Goal: Task Accomplishment & Management: Manage account settings

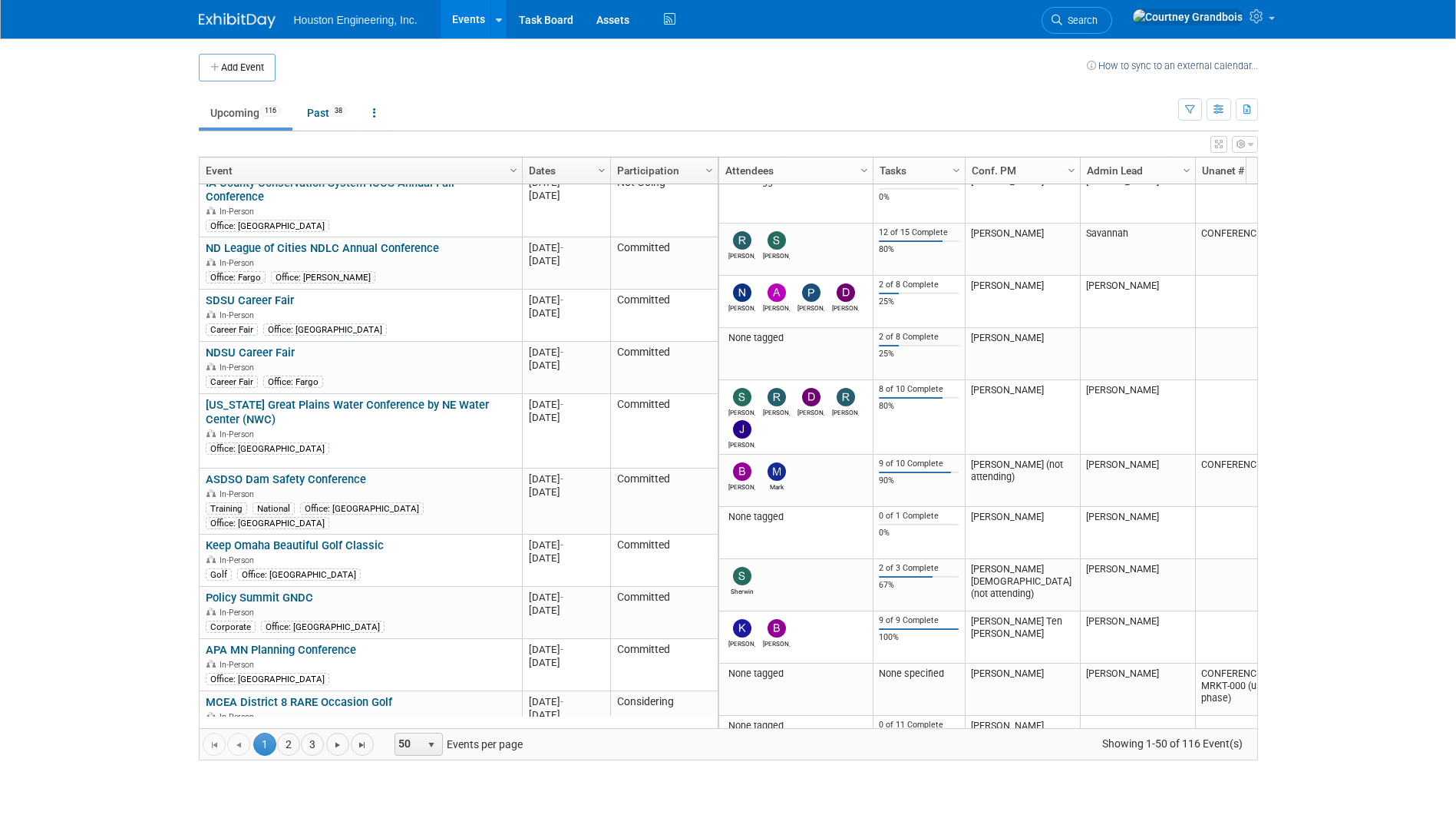
scroll to position [537, 0]
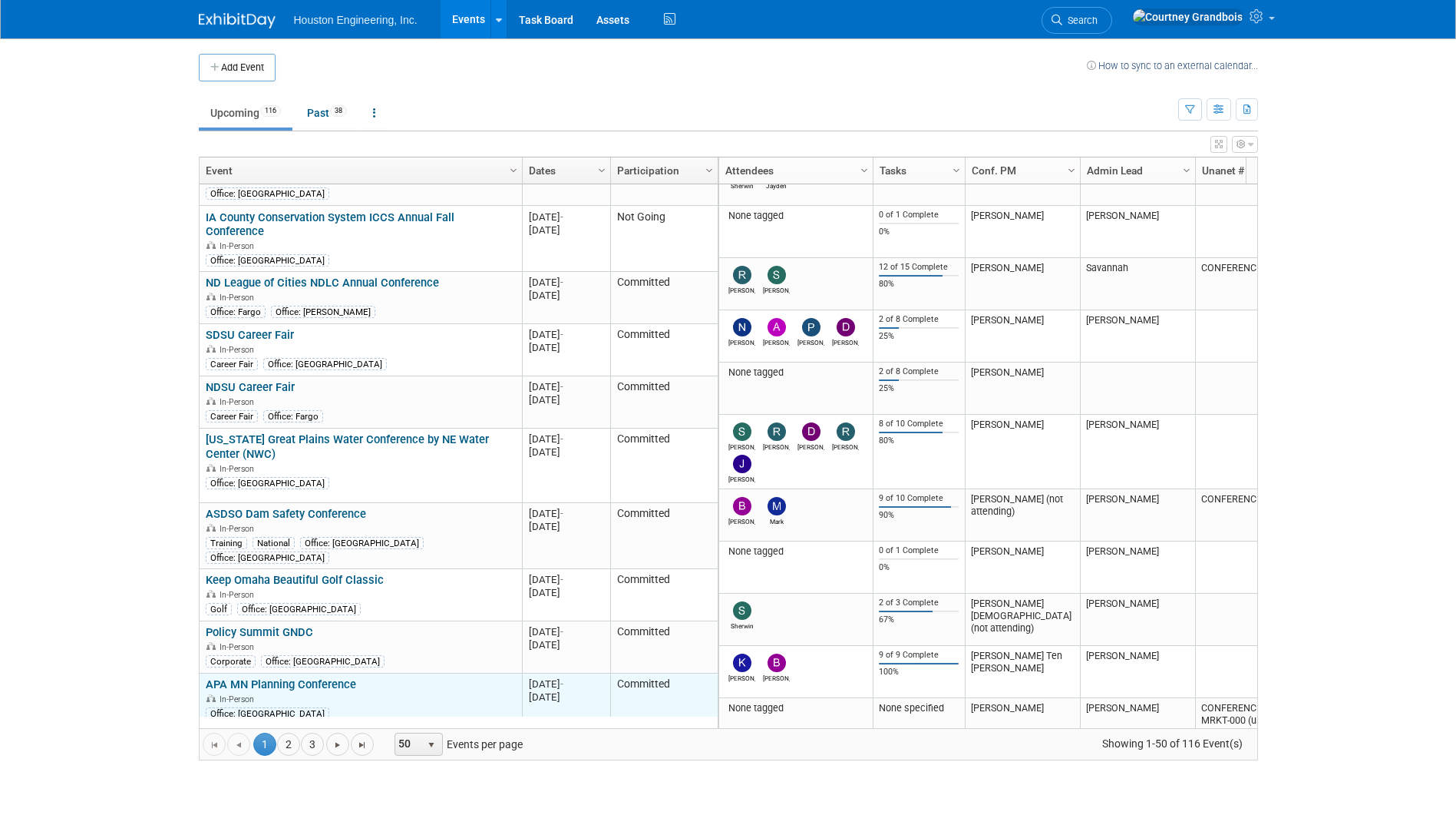
click at [303, 677] on link "APA MN Planning Conference" at bounding box center [281, 684] width 150 height 14
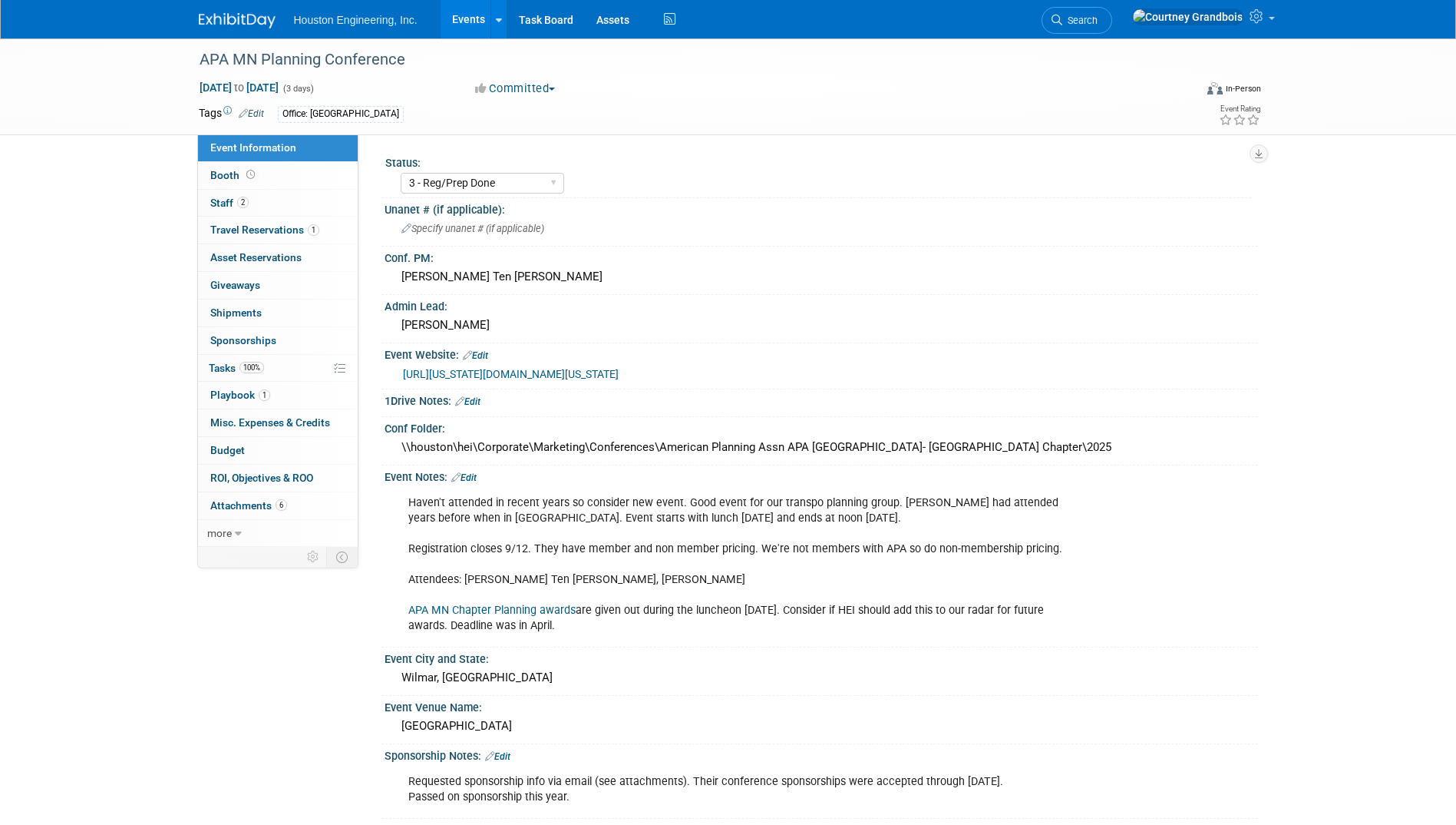
select select "3 - Reg/Prep Done"
select select "No"
select select "Multi-sector/Any/All"
click at [237, 373] on span "Tasks 100%" at bounding box center [236, 368] width 55 height 12
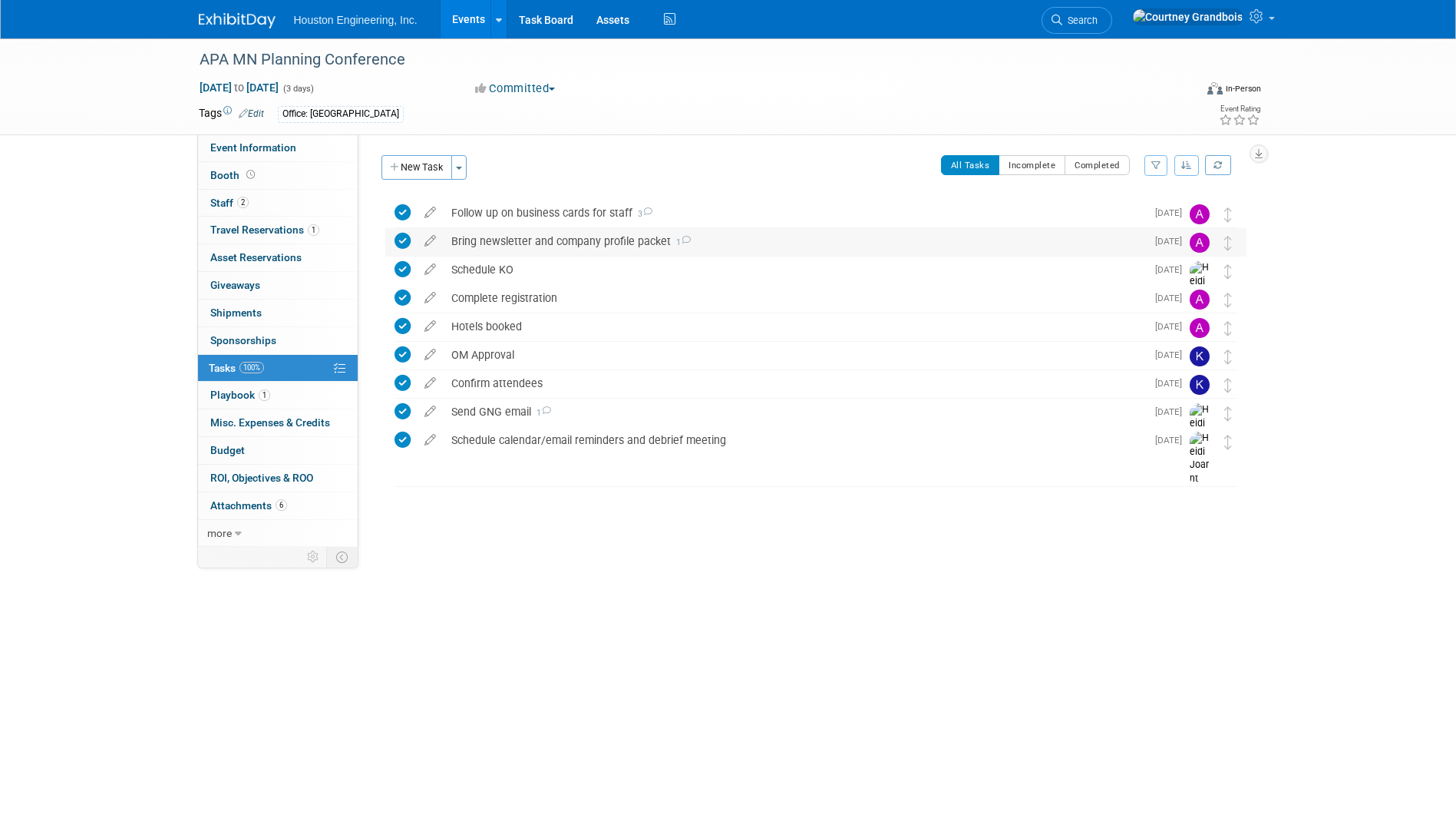
click at [611, 234] on div "Bring newsletter and company profile packet 1" at bounding box center [794, 241] width 702 height 26
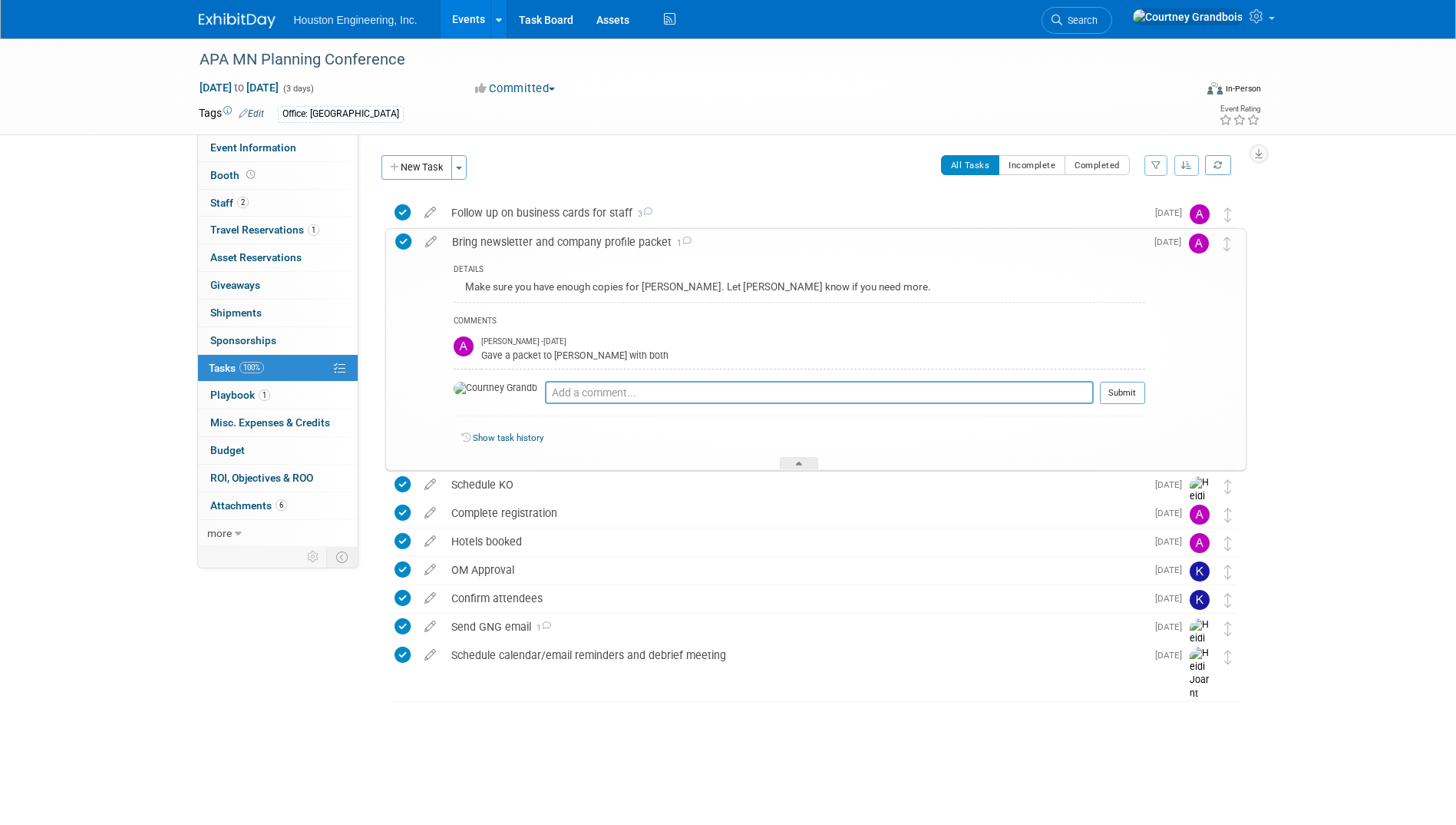
click at [609, 236] on div "Bring newsletter and company profile packet 1" at bounding box center [795, 242] width 701 height 26
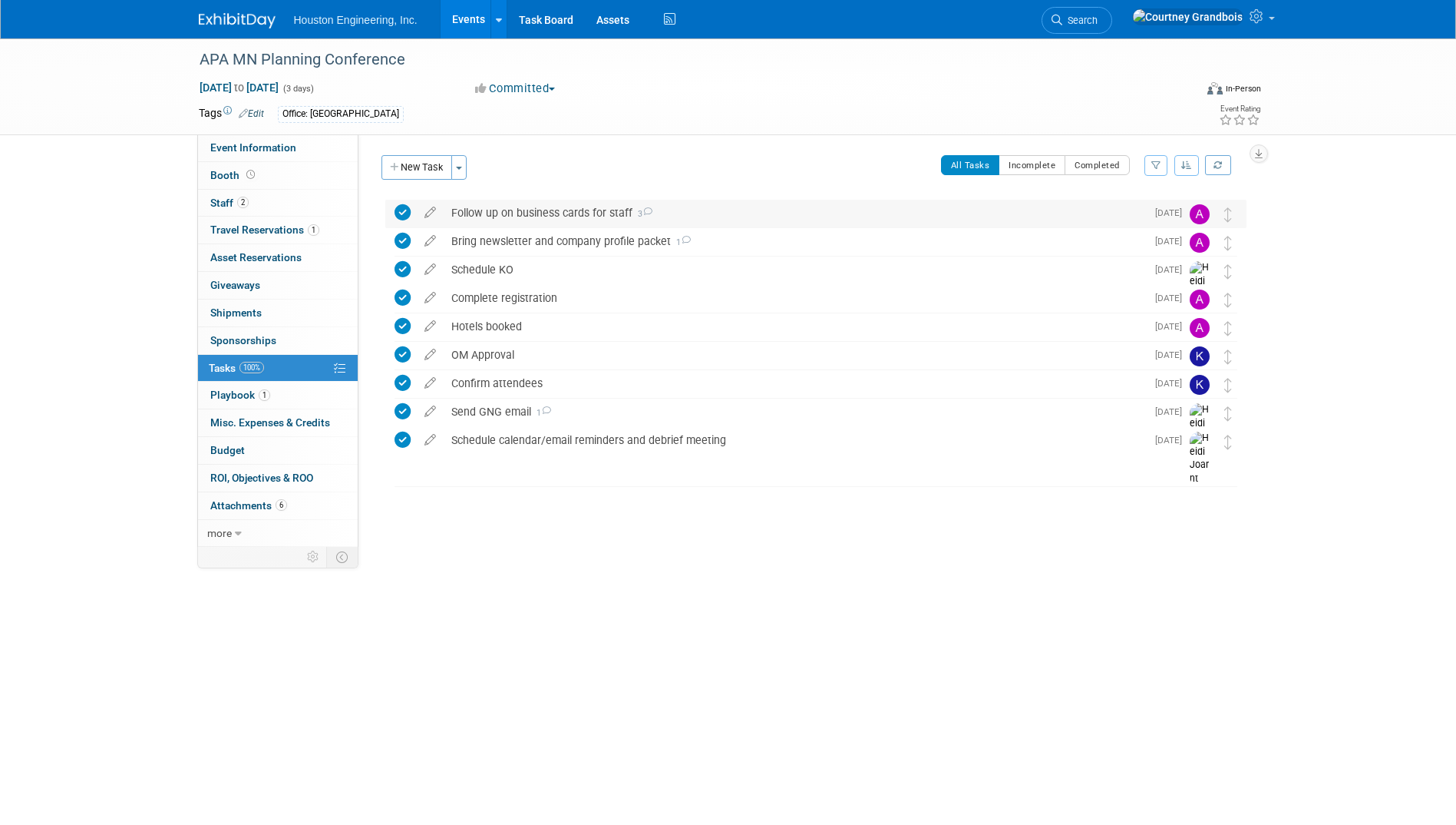
click at [573, 202] on div "Follow up on business cards for staff 3" at bounding box center [794, 212] width 702 height 26
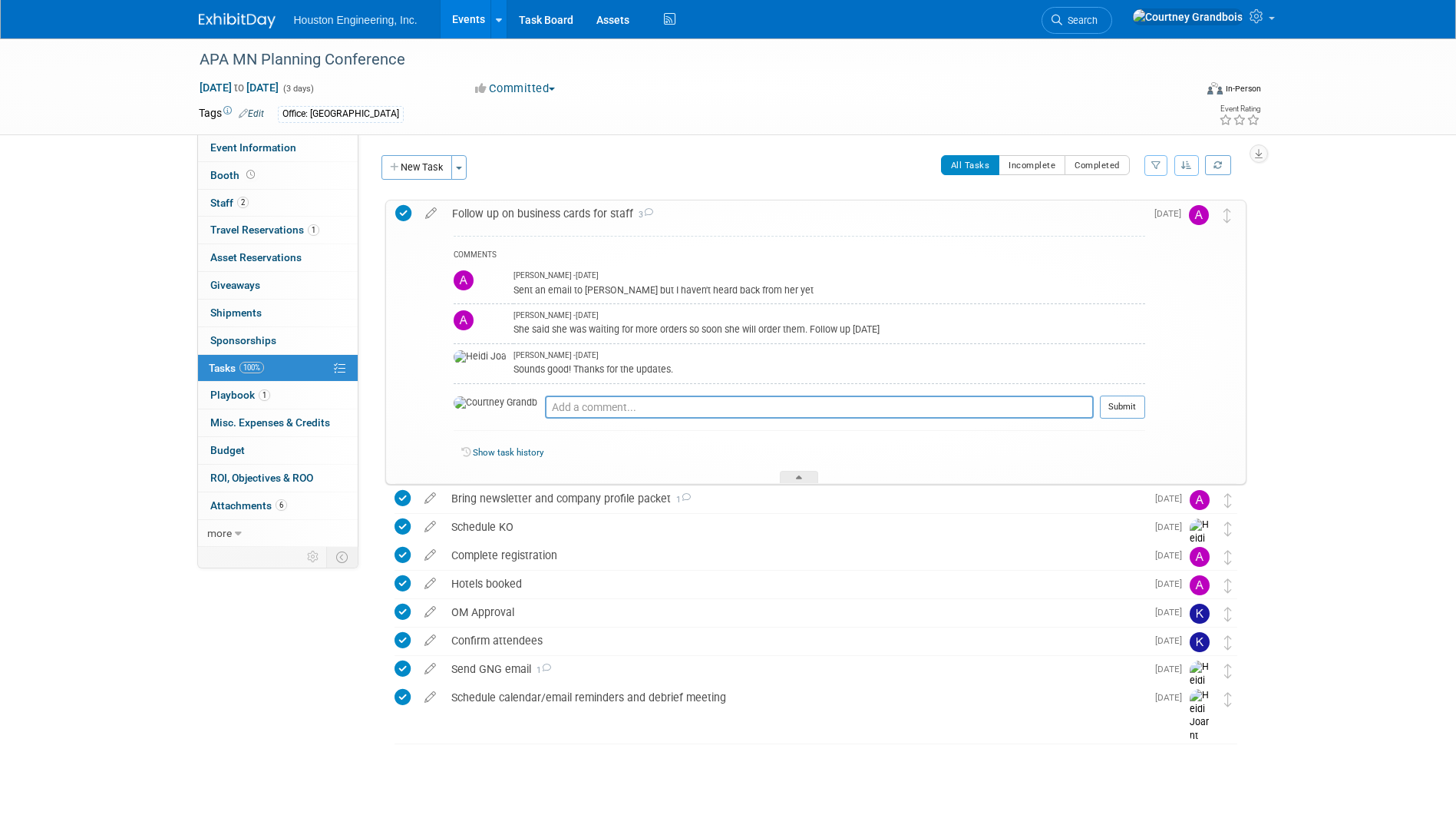
click at [573, 202] on div "Follow up on business cards for staff 3" at bounding box center [795, 213] width 701 height 26
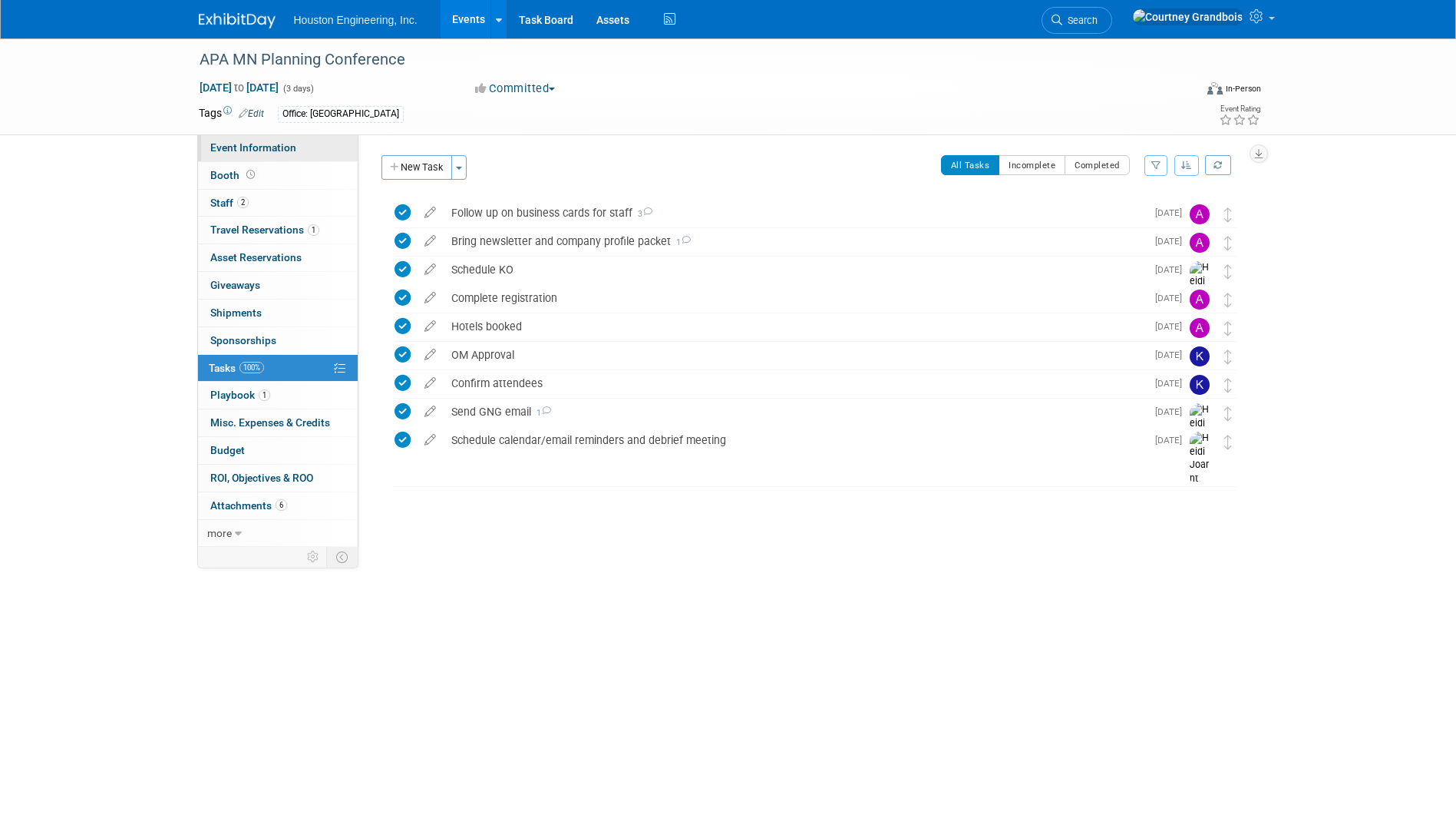
click at [272, 151] on span "Event Information" at bounding box center [253, 147] width 86 height 12
select select "3 - Reg/Prep Done"
select select "No"
select select "Multi-sector/Any/All"
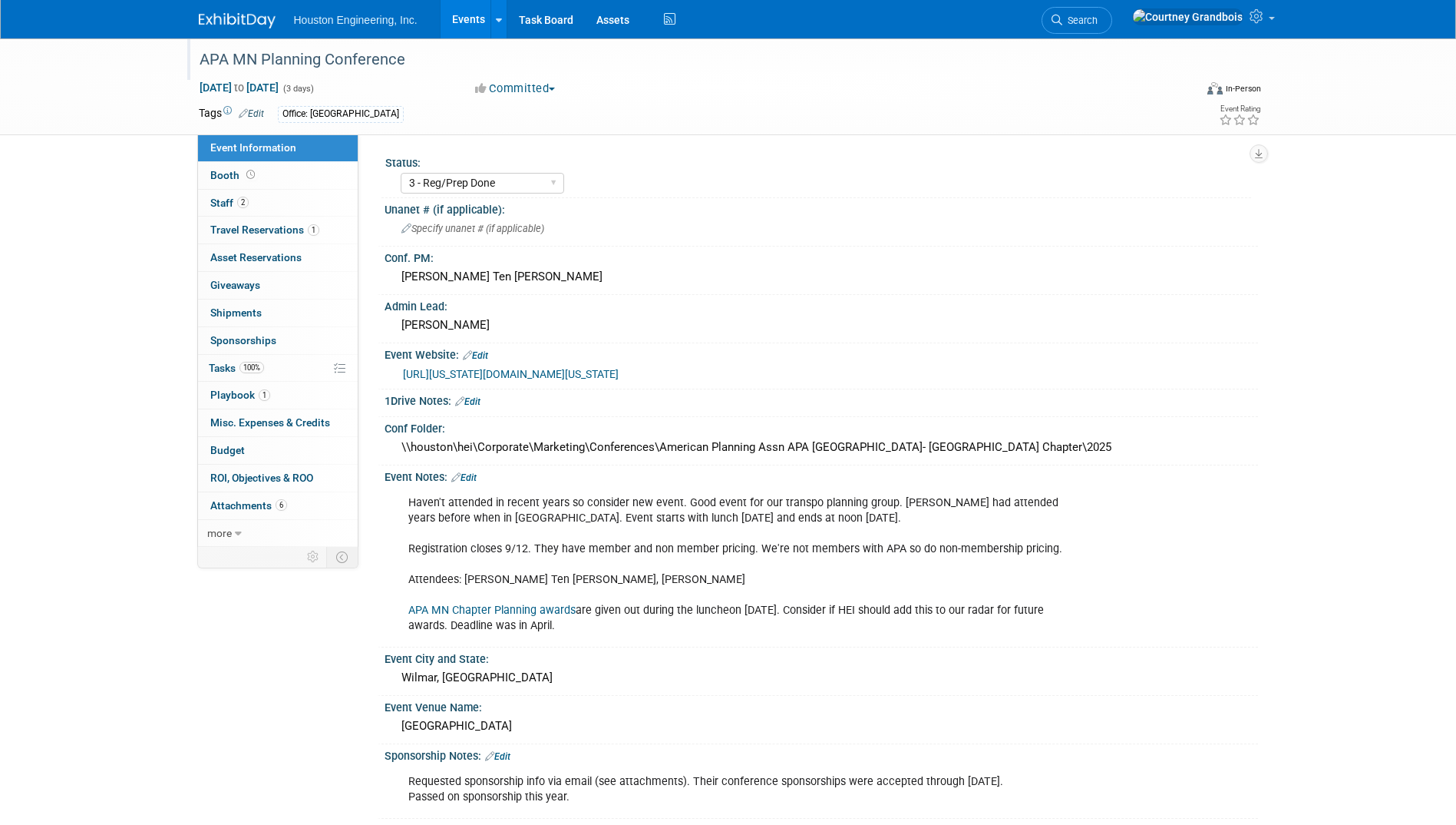
click at [262, 67] on div "APA MN Planning Conference" at bounding box center [683, 60] width 977 height 28
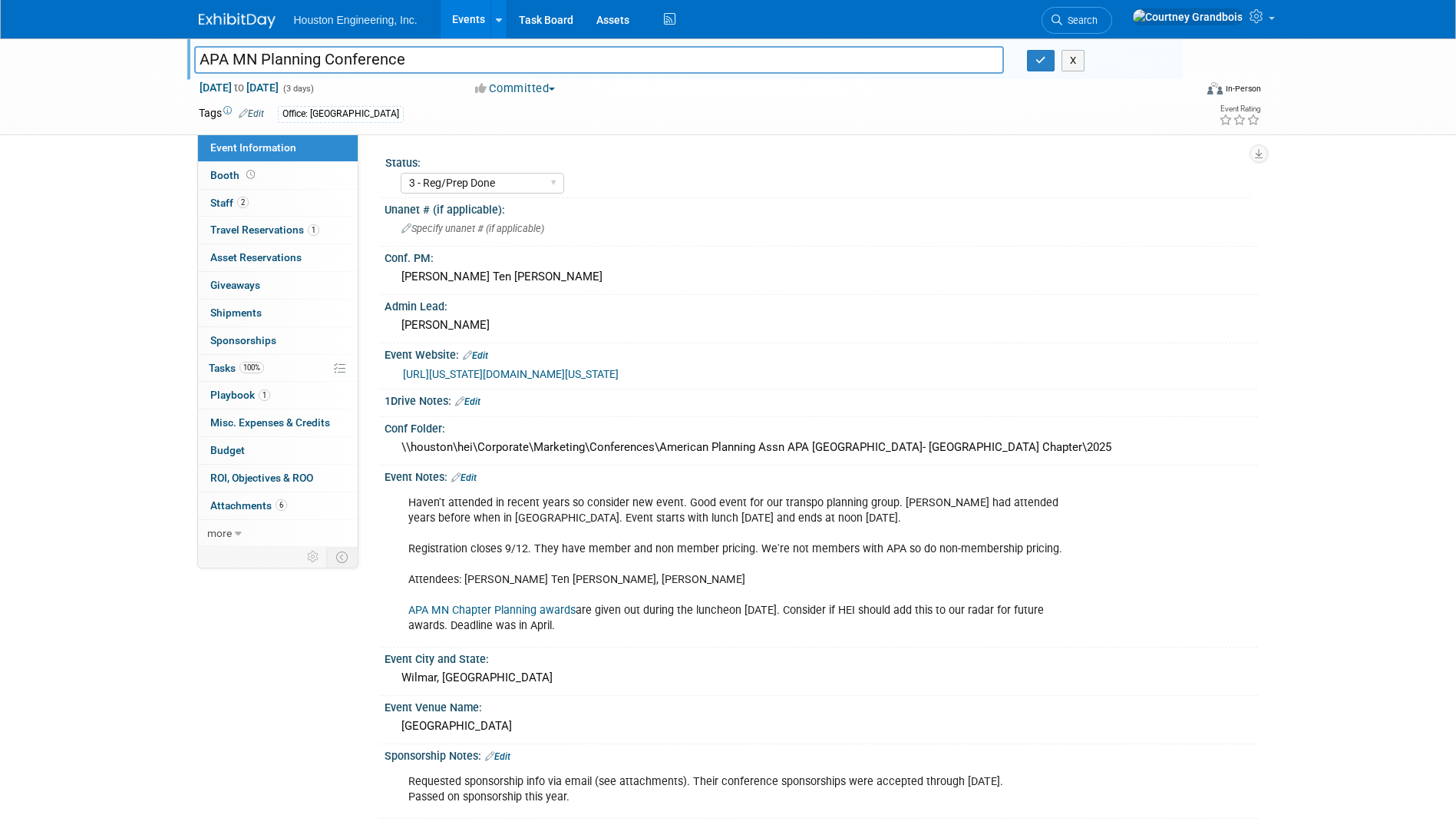
click at [230, 23] on img at bounding box center [237, 21] width 77 height 16
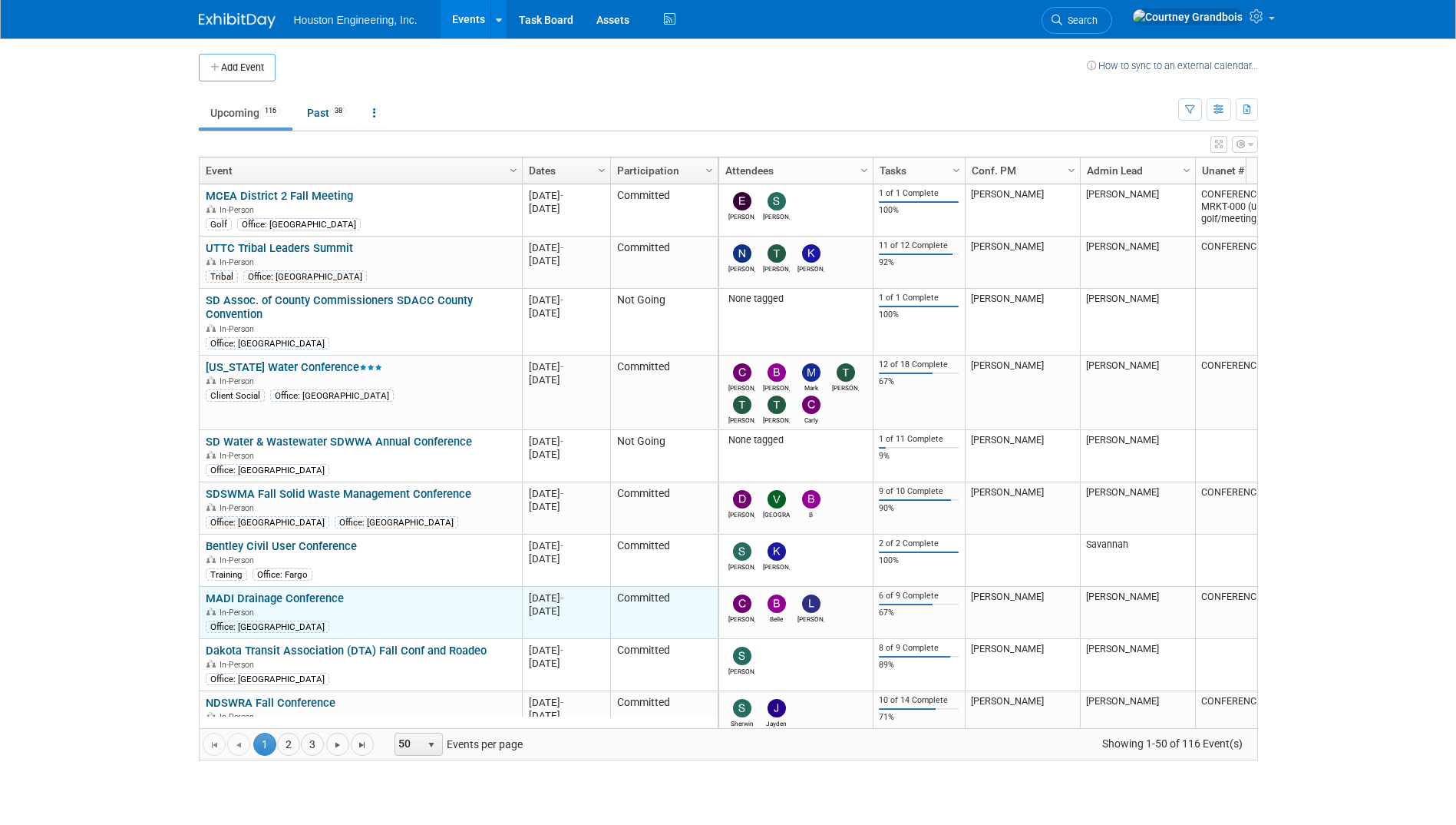
click at [315, 595] on link "MADI Drainage Conference" at bounding box center [275, 598] width 138 height 14
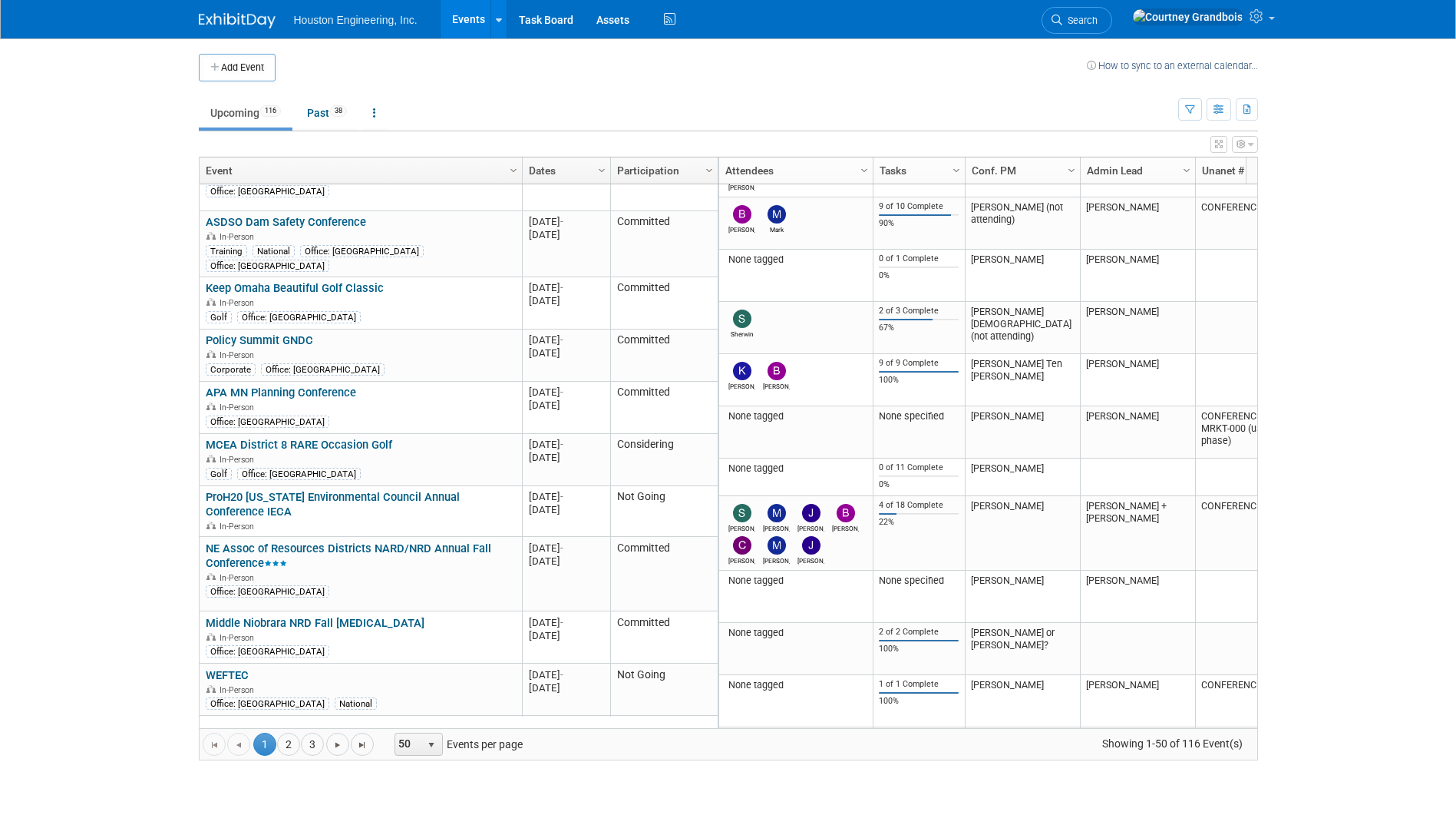
scroll to position [1382, 0]
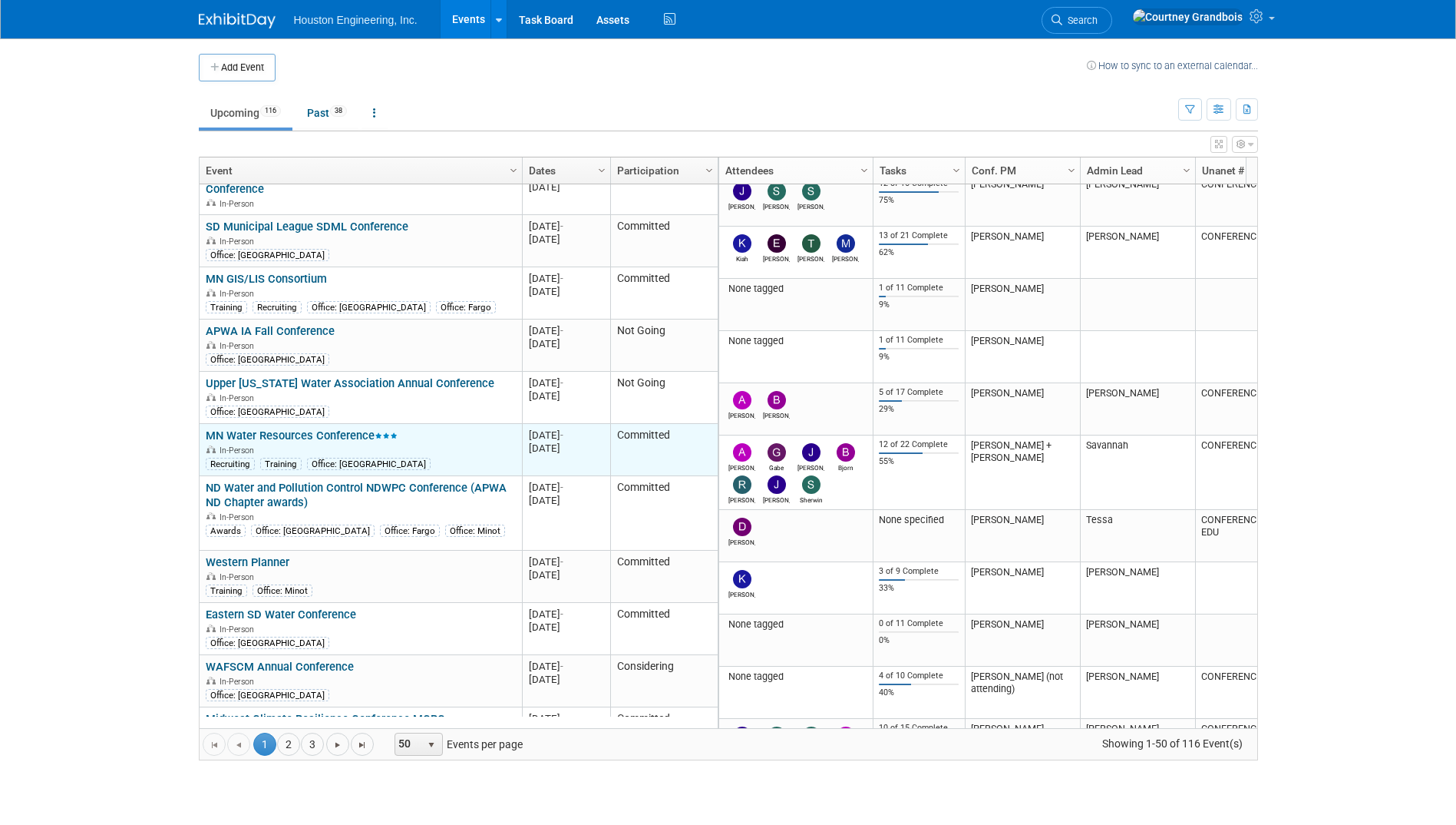
click at [298, 429] on link "MN Water Resources Conference" at bounding box center [301, 436] width 192 height 14
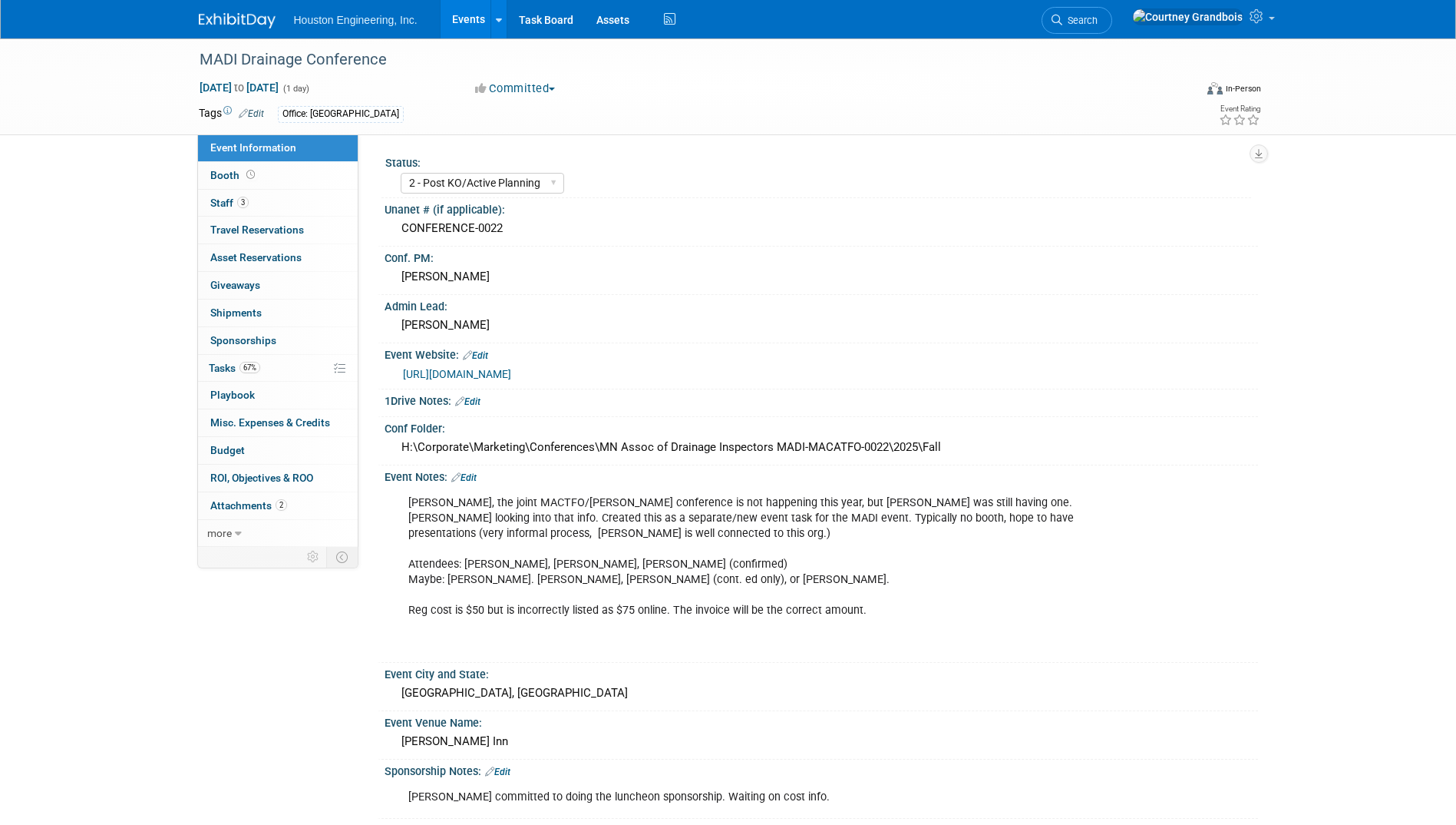
select select "2 - Post KO/Active Planning"
select select "Yes"
select select "Water Resources"
click at [222, 380] on link "67% Tasks 67%" at bounding box center [279, 368] width 160 height 27
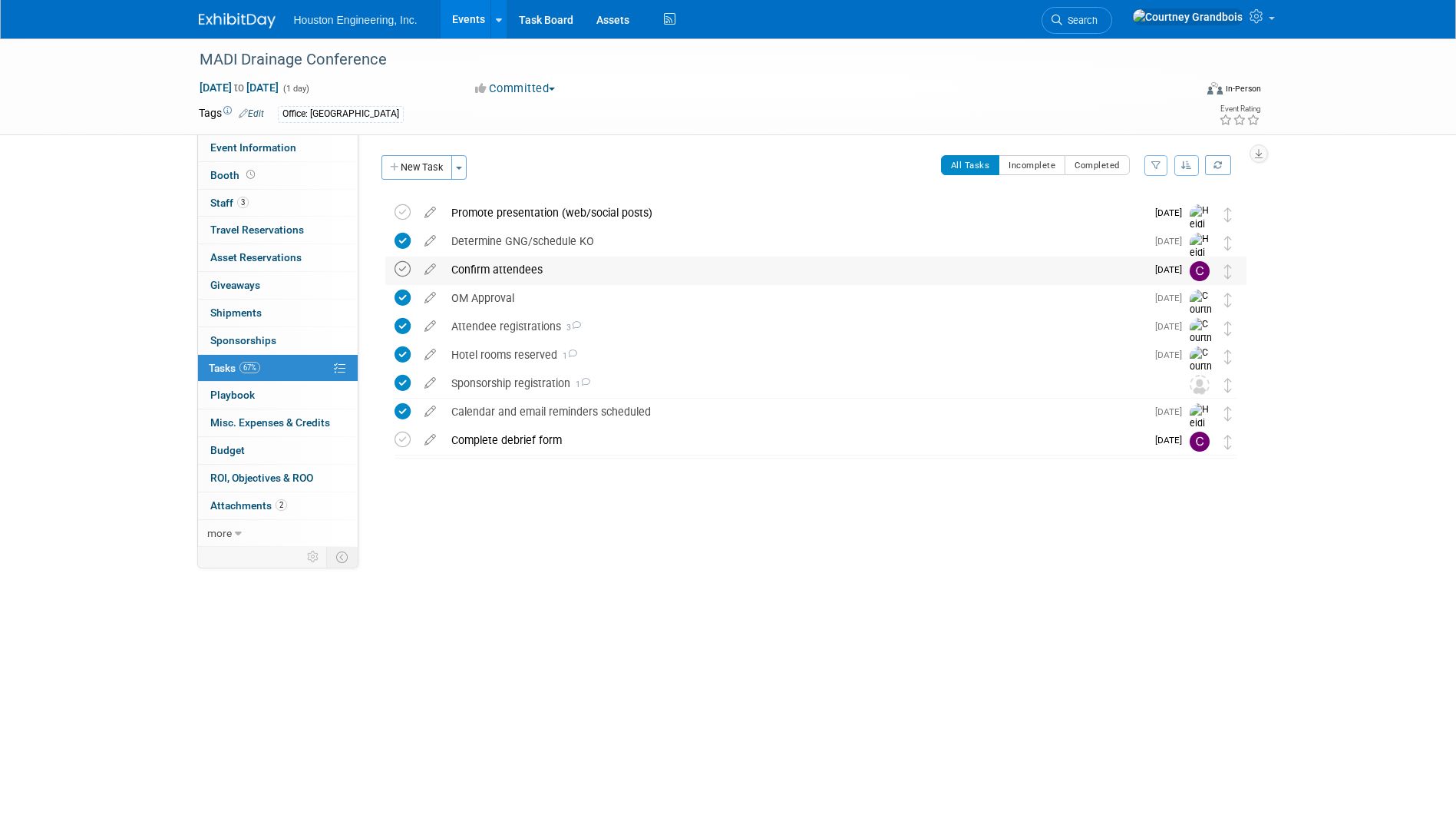
click at [401, 267] on icon at bounding box center [402, 269] width 16 height 16
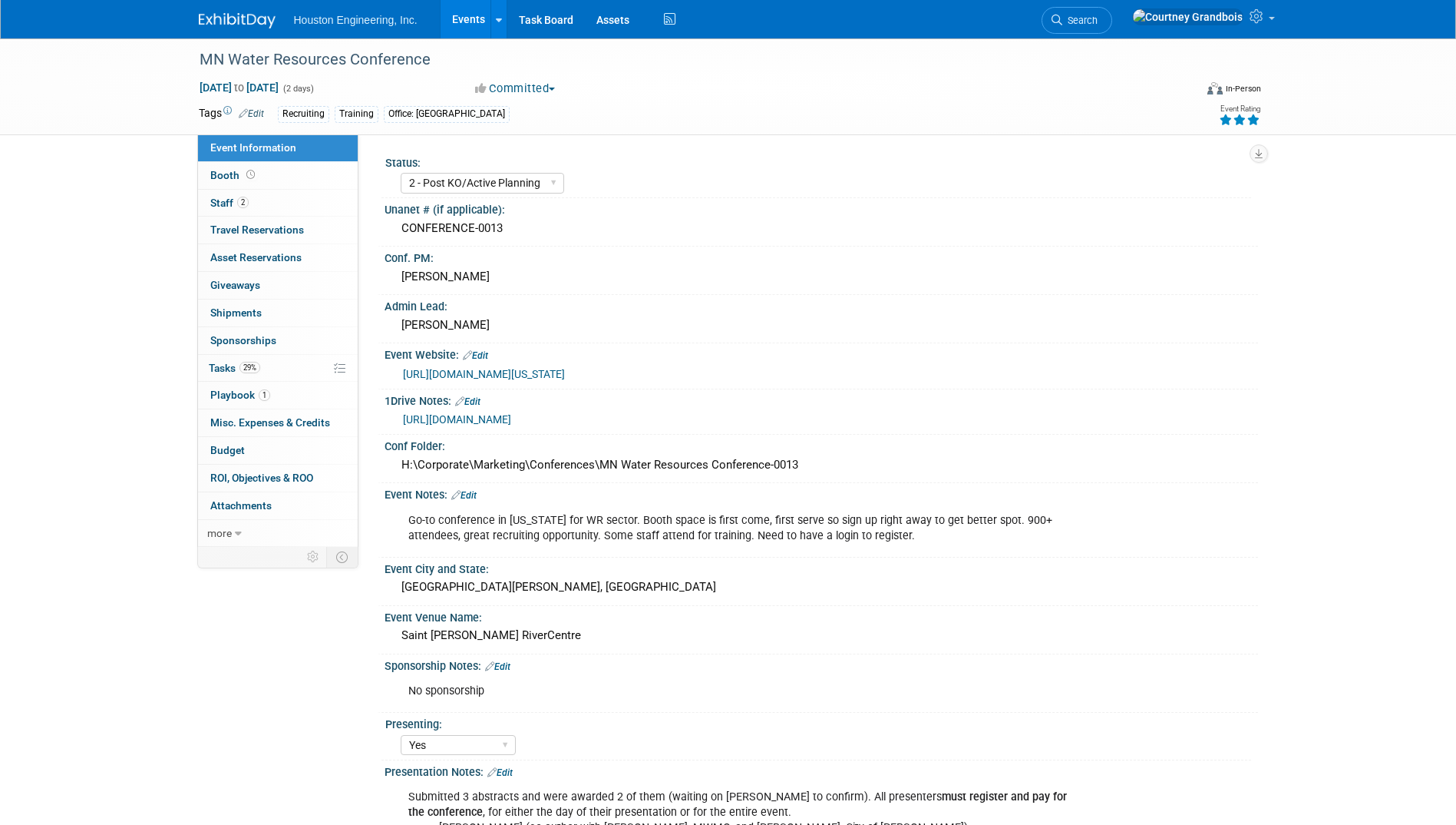
select select "2 - Post KO/Active Planning"
select select "Yes"
select select "Water Resources"
click at [212, 370] on span "Tasks 29%" at bounding box center [234, 368] width 51 height 12
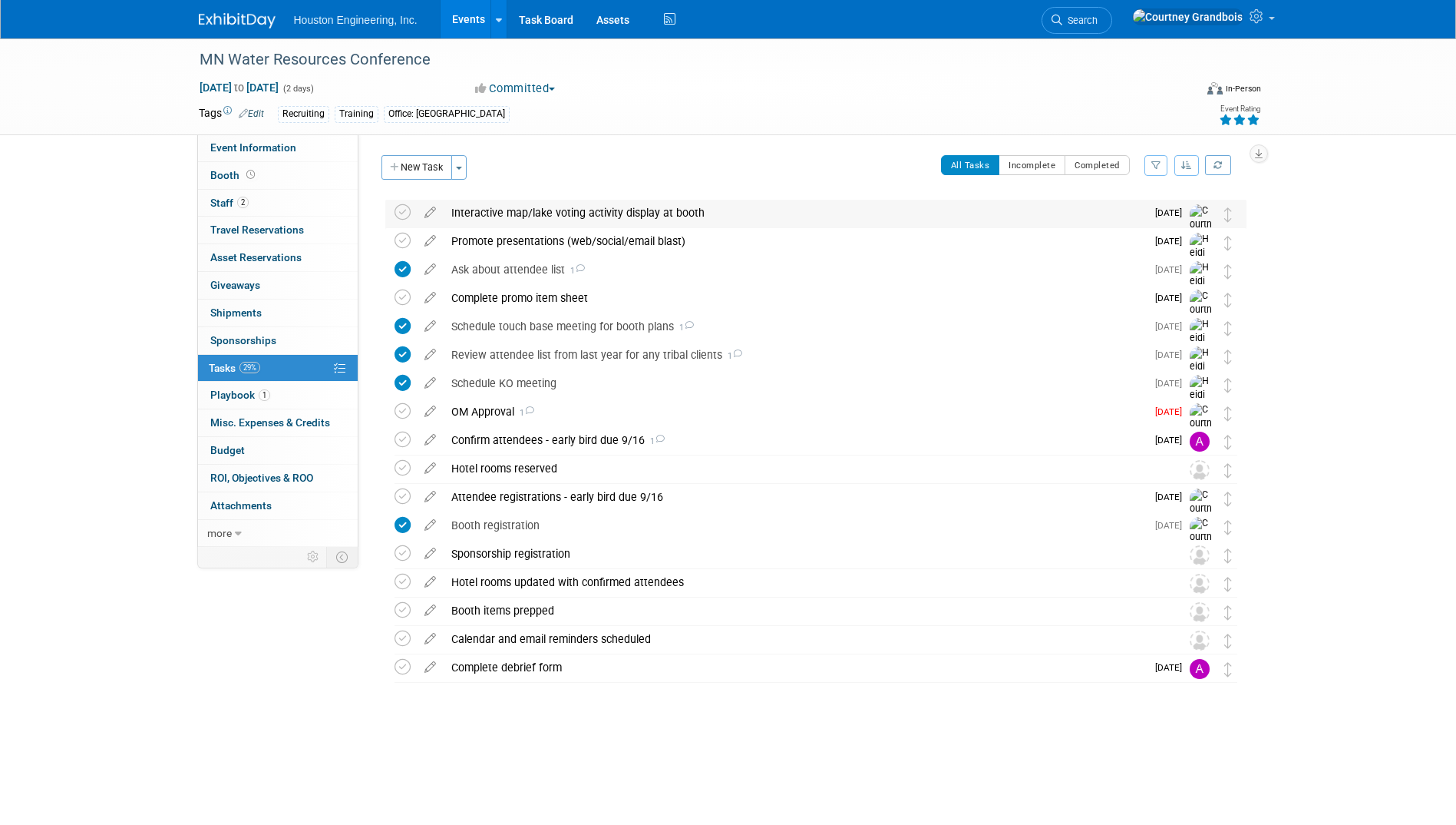
click at [496, 211] on div "Interactive map/lake voting activity display at booth" at bounding box center [794, 212] width 702 height 26
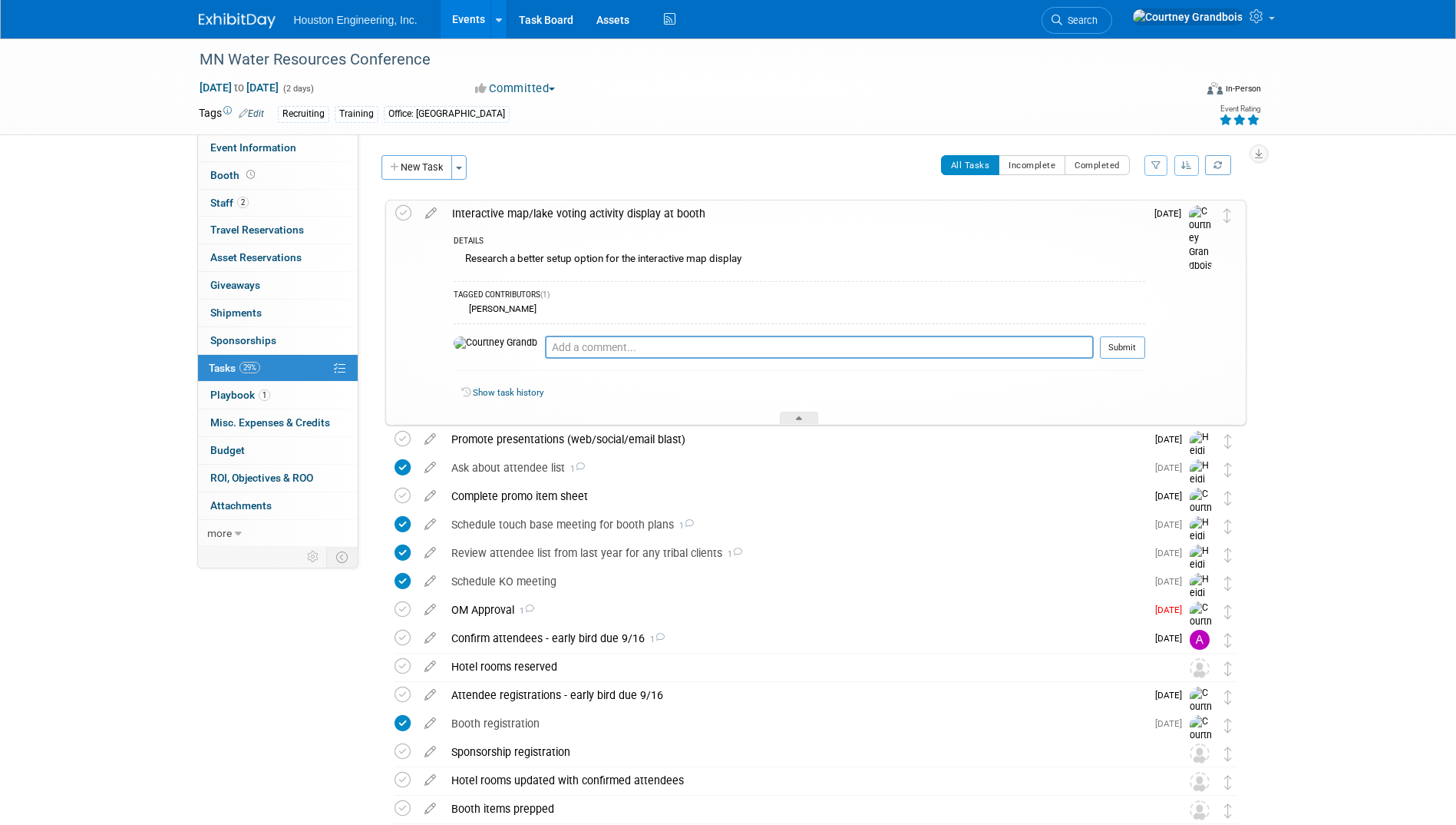
click at [570, 205] on div "Interactive map/lake voting activity display at booth" at bounding box center [795, 213] width 701 height 26
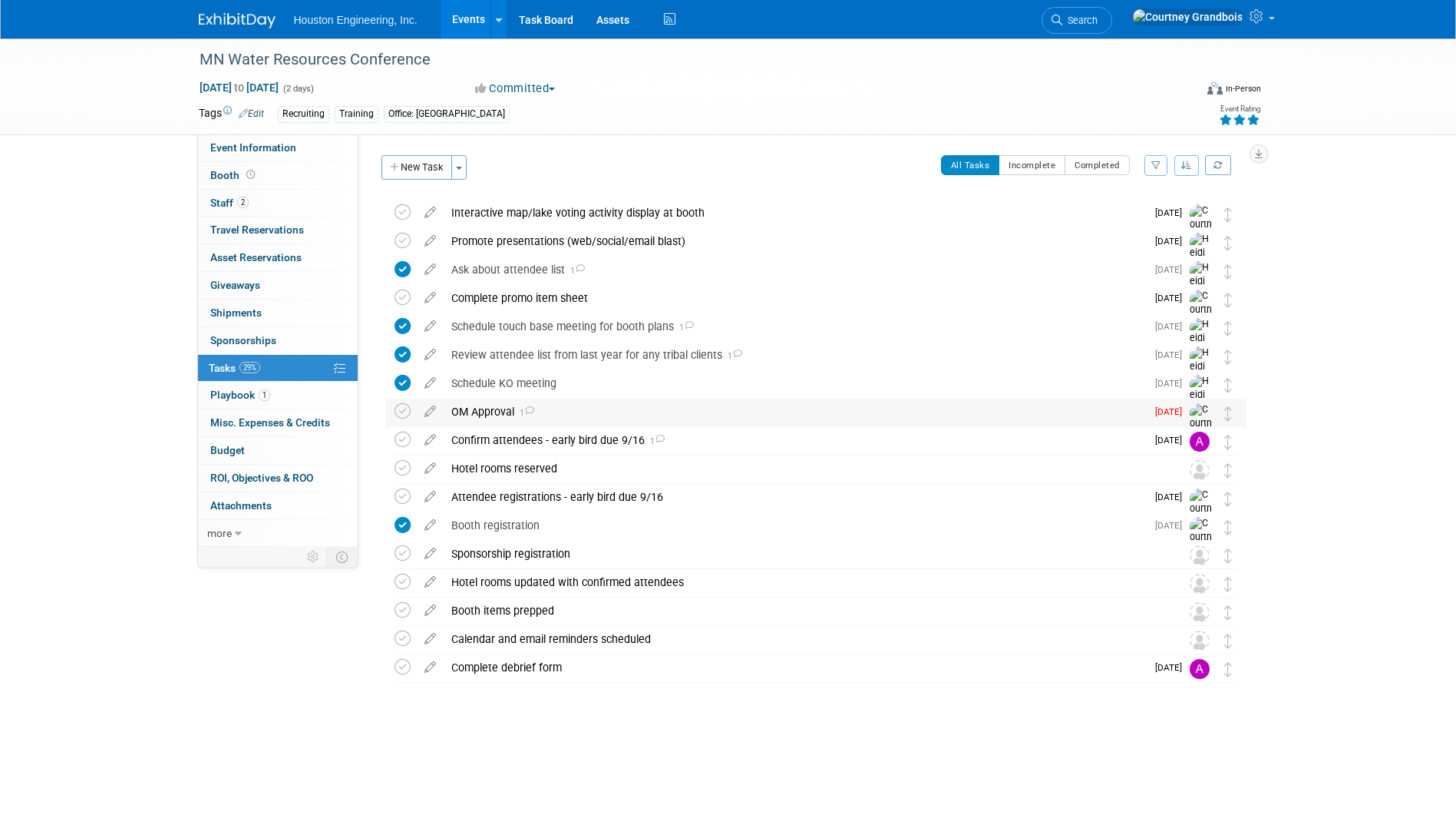
click at [553, 416] on div "OM Approval 1" at bounding box center [794, 411] width 702 height 26
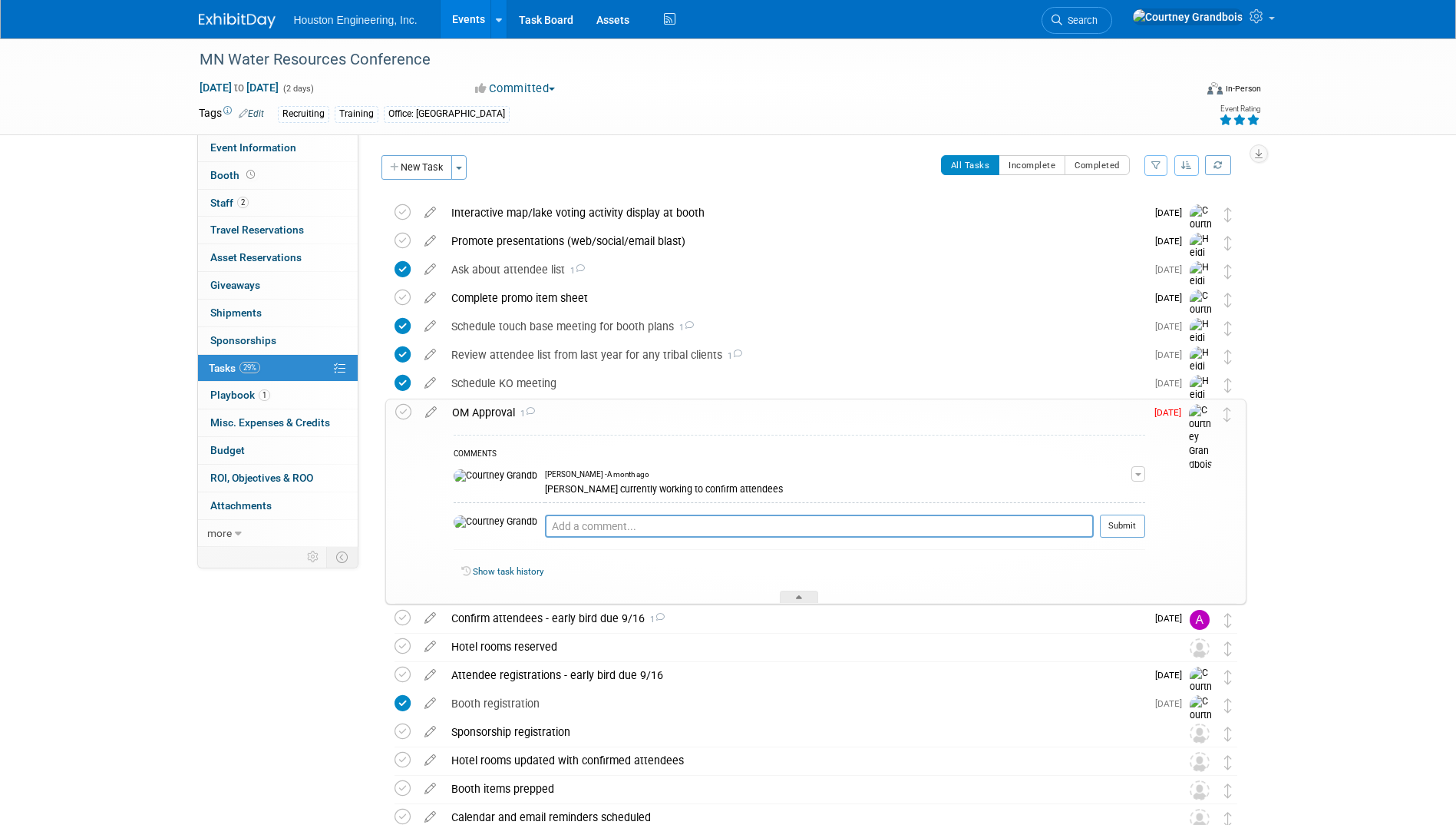
click at [553, 416] on div "OM Approval 1" at bounding box center [795, 412] width 701 height 26
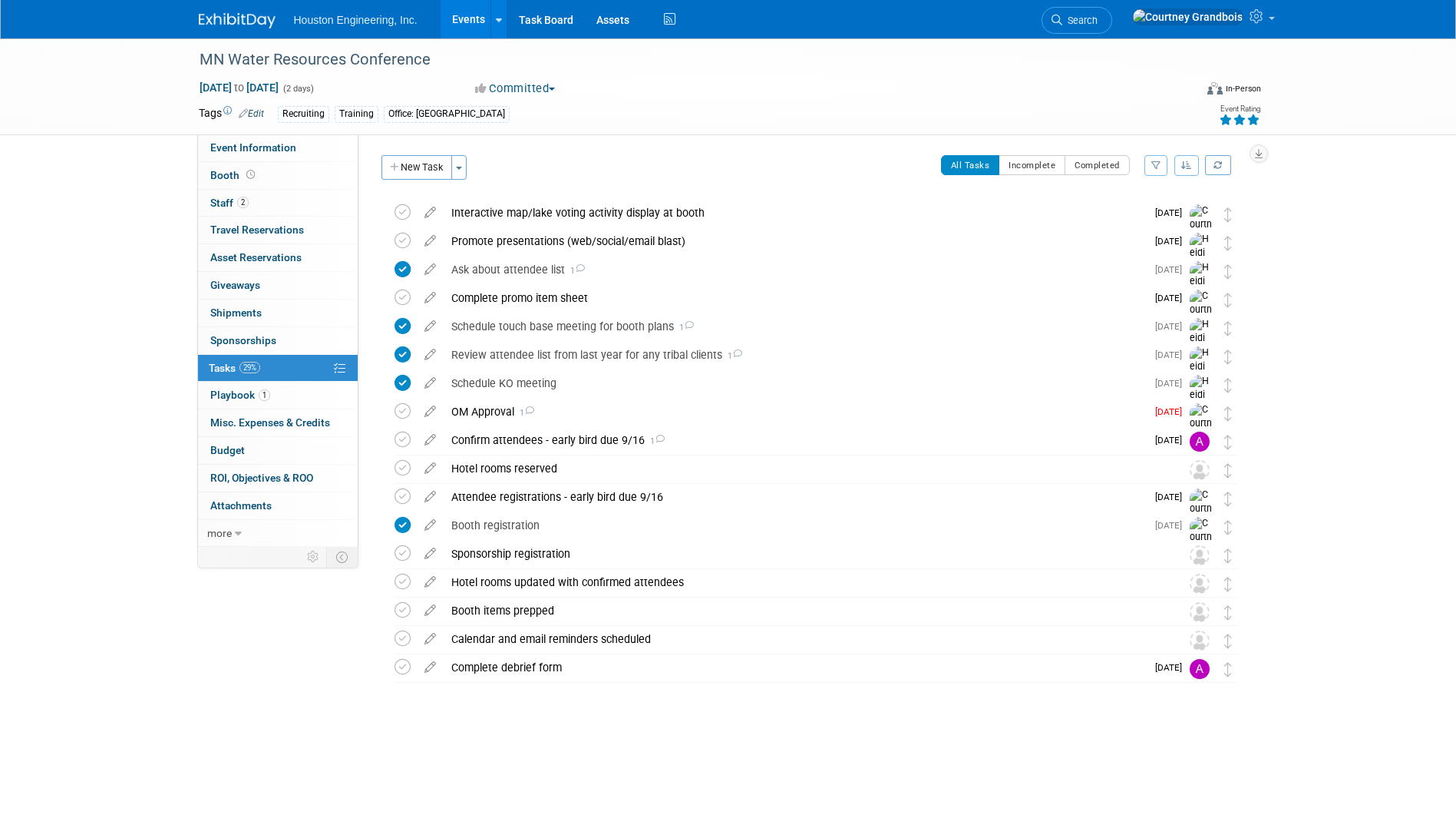
click at [453, 30] on link "Events" at bounding box center [468, 19] width 56 height 39
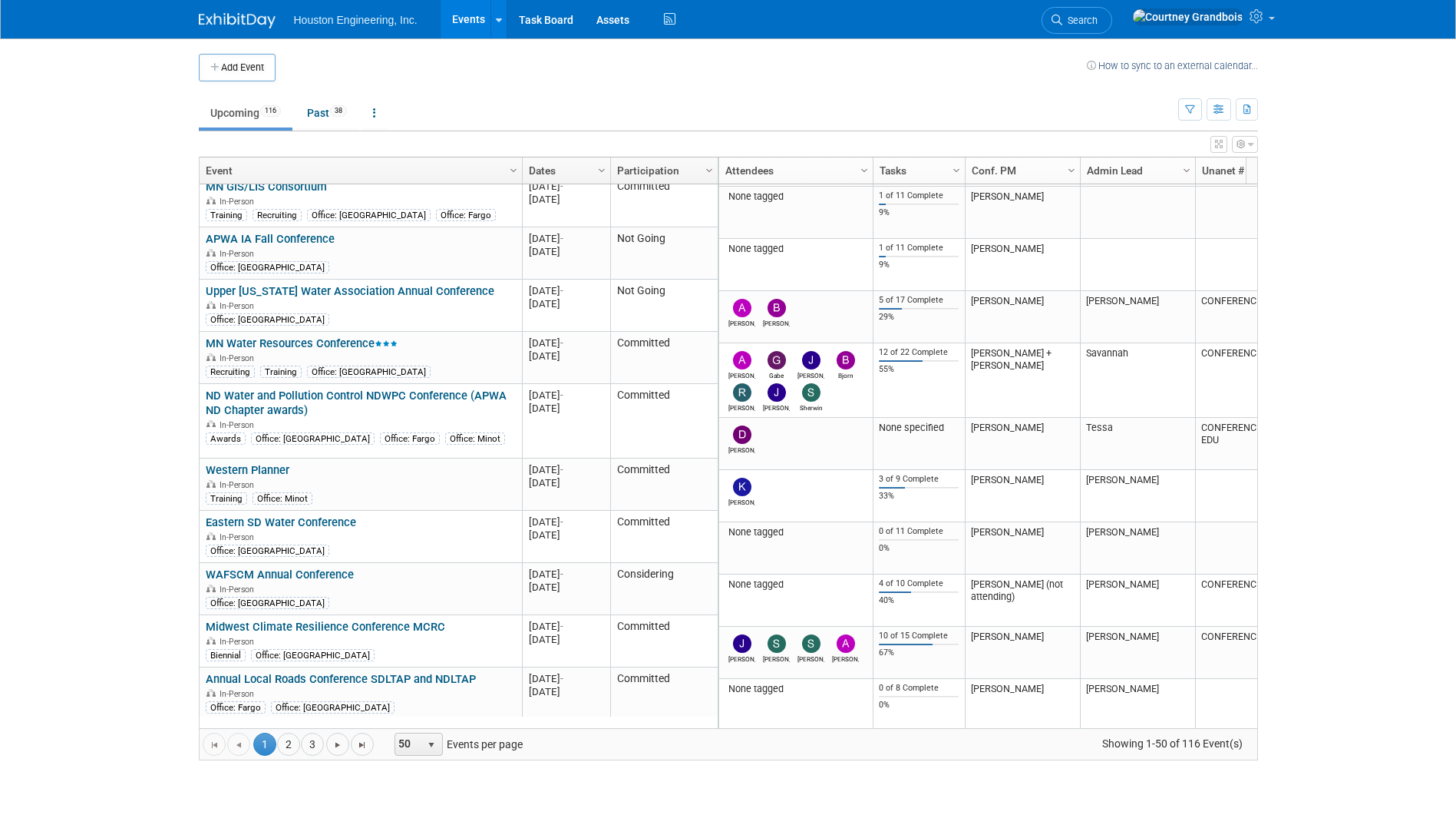
scroll to position [1843, 0]
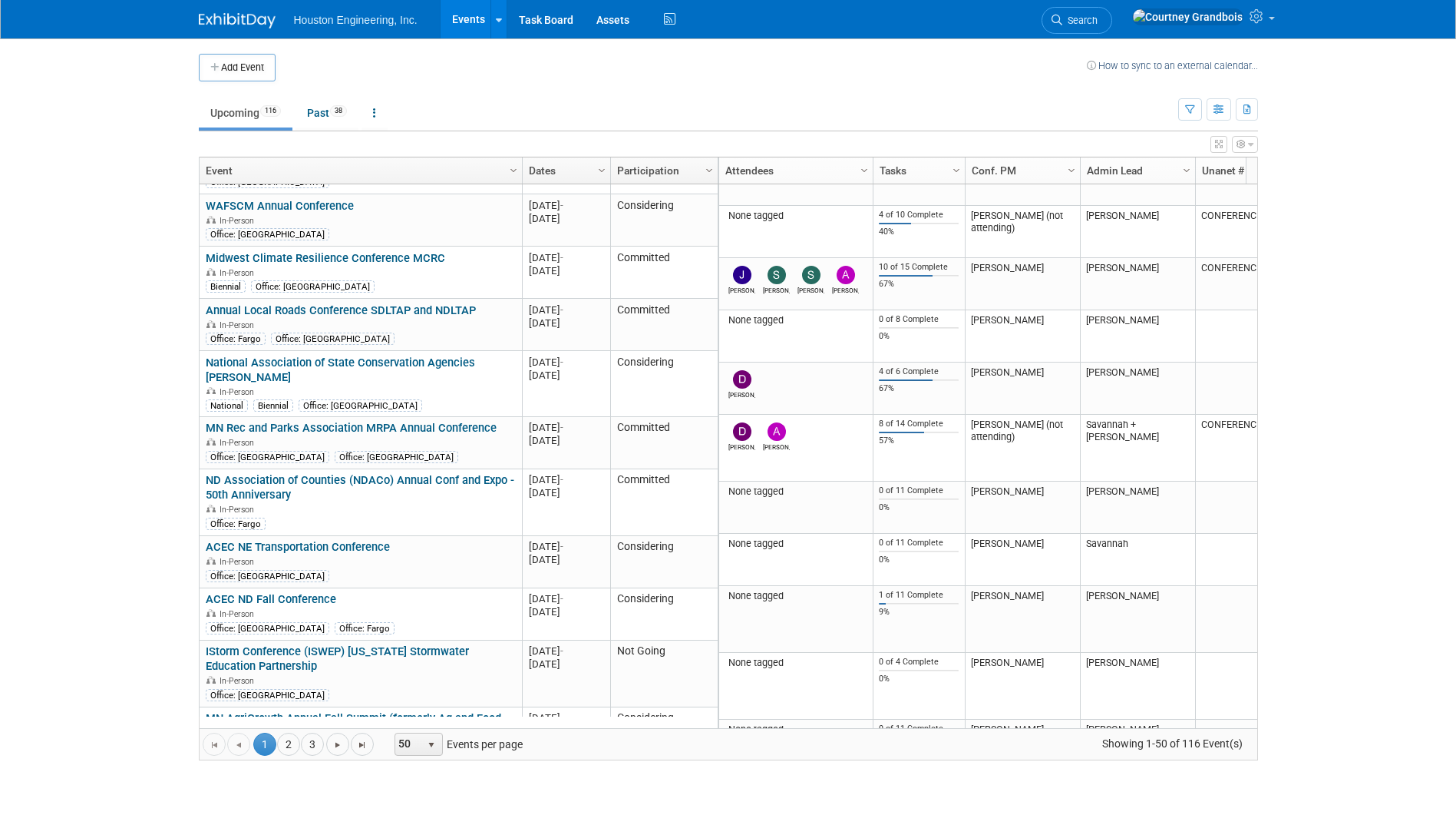
click at [281, 757] on div "Go to the first page Go to the previous page 1 1 2 3 Go to the next page Go to …" at bounding box center [728, 744] width 1058 height 32
drag, startPoint x: 281, startPoint y: 757, endPoint x: 287, endPoint y: 751, distance: 8.5
click at [287, 751] on link "2" at bounding box center [288, 743] width 23 height 23
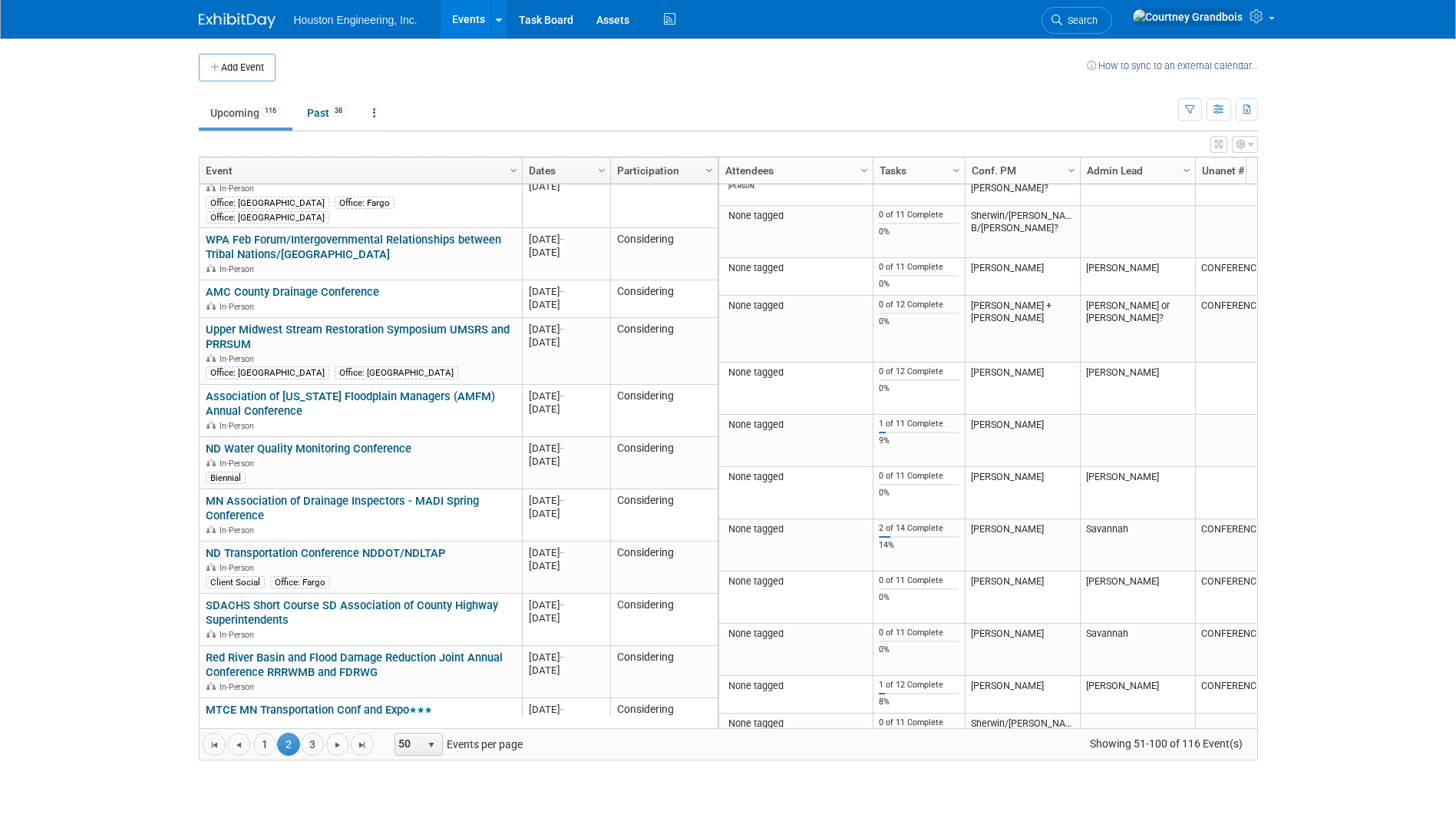
scroll to position [0, 0]
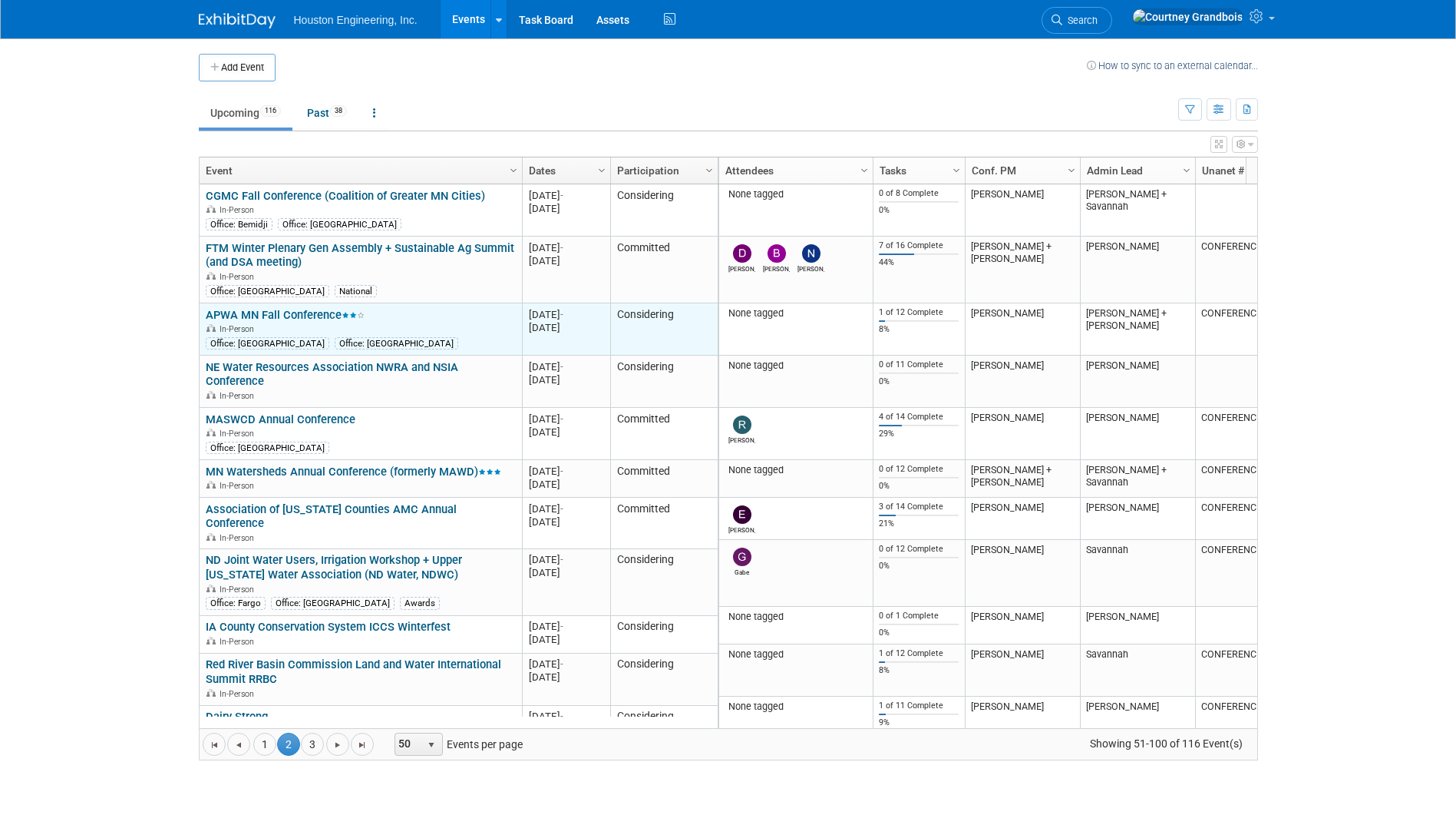
click at [295, 308] on link "APWA MN Fall Conference" at bounding box center [284, 315] width 159 height 14
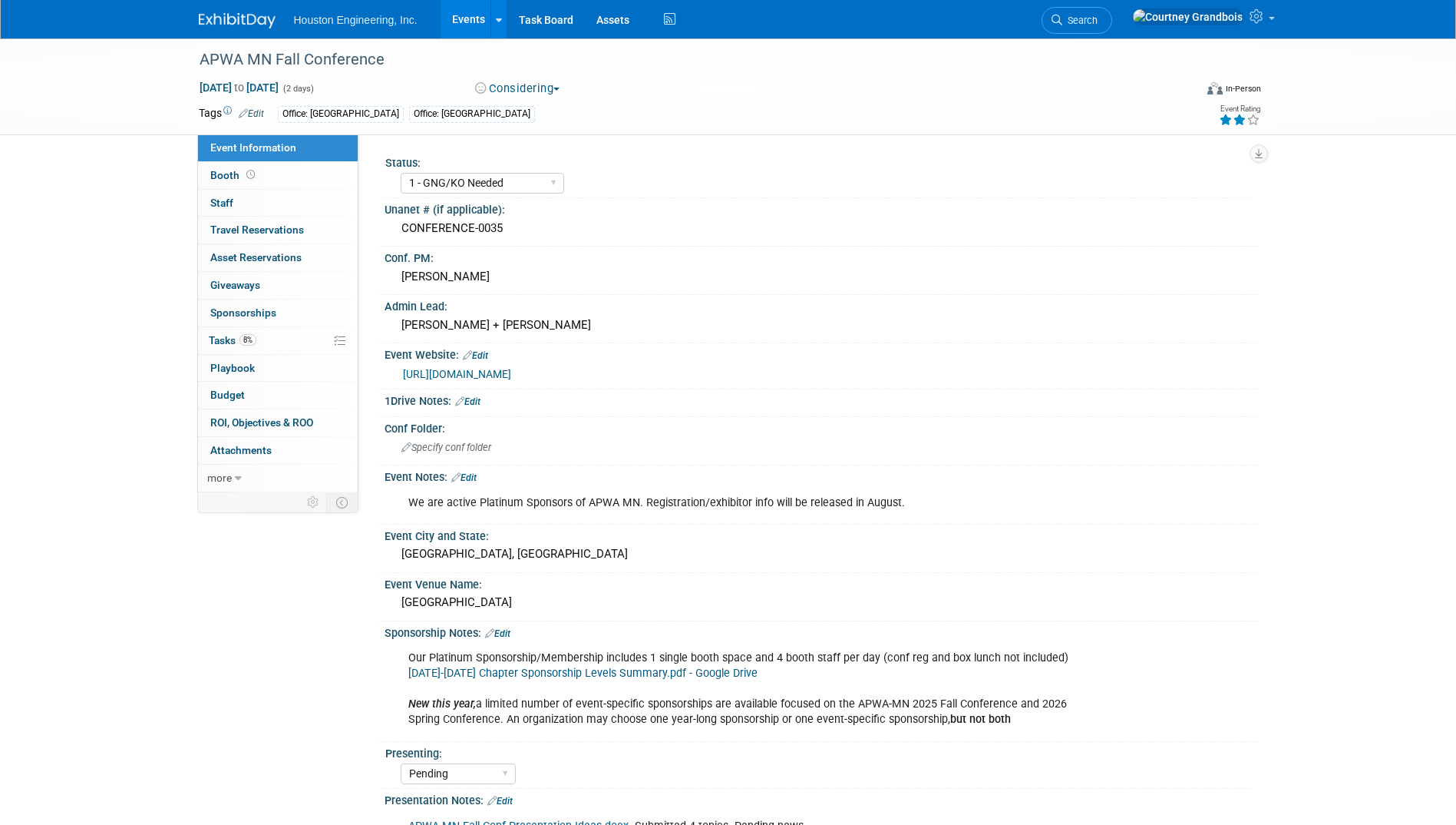
select select "1 - GNG/KO Needed"
select select "Pending"
select select "Multi-sector/Any/All"
click at [229, 330] on link "8% Tasks 8%" at bounding box center [279, 340] width 160 height 27
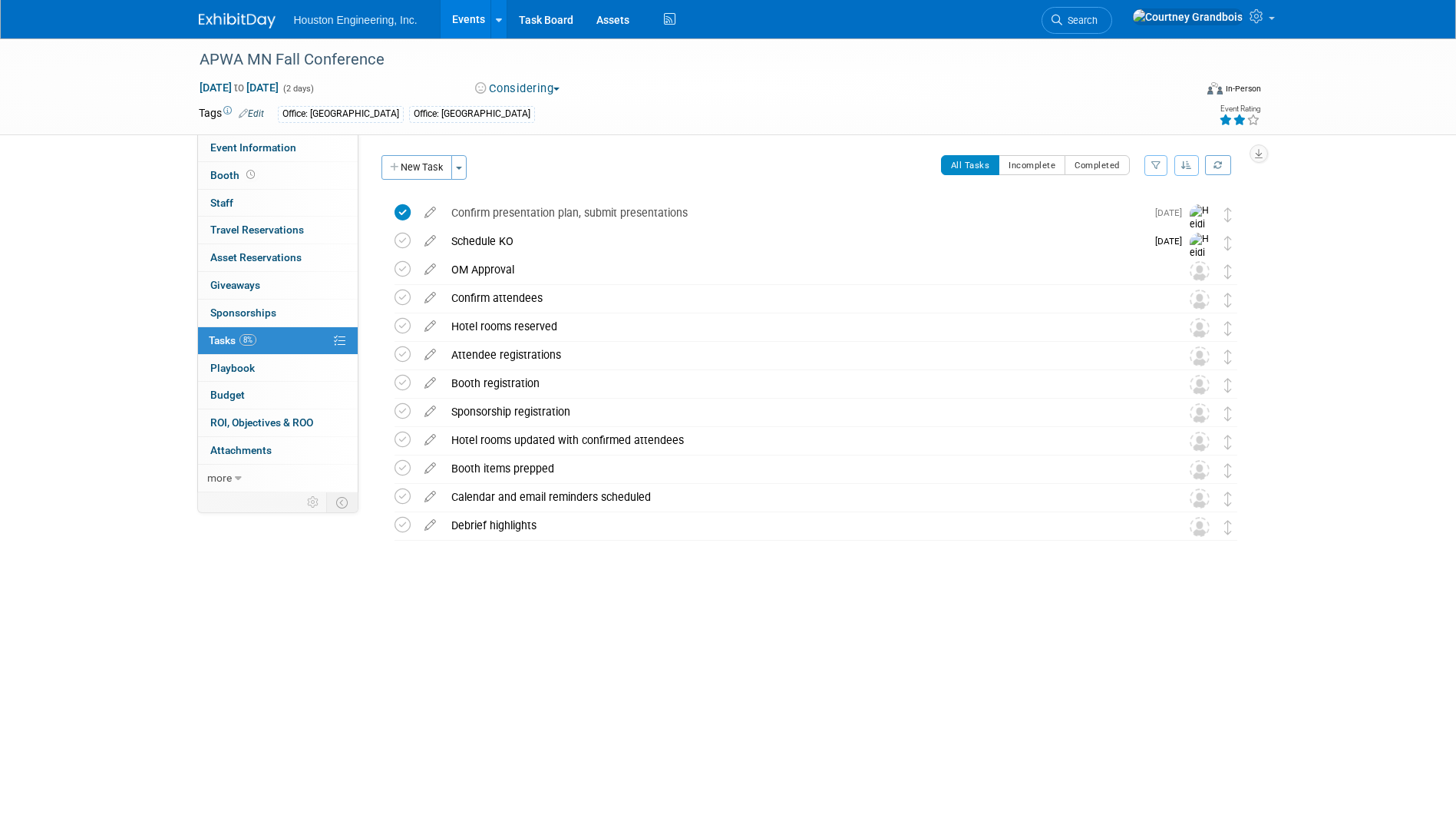
click at [293, 131] on div "APWA MN Fall Conference Nov 20, 2025 to Nov 21, 2025 (2 days) Nov 20, 2025 to N…" at bounding box center [729, 86] width 1083 height 96
click at [259, 174] on link "Booth" at bounding box center [279, 175] width 160 height 27
select select "Yes"
select select "Maple Grove"
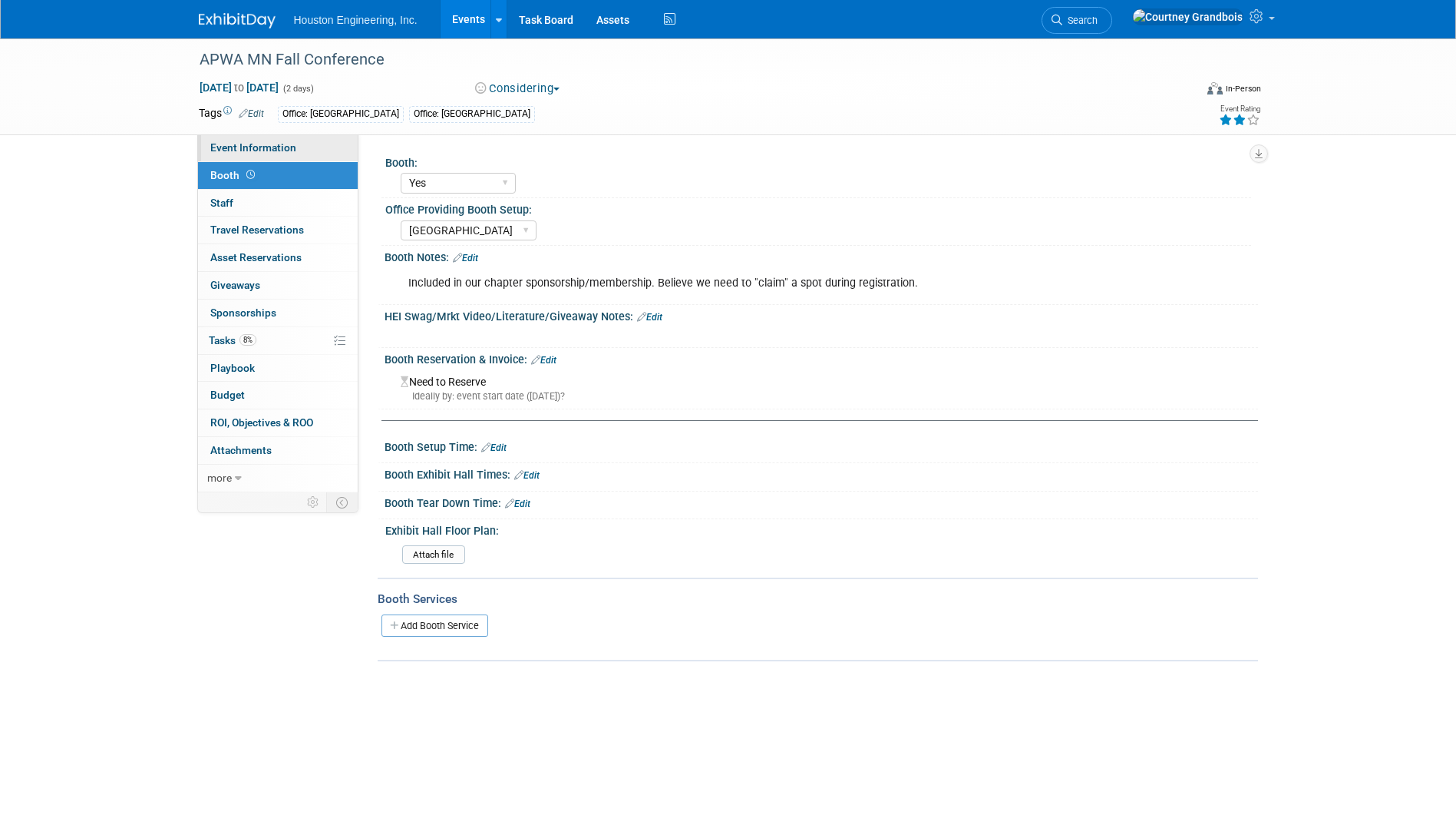
click at [272, 144] on span "Event Information" at bounding box center [253, 147] width 86 height 12
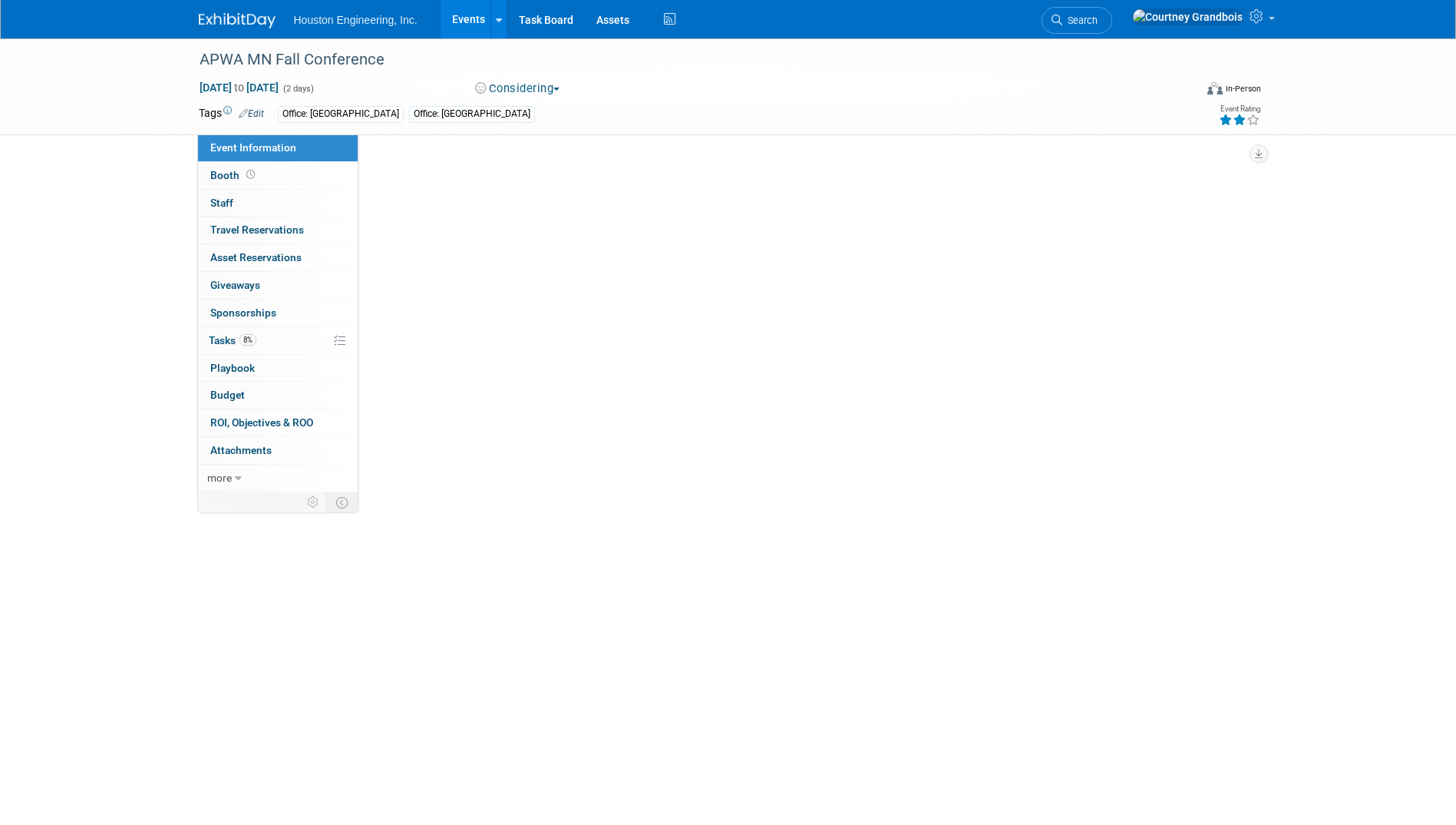
select select "1 - GNG/KO Needed"
select select "Pending"
select select "Multi-sector/Any/All"
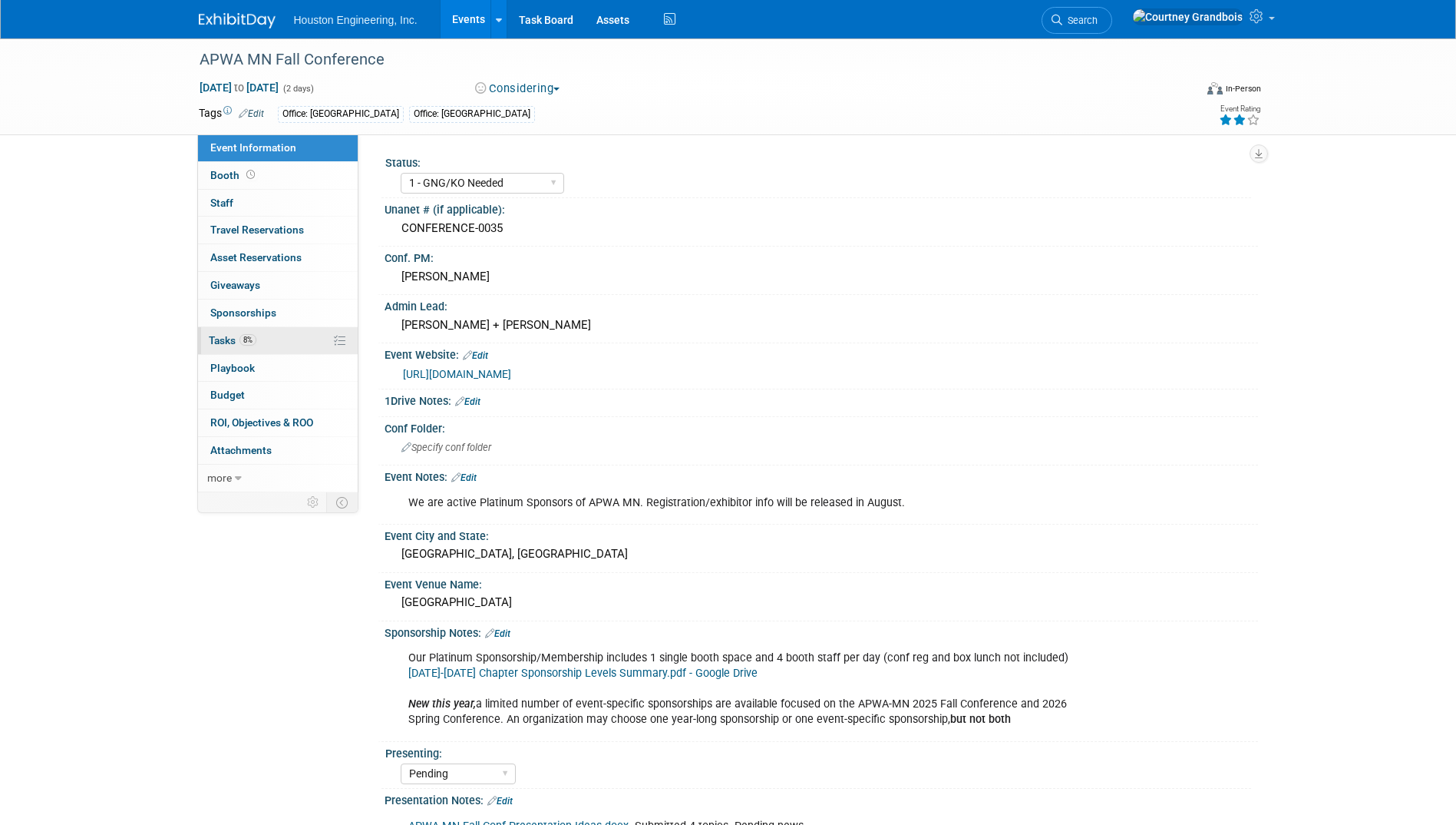
click at [237, 340] on span "Tasks 8%" at bounding box center [232, 340] width 47 height 12
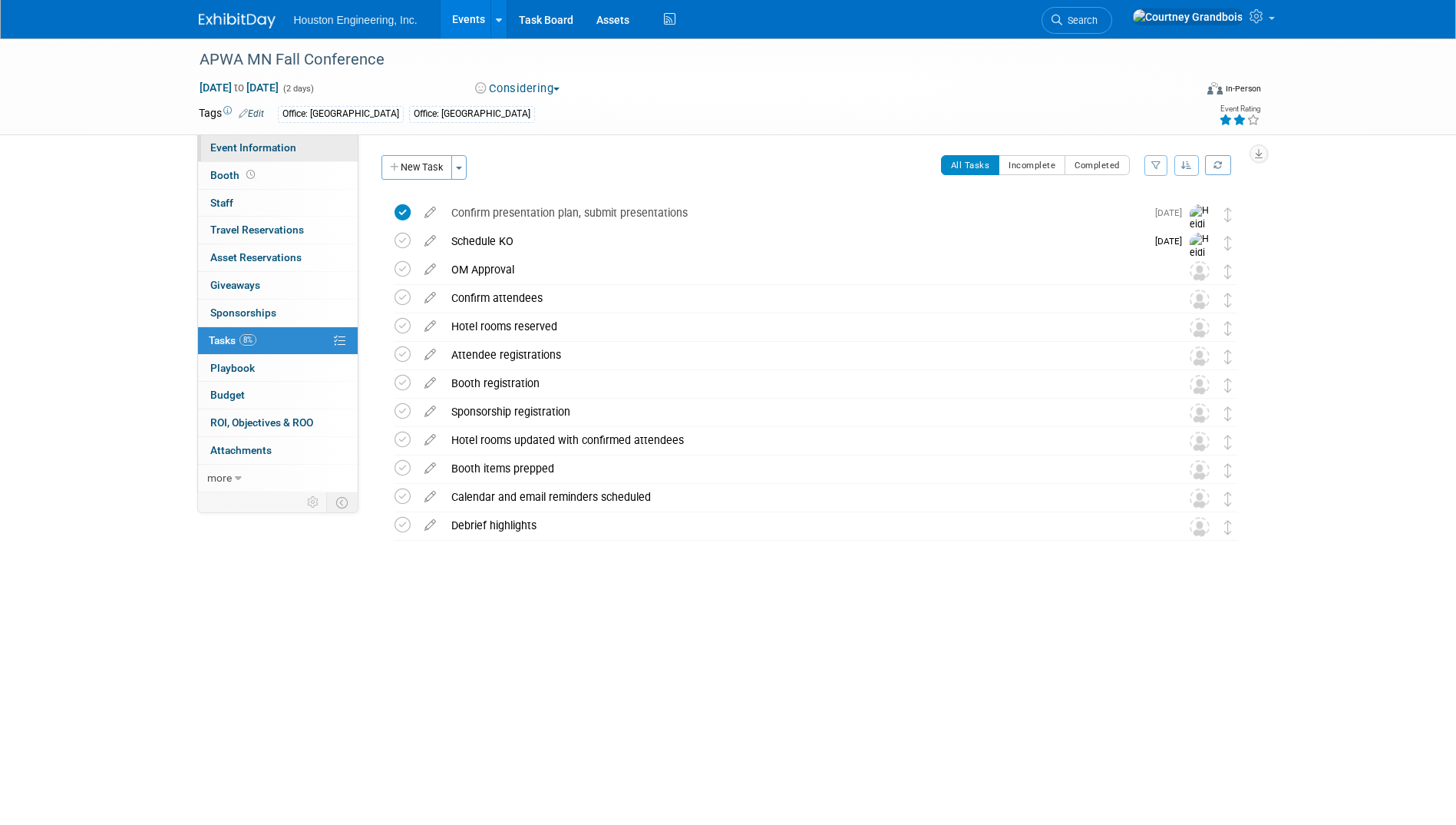
click at [295, 157] on link "Event Information" at bounding box center [279, 147] width 160 height 27
select select "1 - GNG/KO Needed"
select select "Pending"
select select "Multi-sector/Any/All"
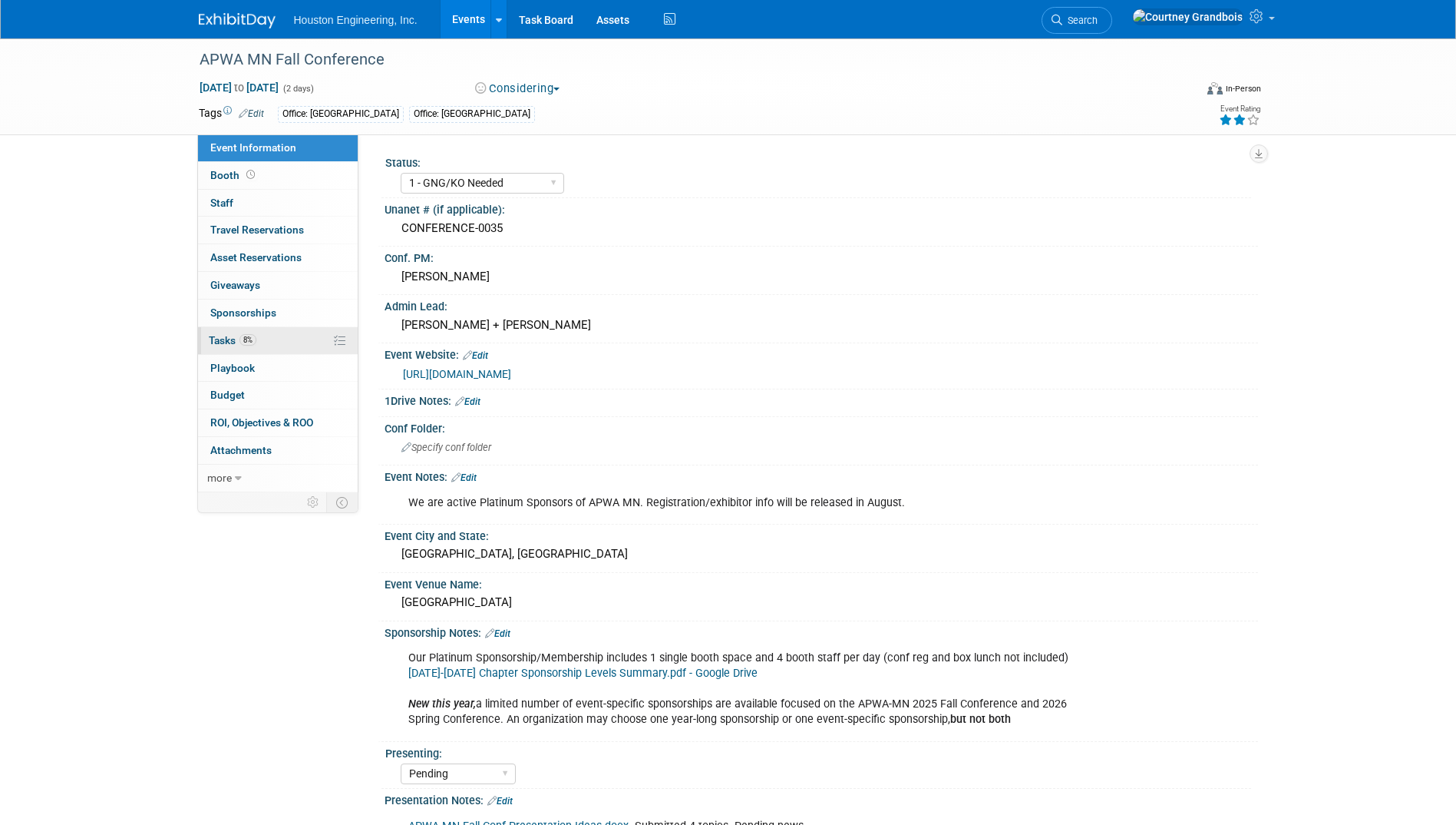
click at [264, 343] on link "8% Tasks 8%" at bounding box center [279, 340] width 160 height 27
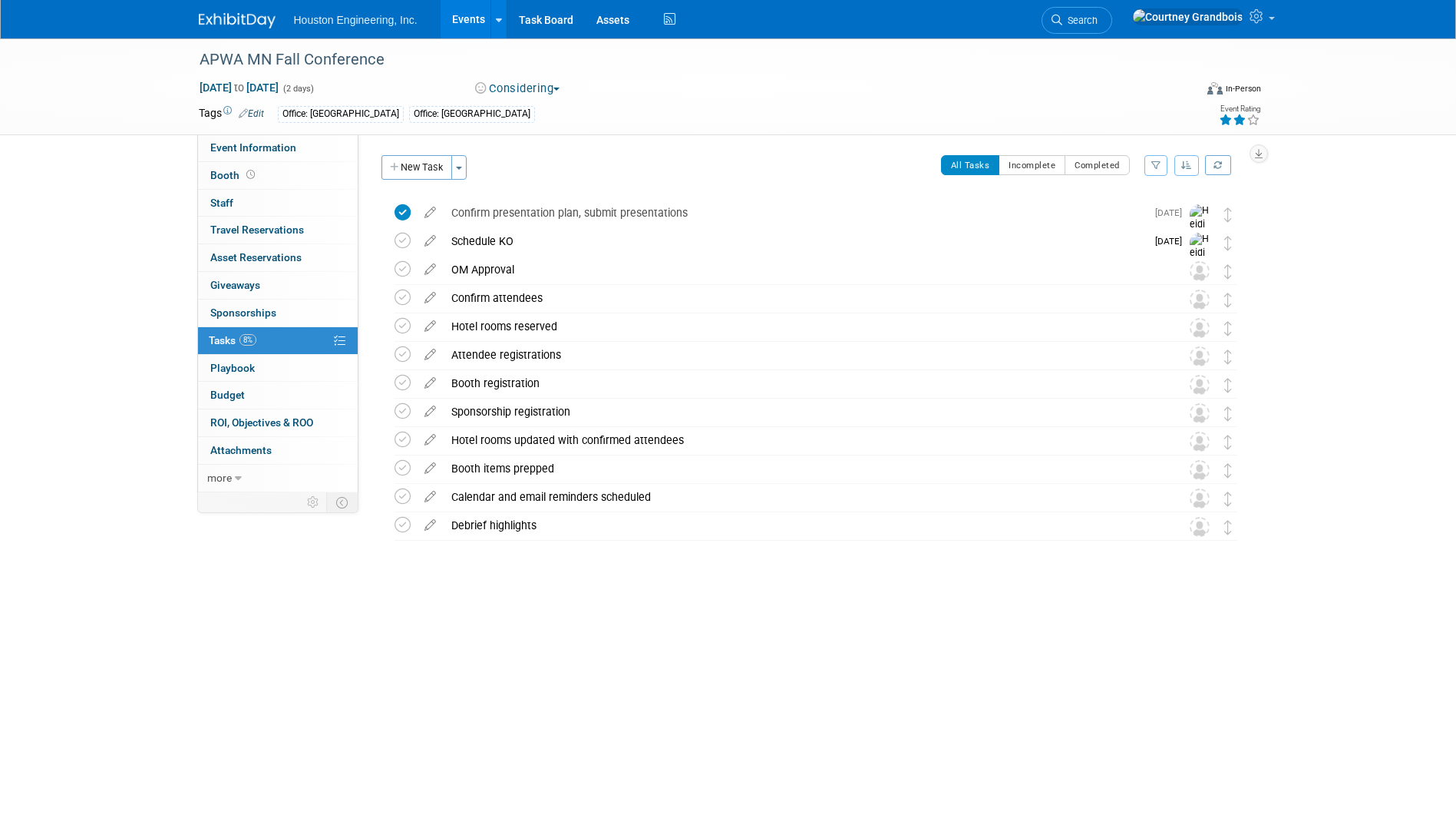
click at [449, 20] on link "Events" at bounding box center [468, 19] width 56 height 39
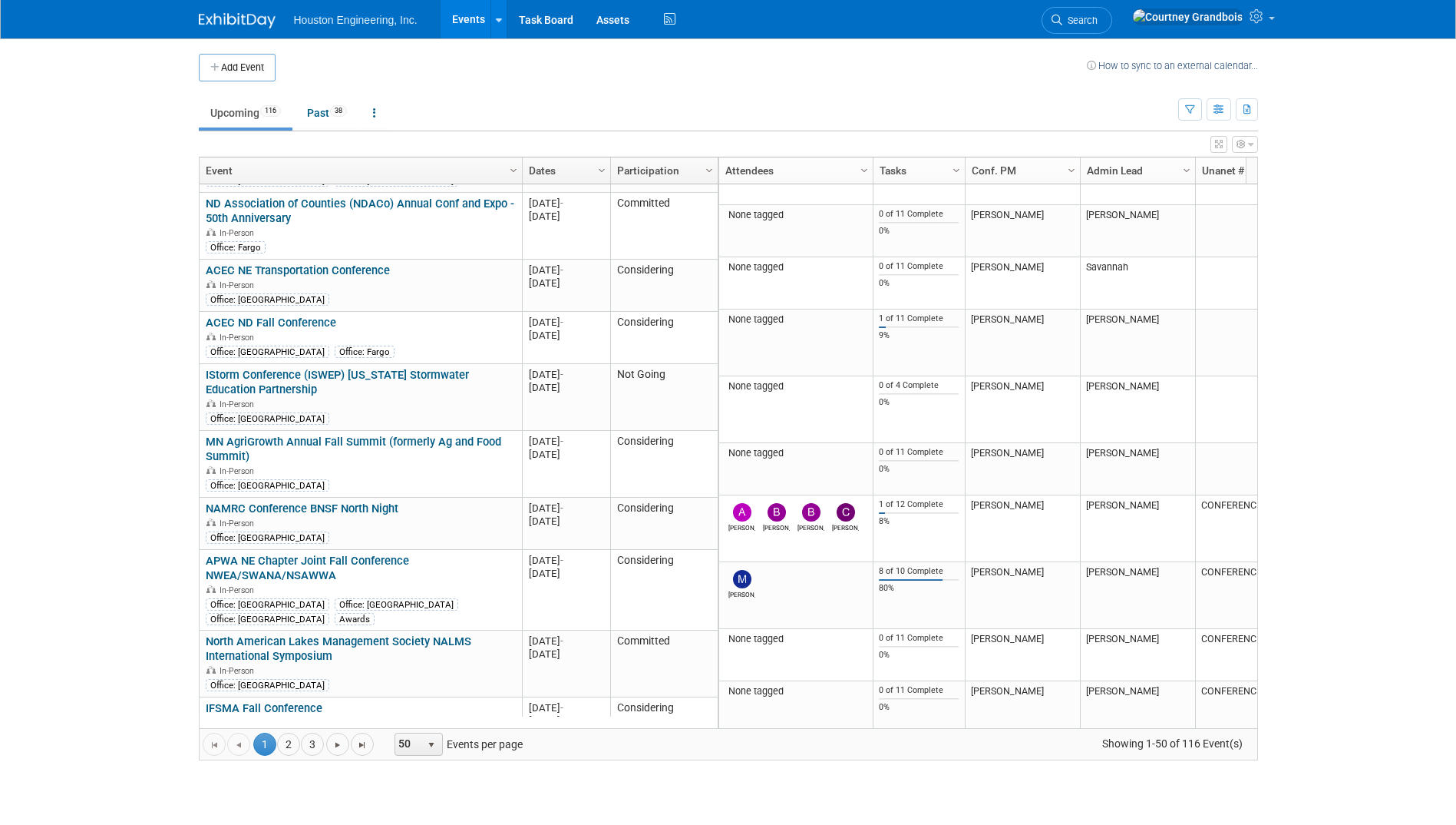
scroll to position [2263, 0]
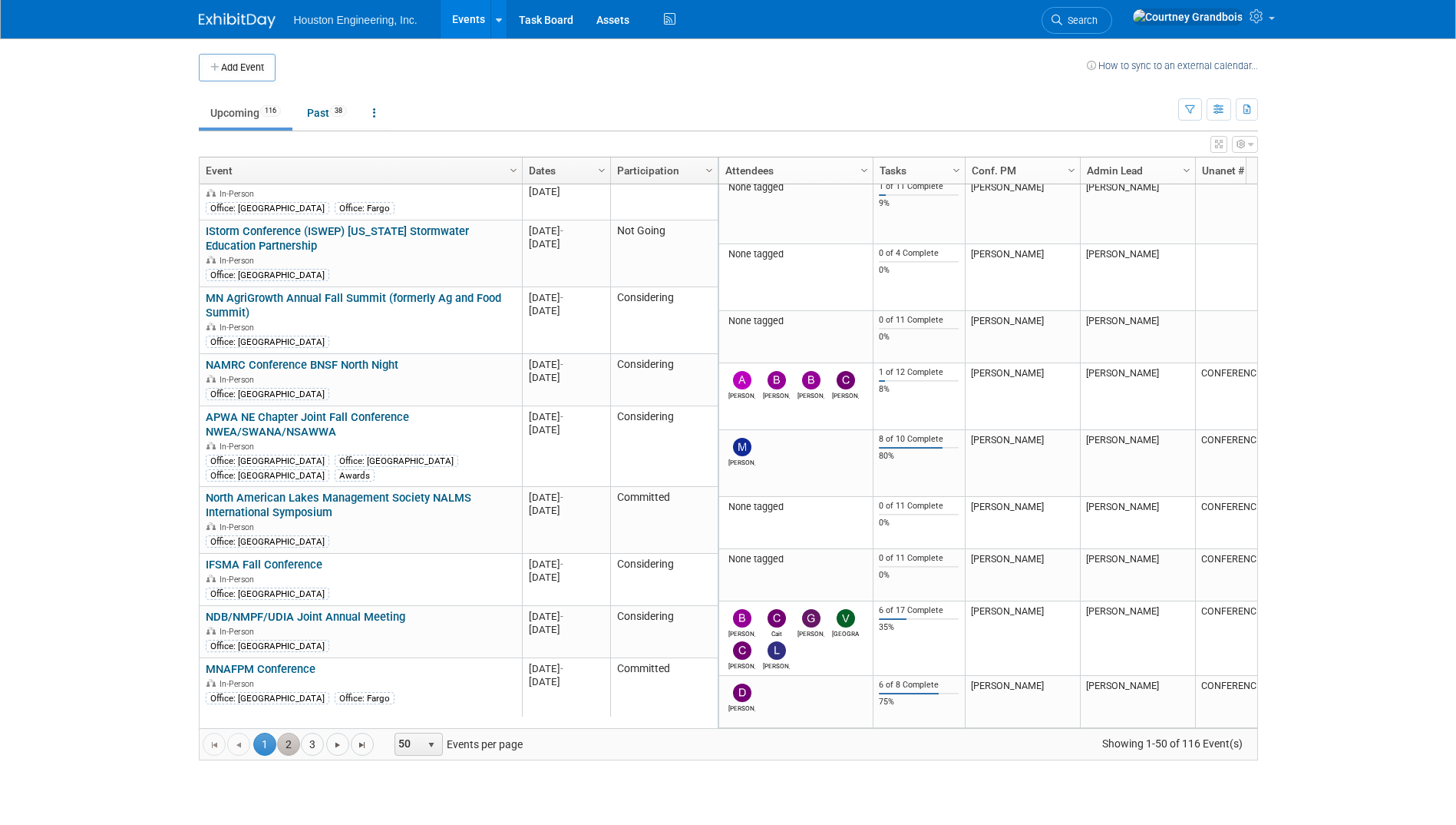
click at [287, 744] on link "2" at bounding box center [288, 743] width 23 height 23
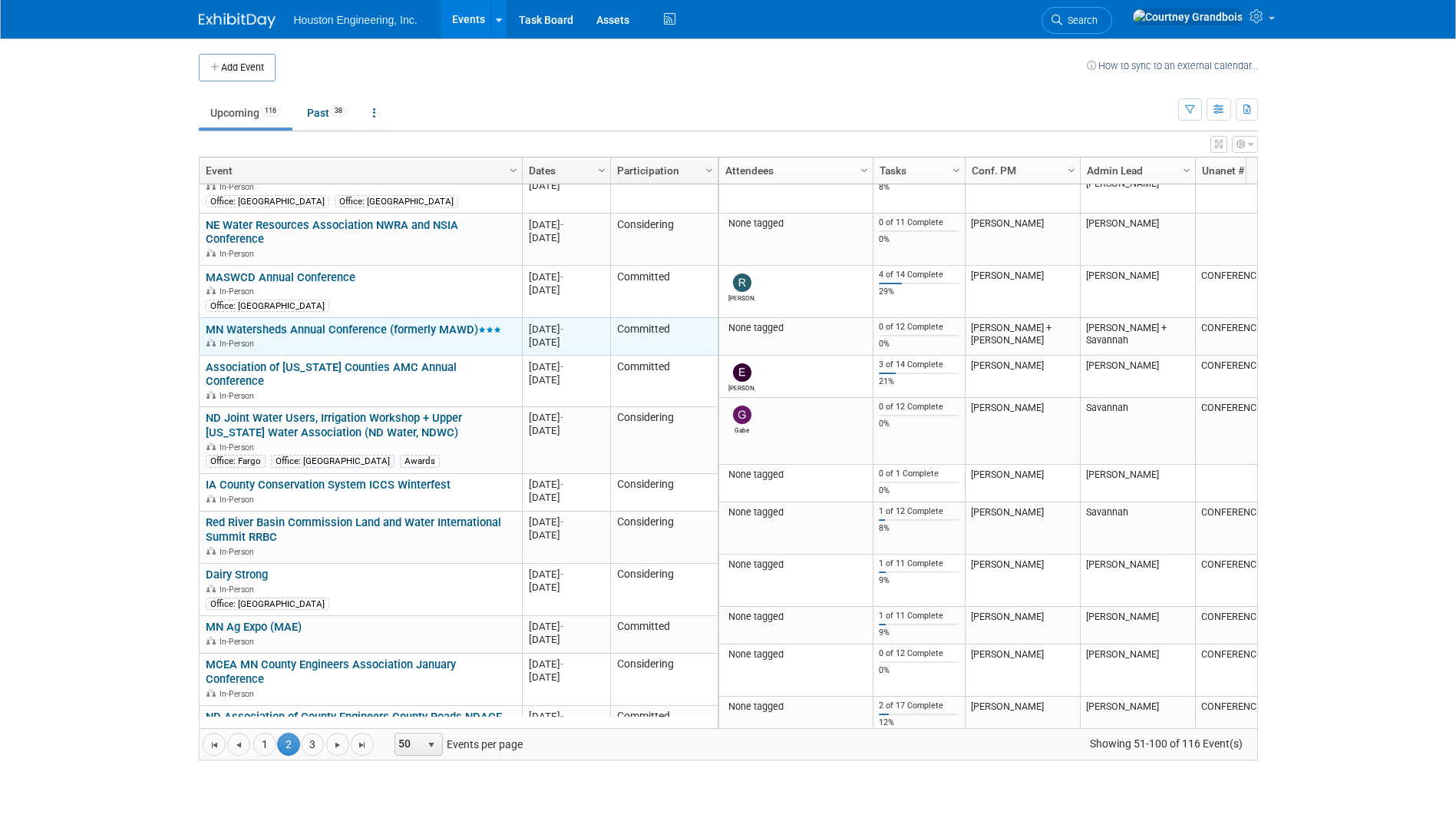
scroll to position [0, 0]
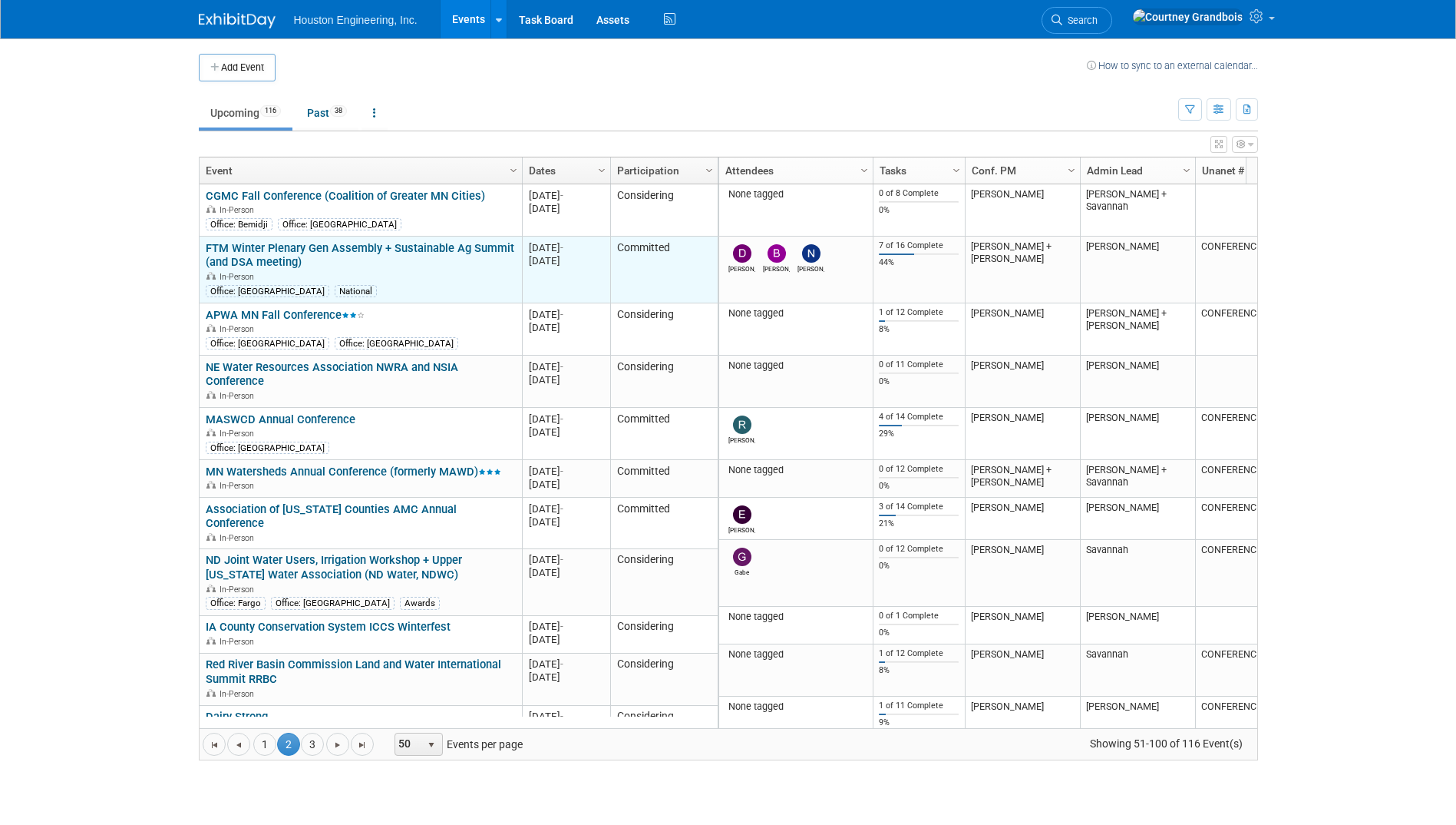
click at [319, 243] on link "FTM Winter Plenary Gen Assembly + Sustainable Ag Summit (and DSA meeting)" at bounding box center [360, 255] width 308 height 29
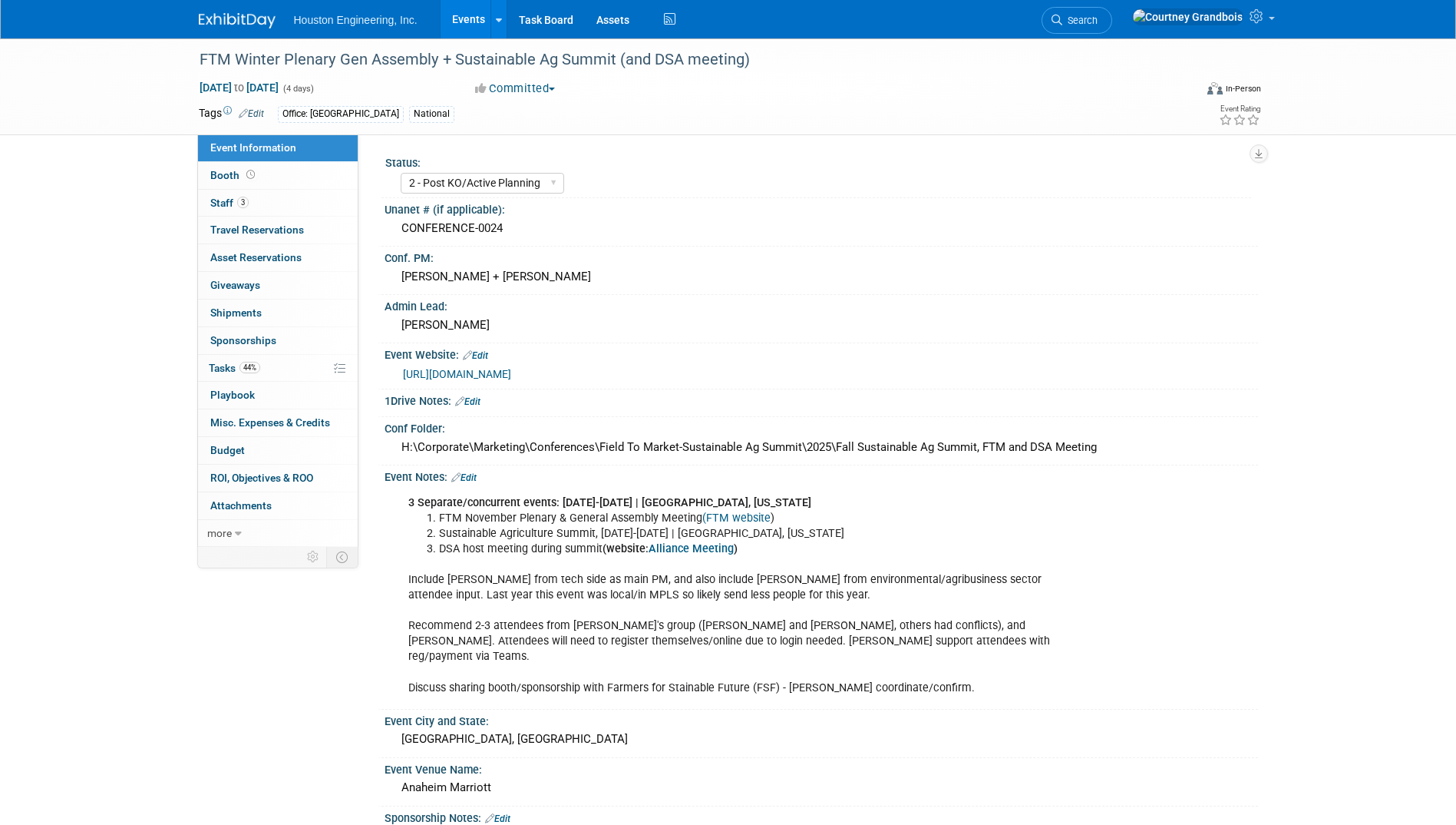
select select "2 - Post KO/Active Planning"
select select "Pending"
select select "Multi-sector/Any/All"
click at [287, 363] on link "44% Tasks 44%" at bounding box center [279, 368] width 160 height 27
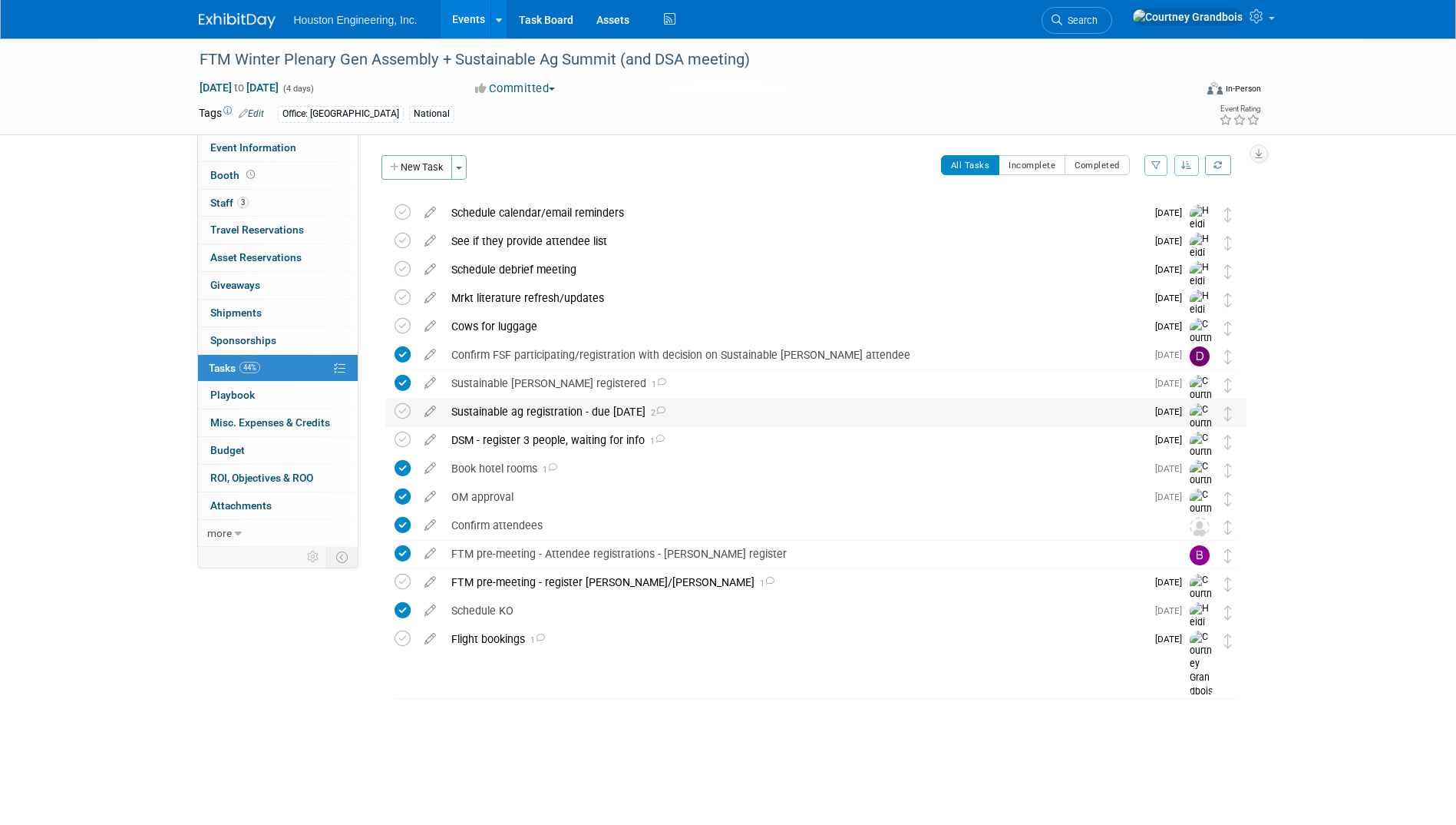
click at [570, 399] on div "Sustainable ag registration - due [DATE] 2" at bounding box center [794, 411] width 702 height 26
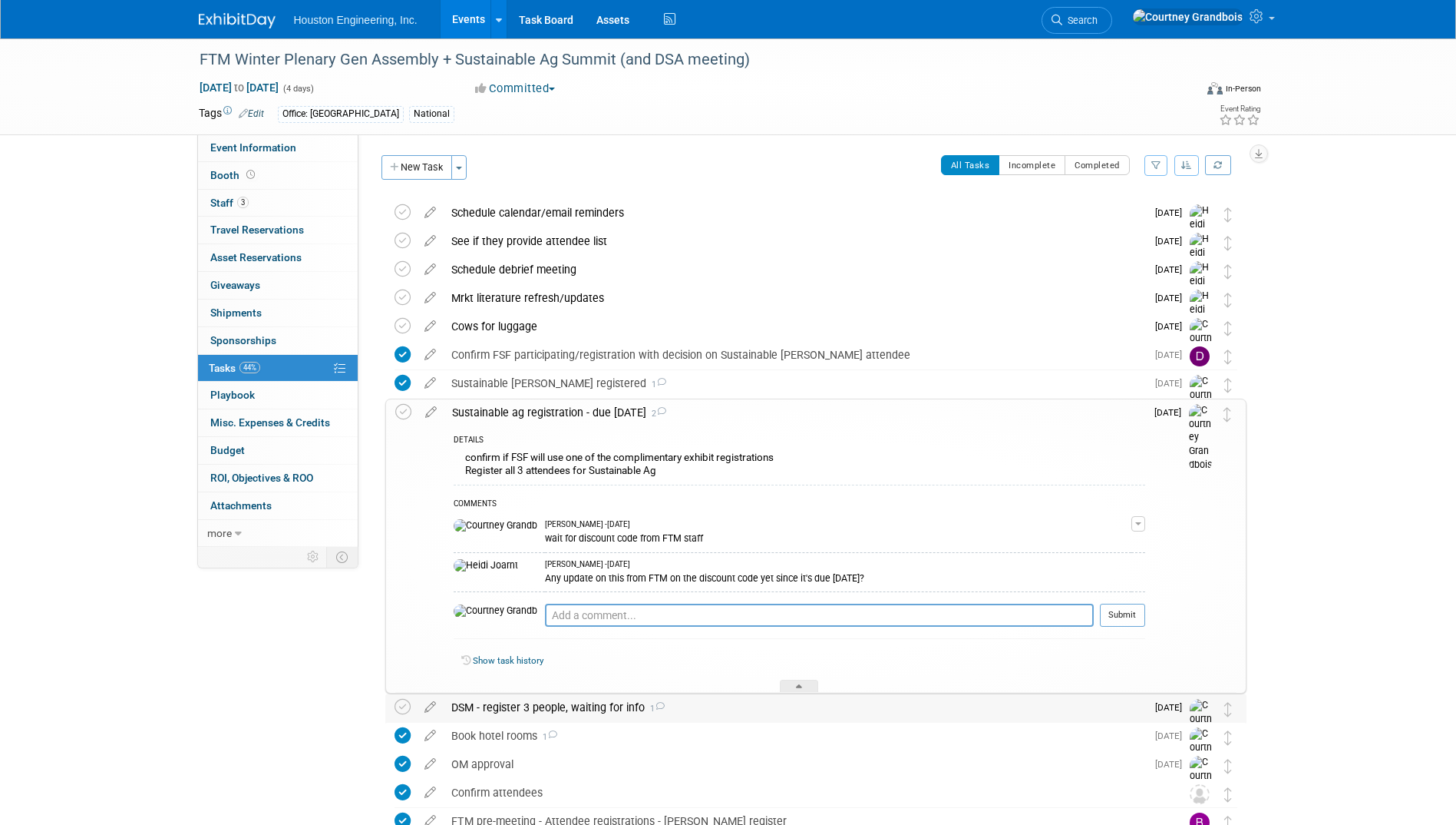
click at [553, 699] on div "DSM - register 3 people, waiting for info 1" at bounding box center [794, 707] width 702 height 26
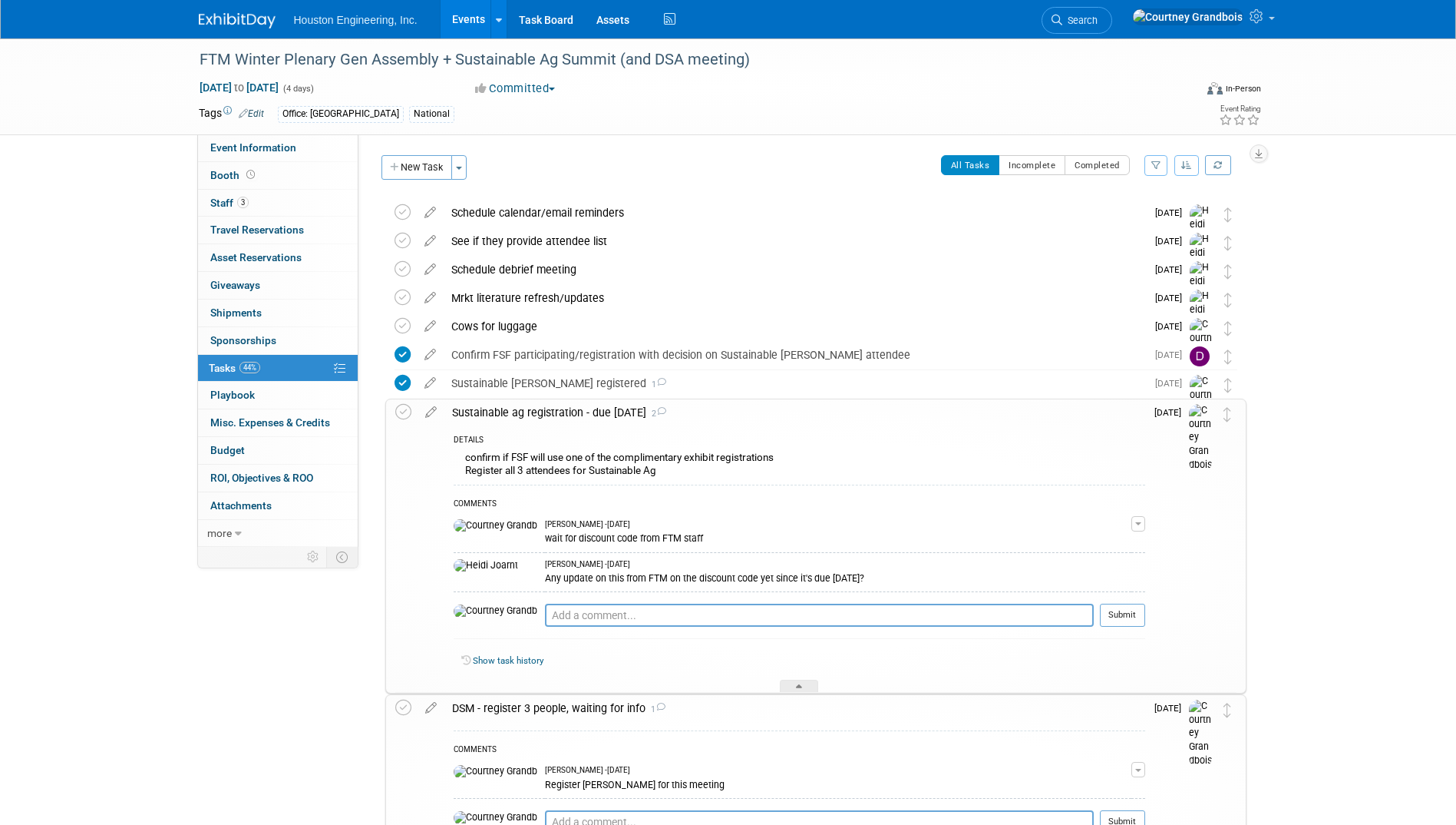
click at [553, 699] on div "DSM - register 3 people, waiting for info 1" at bounding box center [795, 707] width 701 height 26
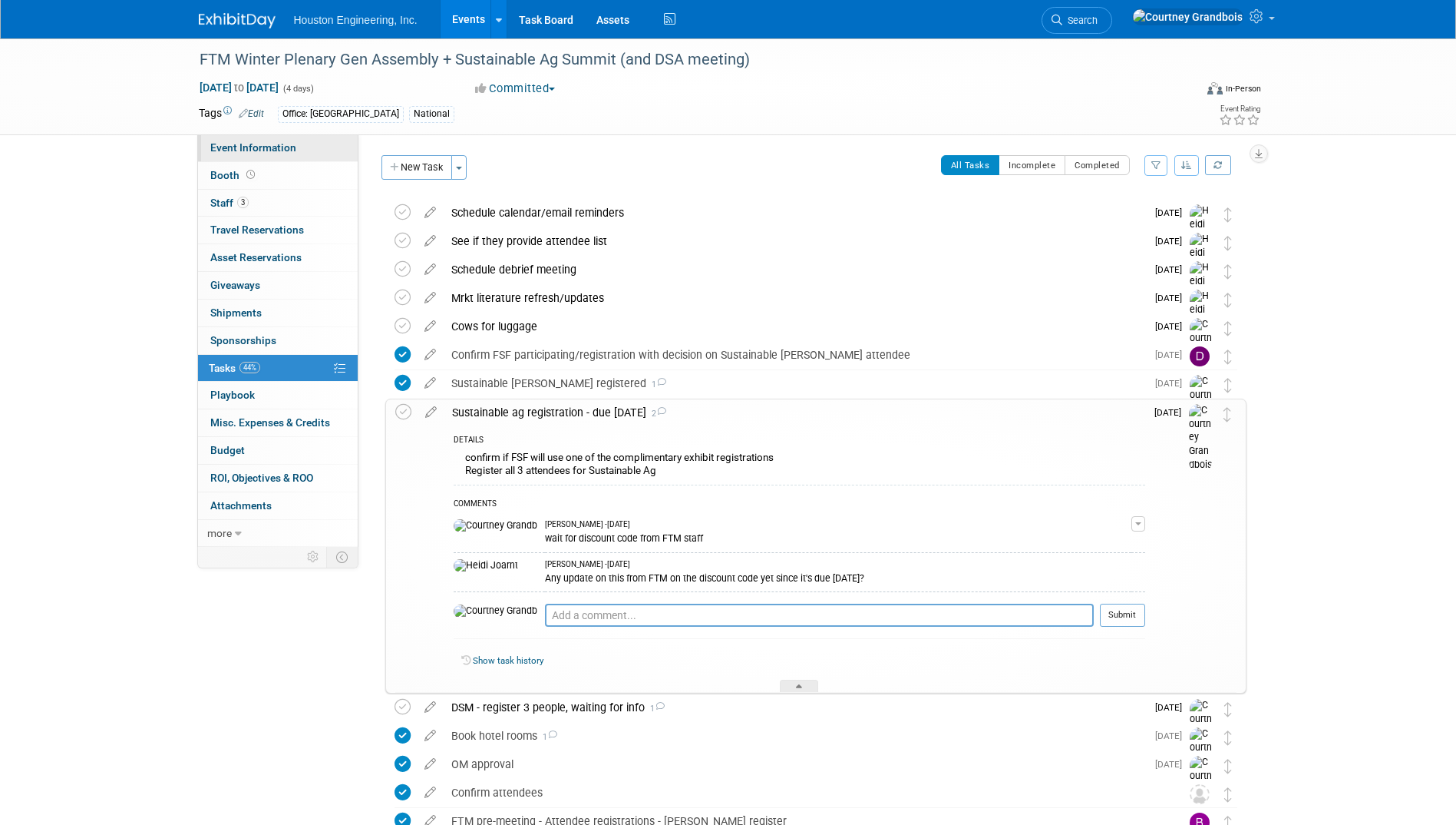
click at [235, 143] on span "Event Information" at bounding box center [253, 147] width 86 height 12
select select "2 - Post KO/Active Planning"
select select "Pending"
select select "Multi-sector/Any/All"
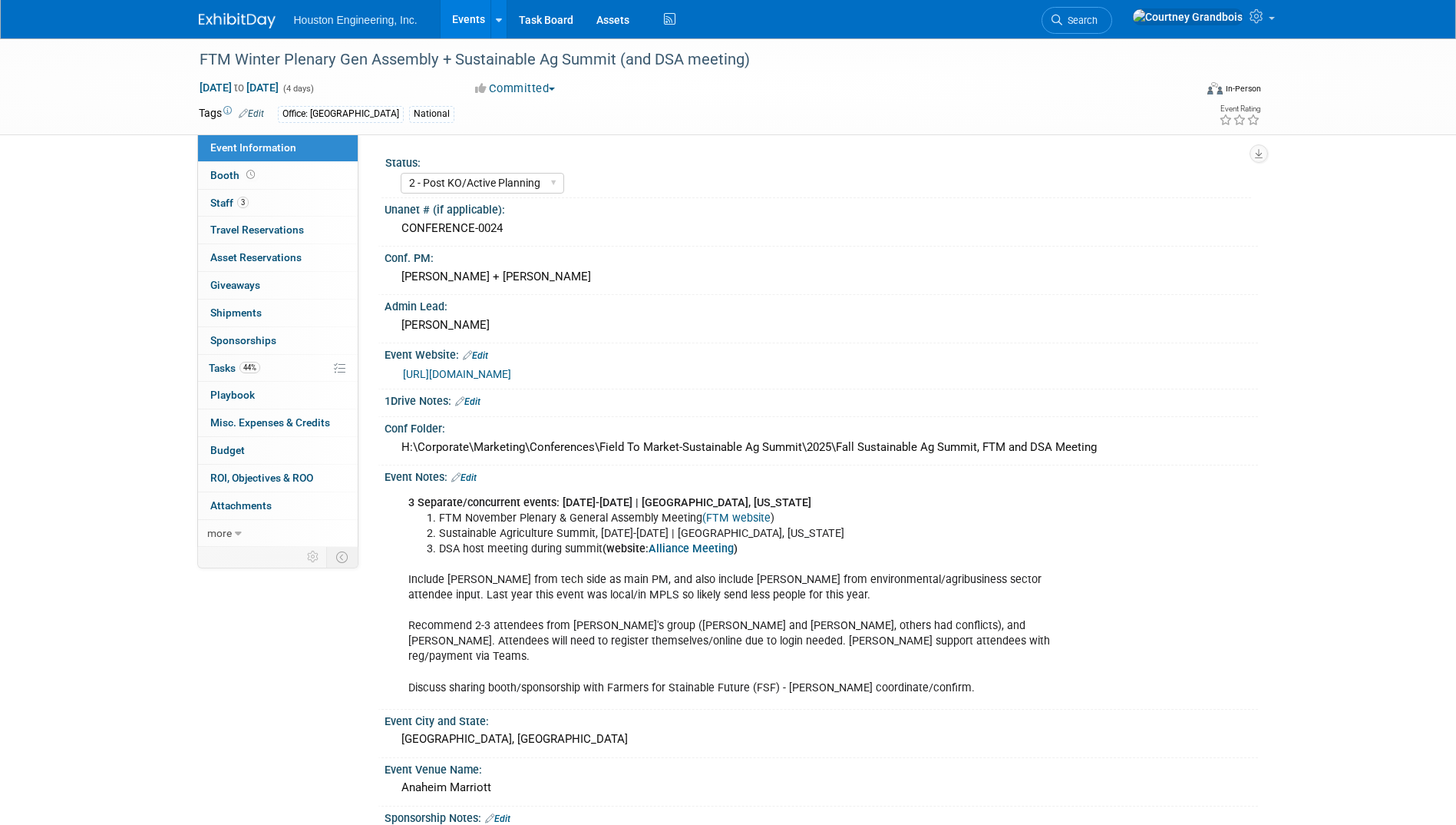
click at [443, 370] on link "[URL][DOMAIN_NAME]" at bounding box center [457, 373] width 109 height 12
click at [237, 360] on link "44% Tasks 44%" at bounding box center [279, 368] width 160 height 27
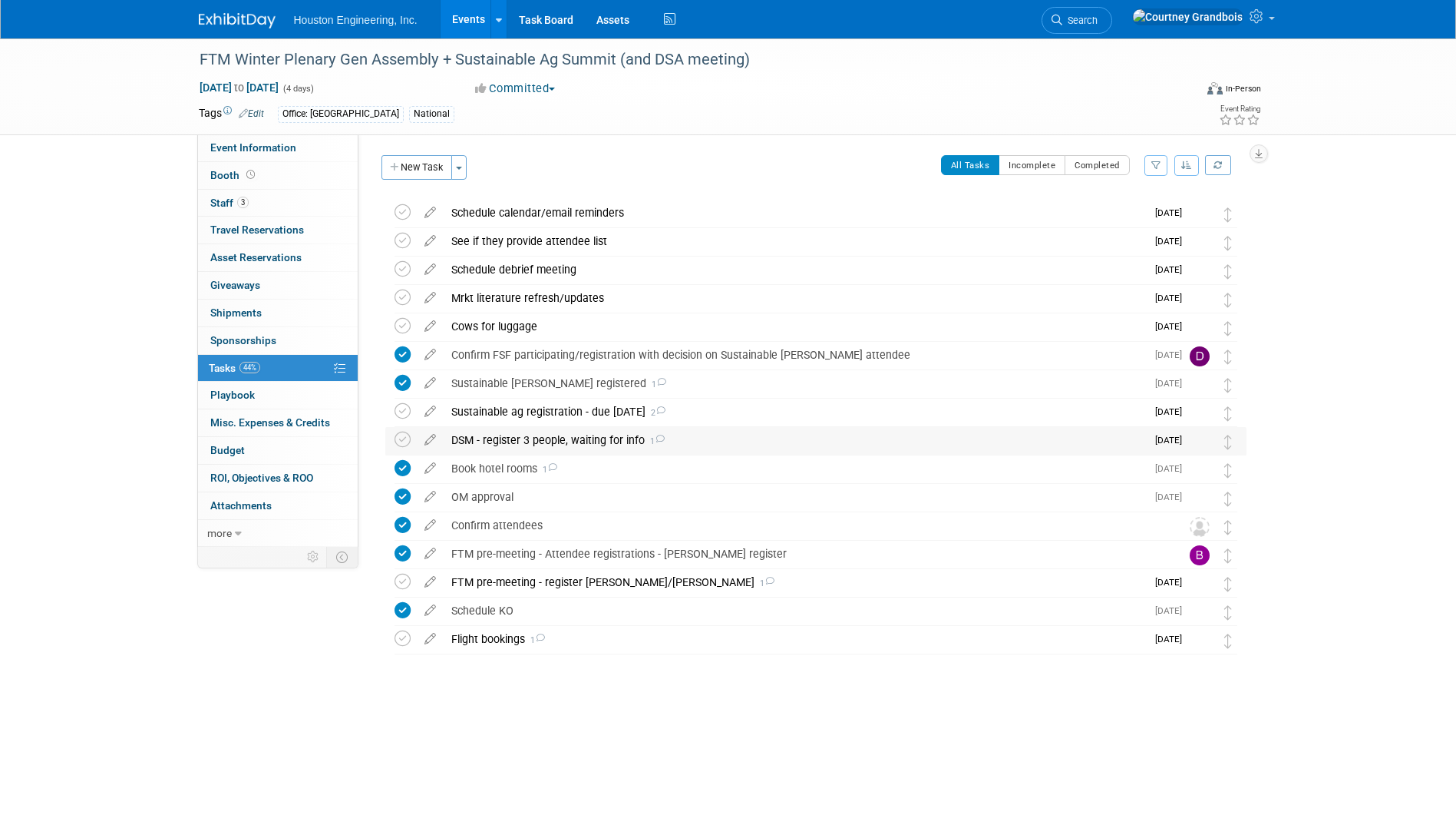
click at [560, 447] on div "DSM - register 3 people, waiting for info 1" at bounding box center [794, 440] width 702 height 26
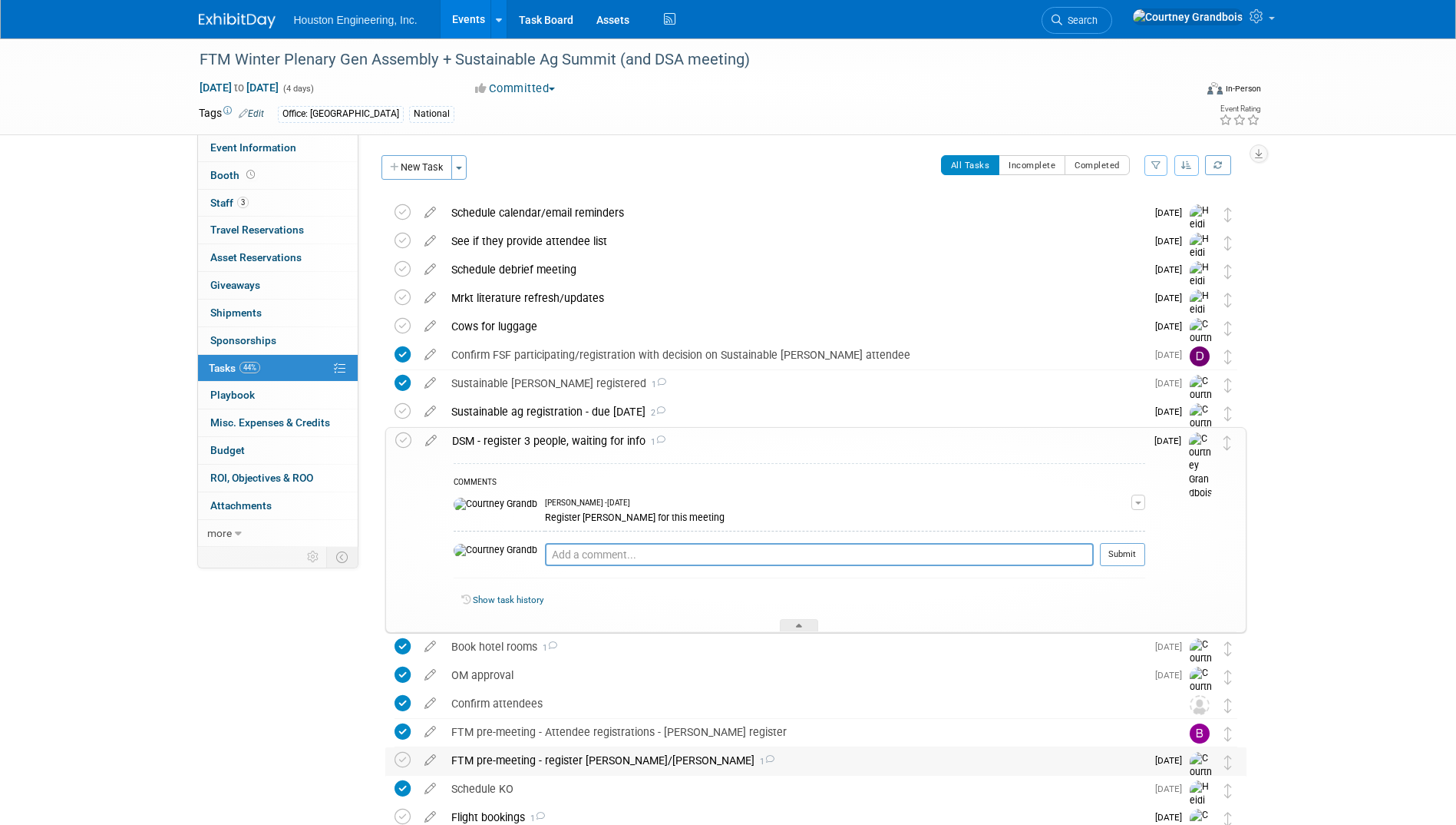
click at [712, 756] on div "FTM pre-meeting - register [PERSON_NAME]/[PERSON_NAME] 1" at bounding box center [794, 760] width 702 height 26
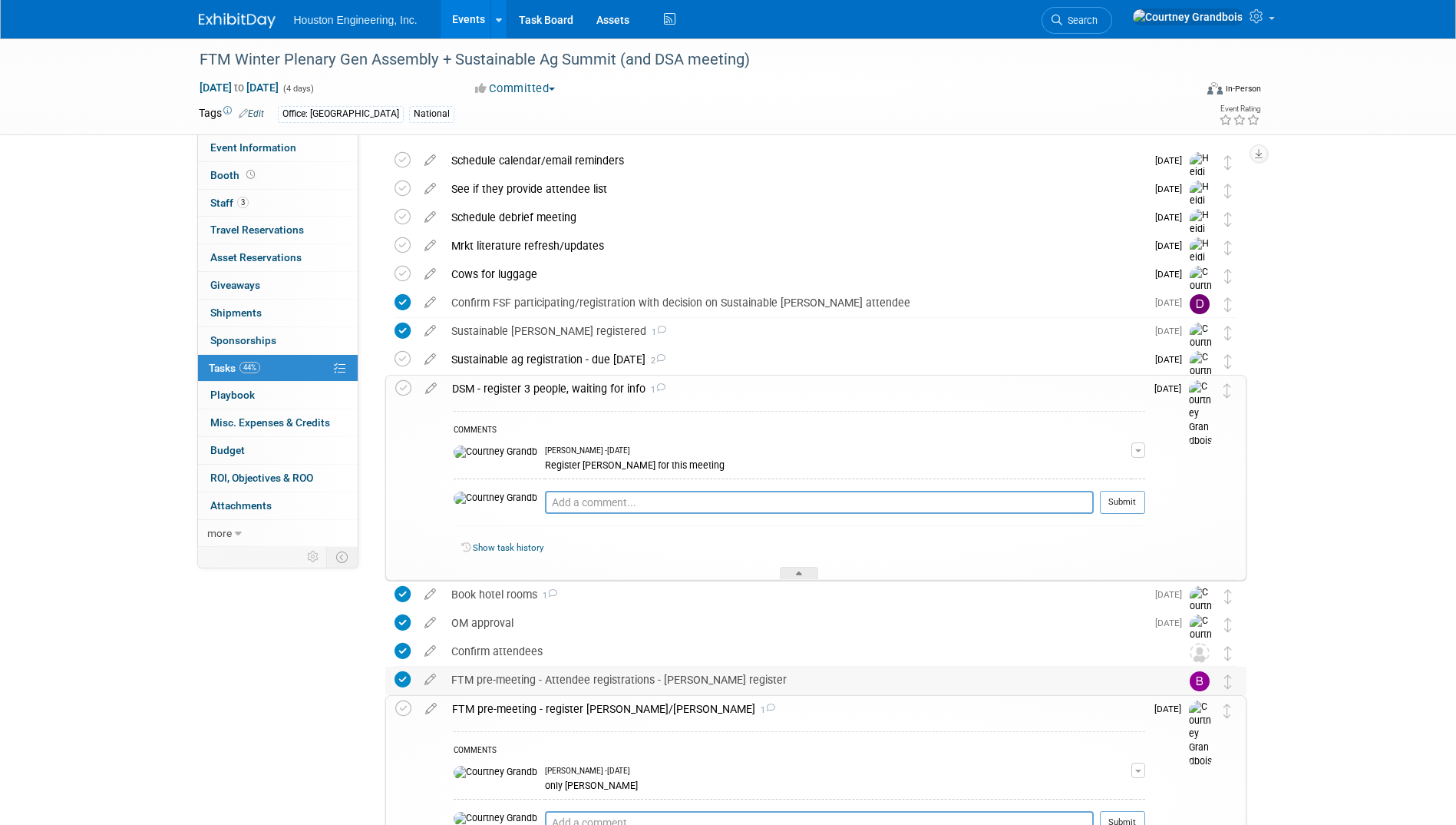
scroll to position [77, 0]
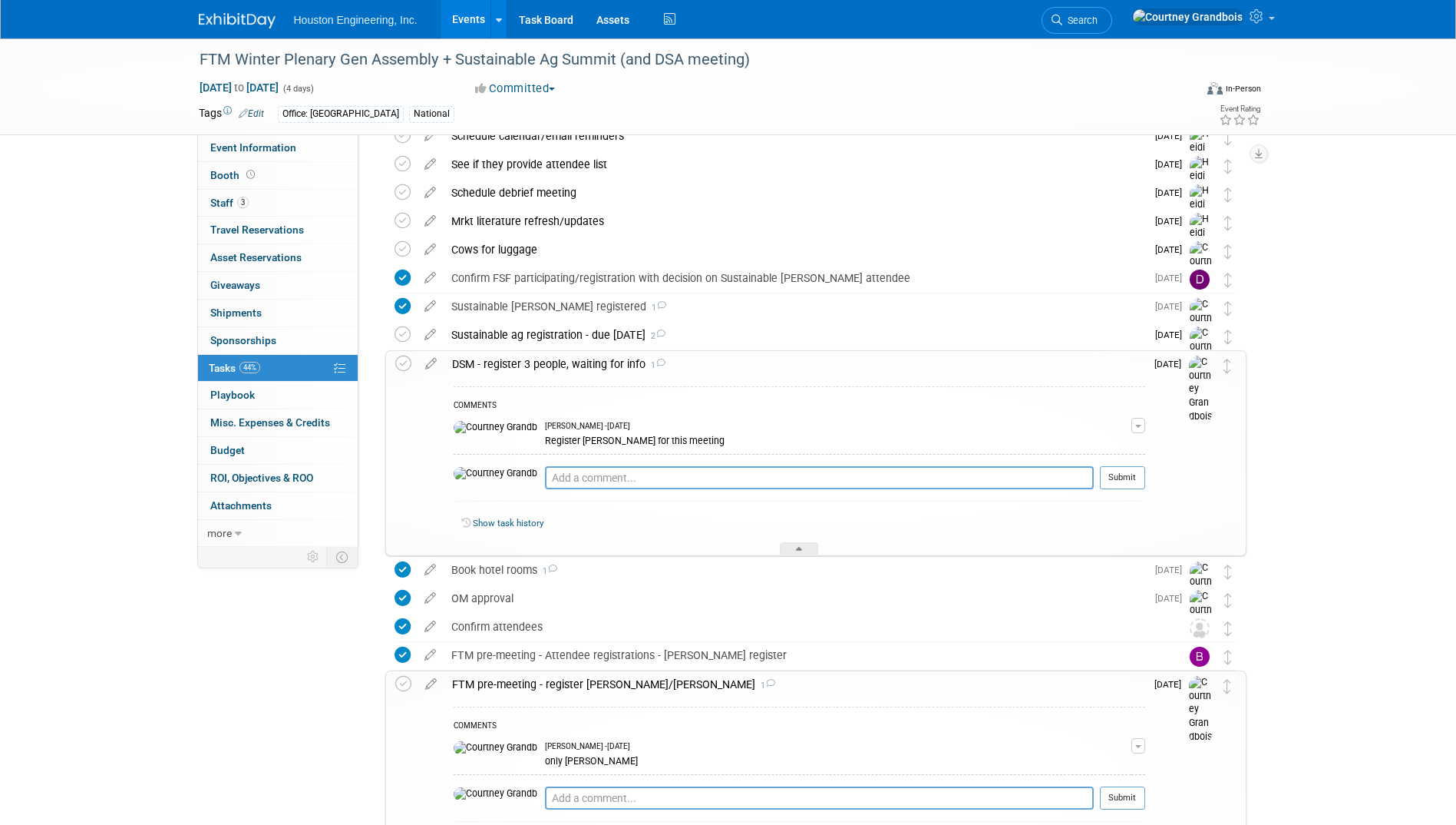
click at [1203, 363] on img at bounding box center [1200, 389] width 23 height 67
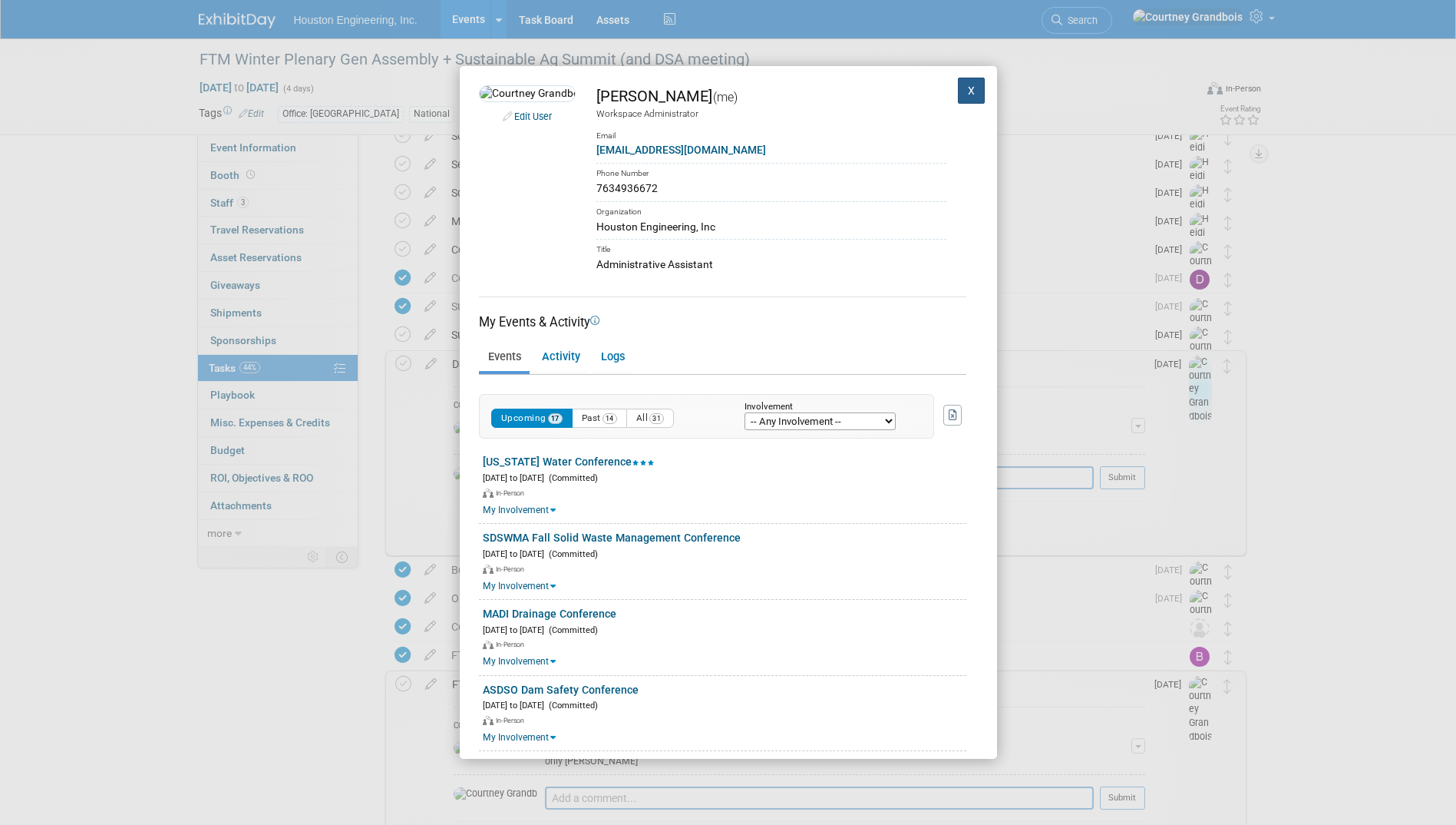
click at [958, 91] on button "X" at bounding box center [972, 90] width 28 height 26
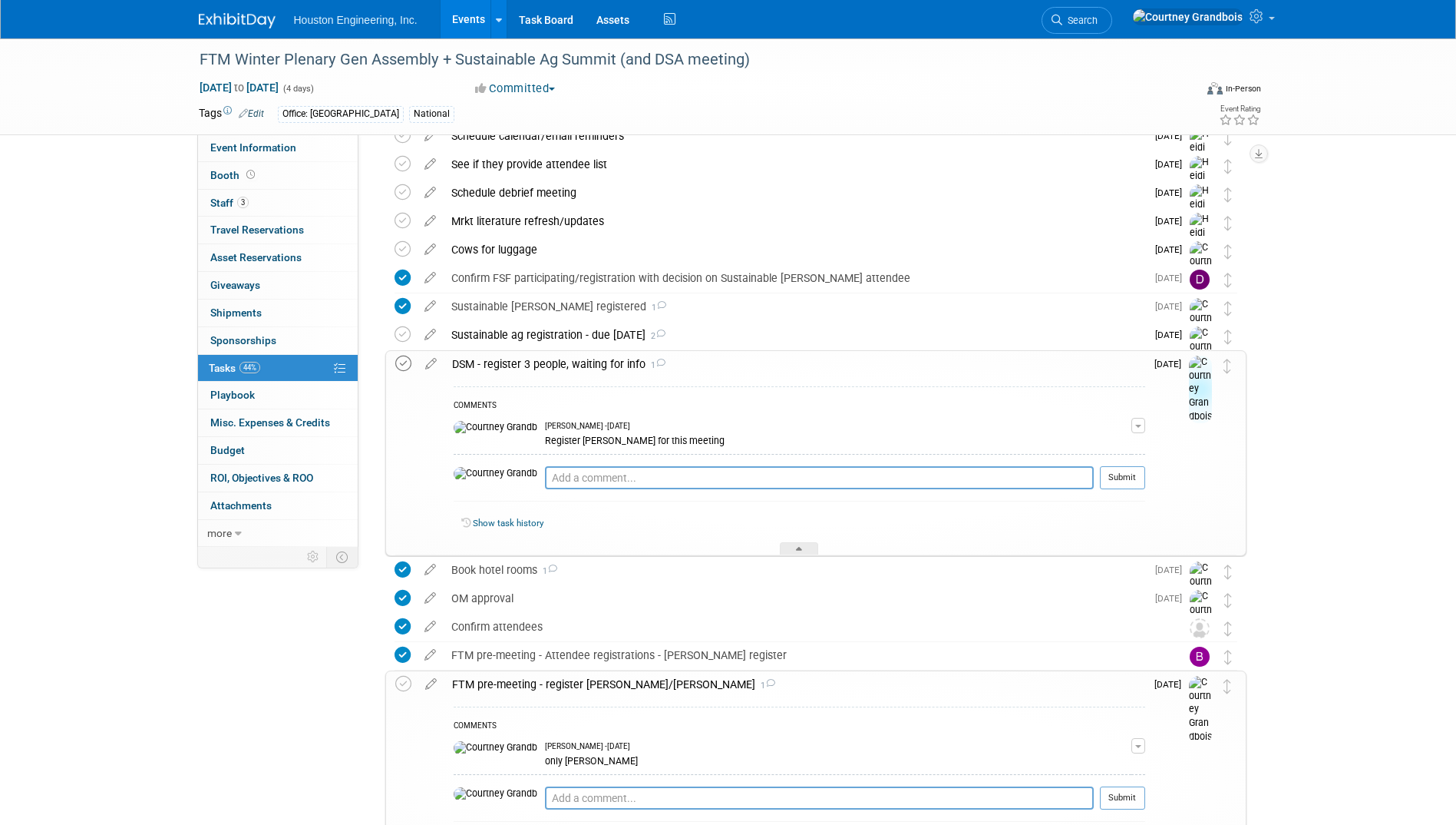
click at [401, 358] on icon at bounding box center [403, 364] width 16 height 16
click at [399, 686] on icon at bounding box center [403, 684] width 16 height 16
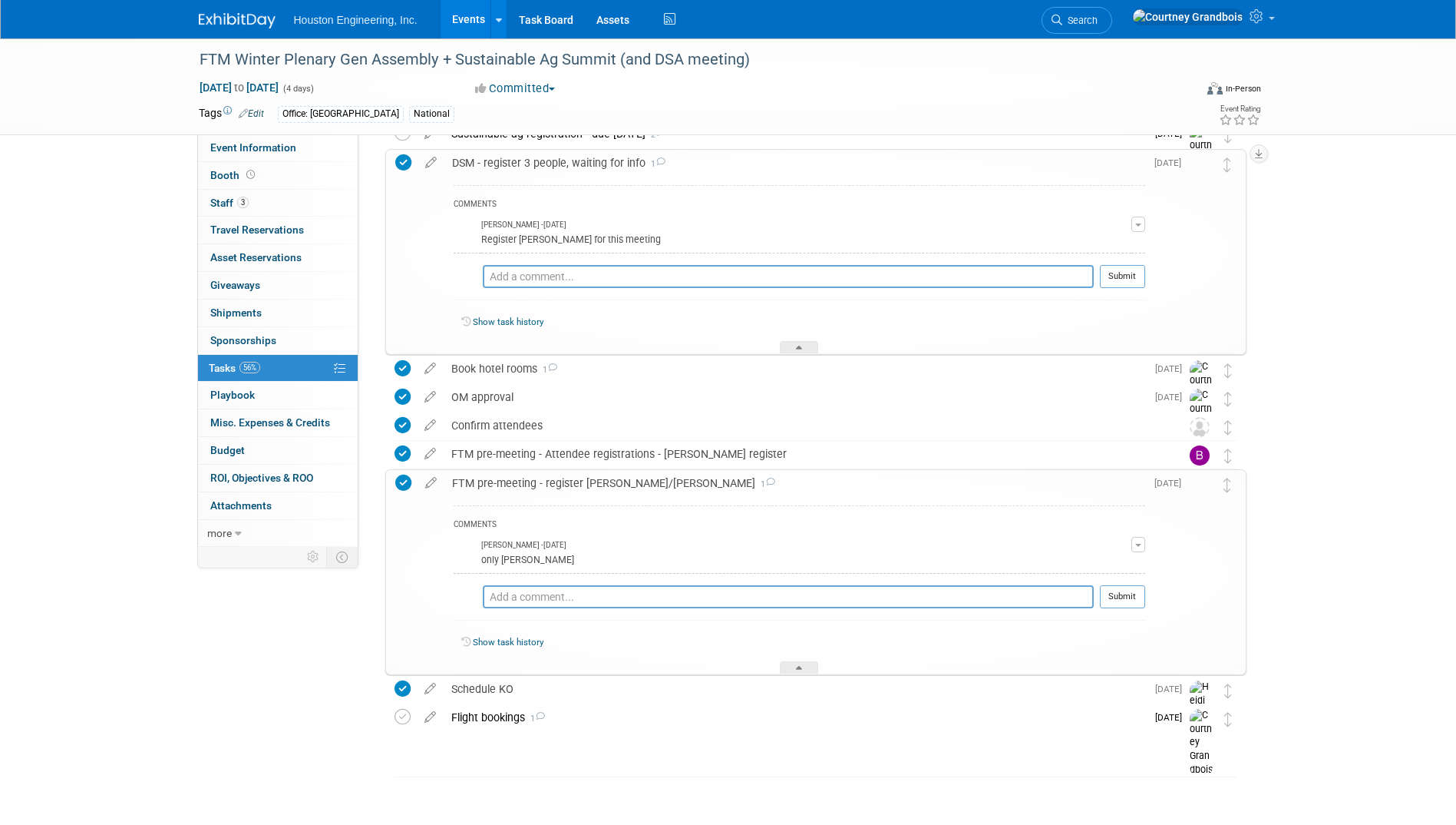
scroll to position [280, 0]
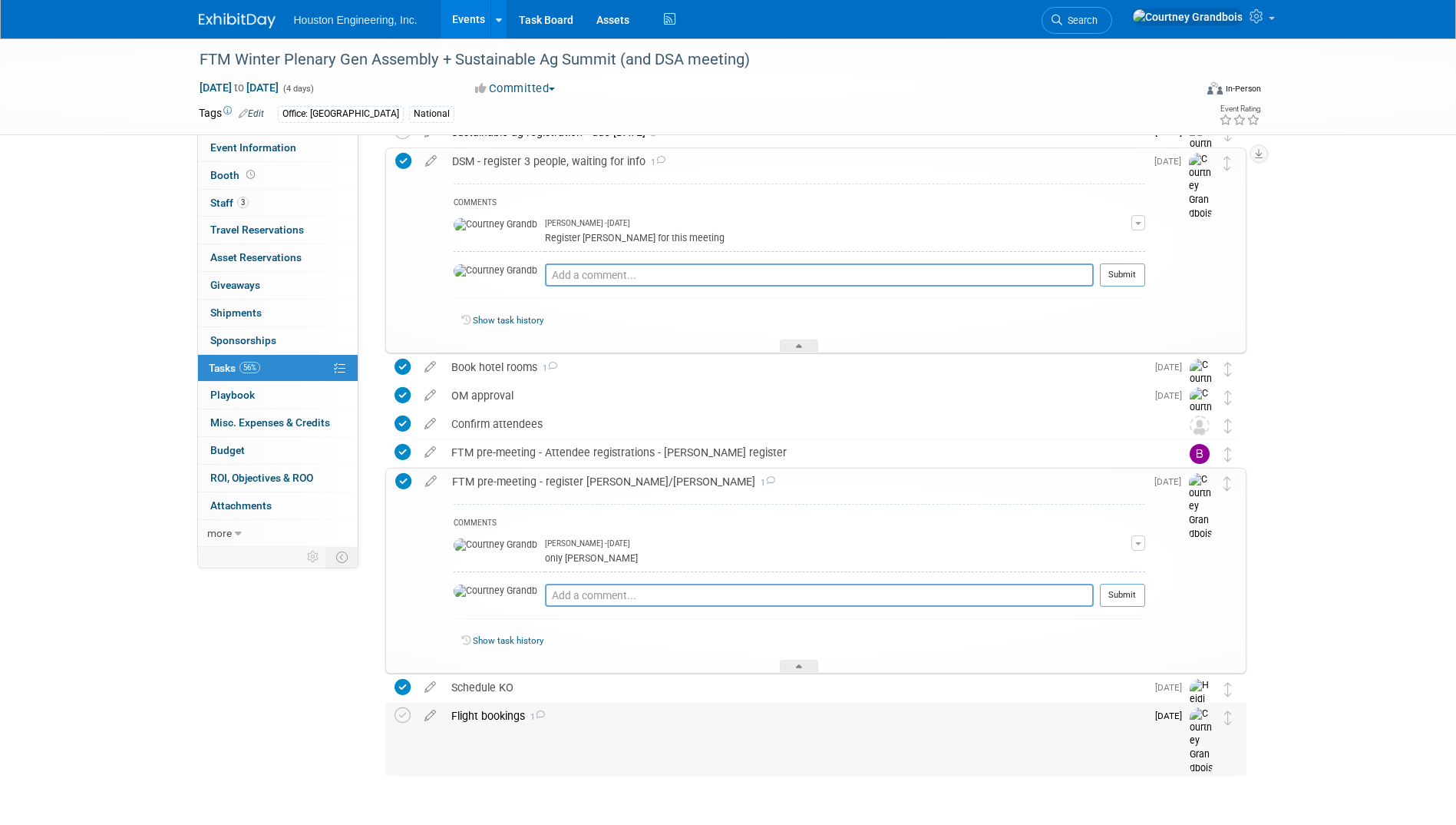
click at [663, 714] on div "Flight bookings 1" at bounding box center [794, 715] width 702 height 26
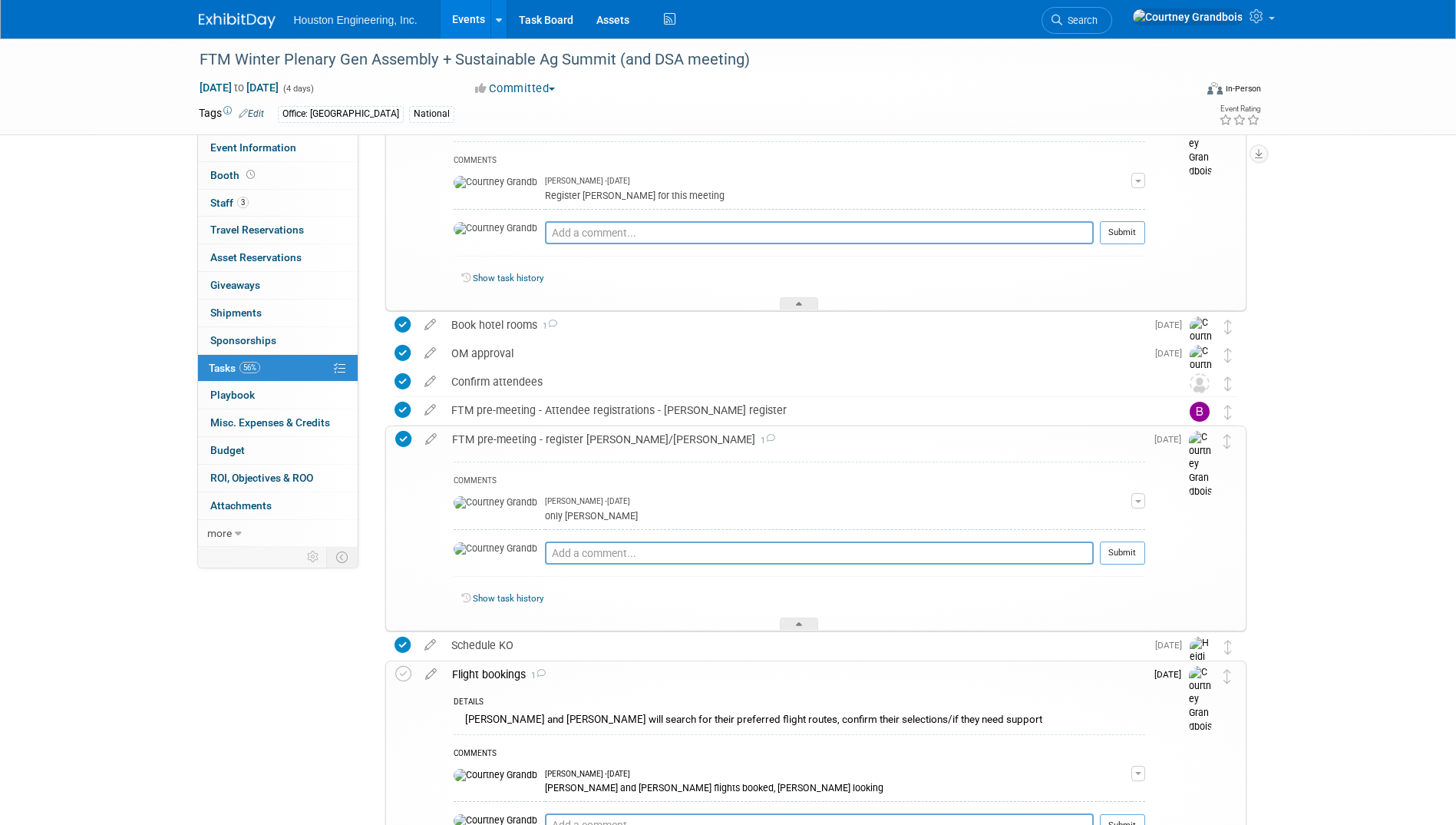
scroll to position [357, 0]
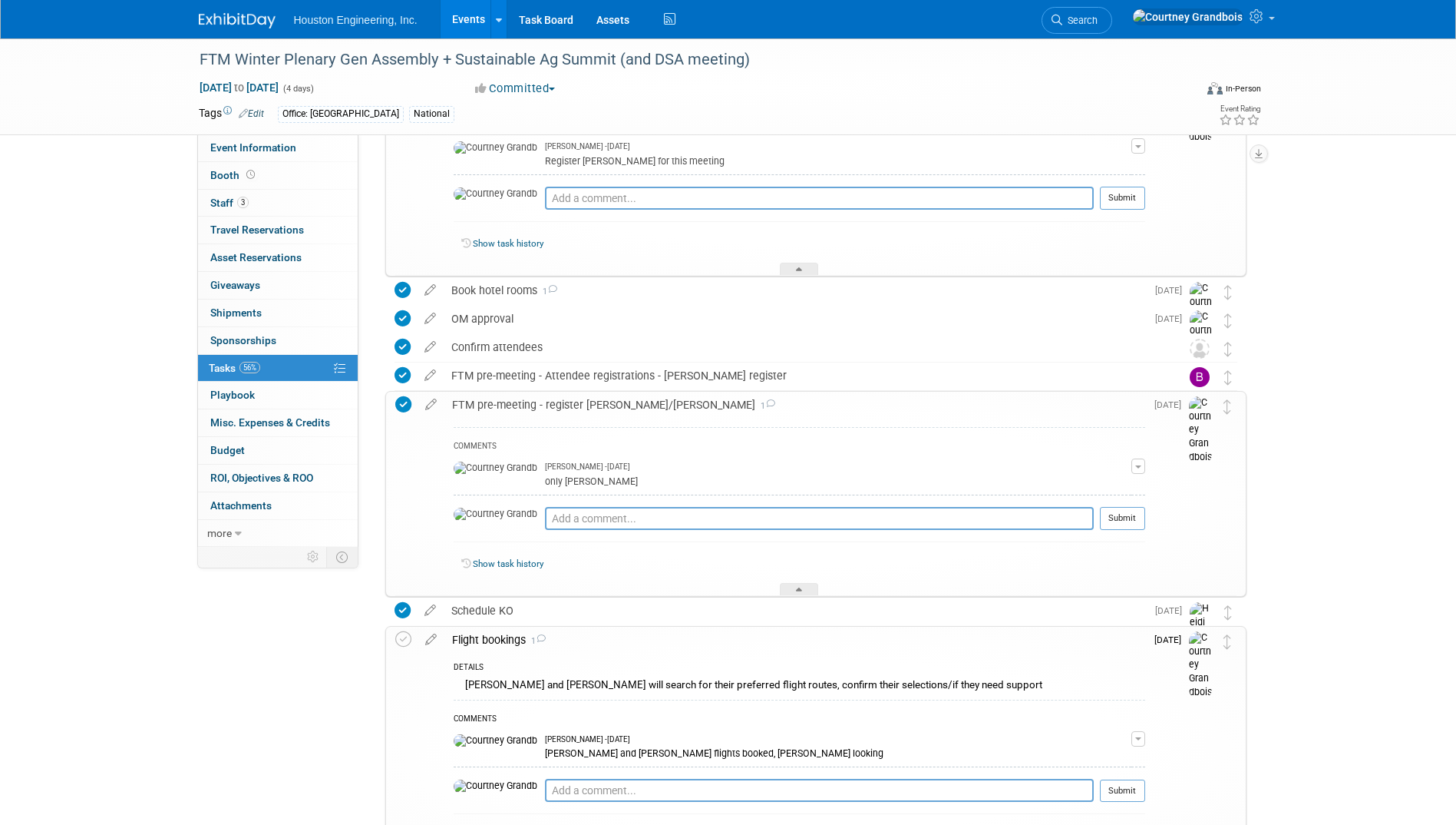
click at [636, 639] on div "Flight bookings 1" at bounding box center [795, 639] width 701 height 26
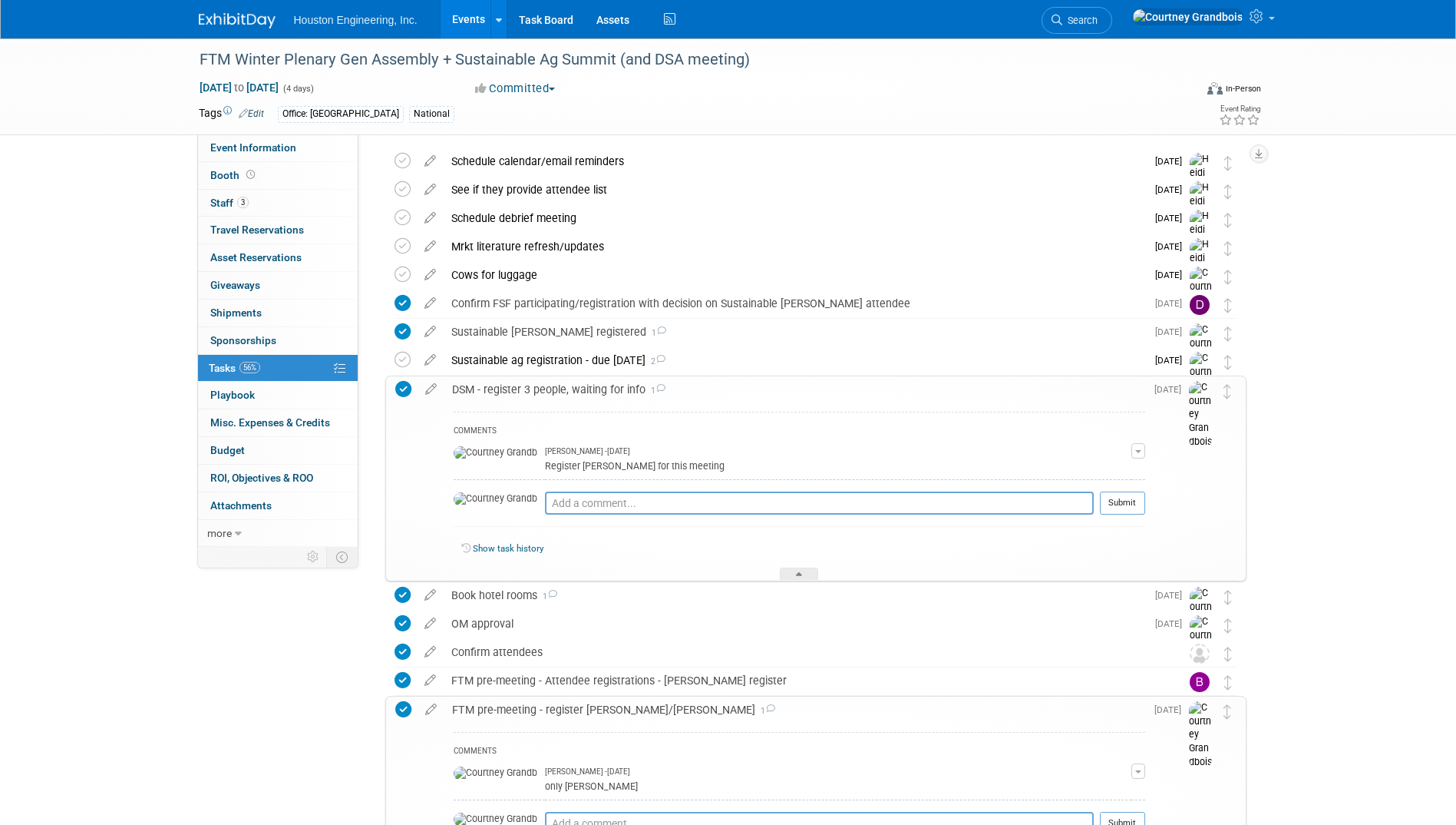
scroll to position [49, 0]
click at [628, 653] on div "Confirm attendees" at bounding box center [801, 654] width 715 height 26
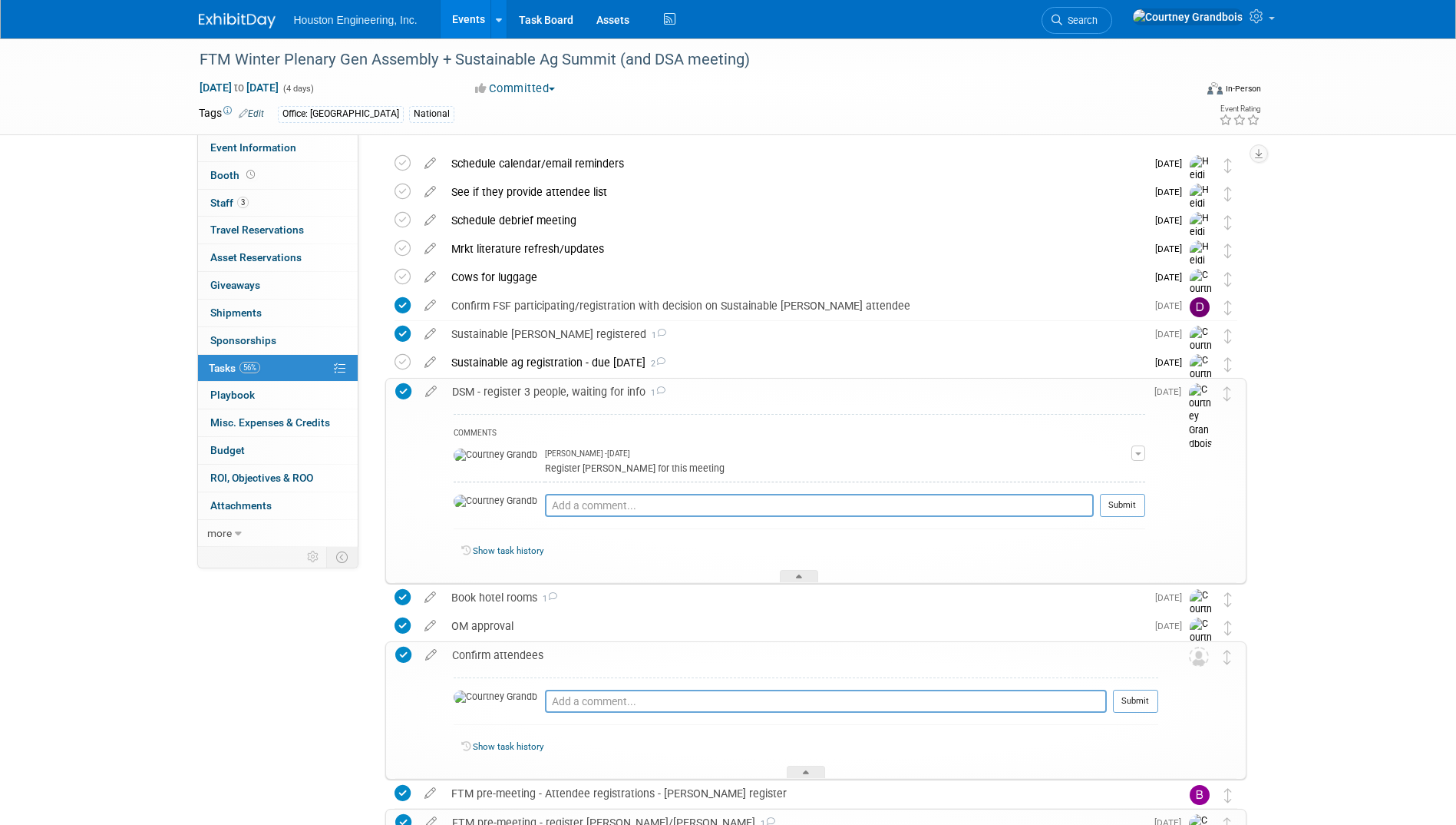
click at [628, 653] on div "Confirm attendees" at bounding box center [801, 655] width 714 height 26
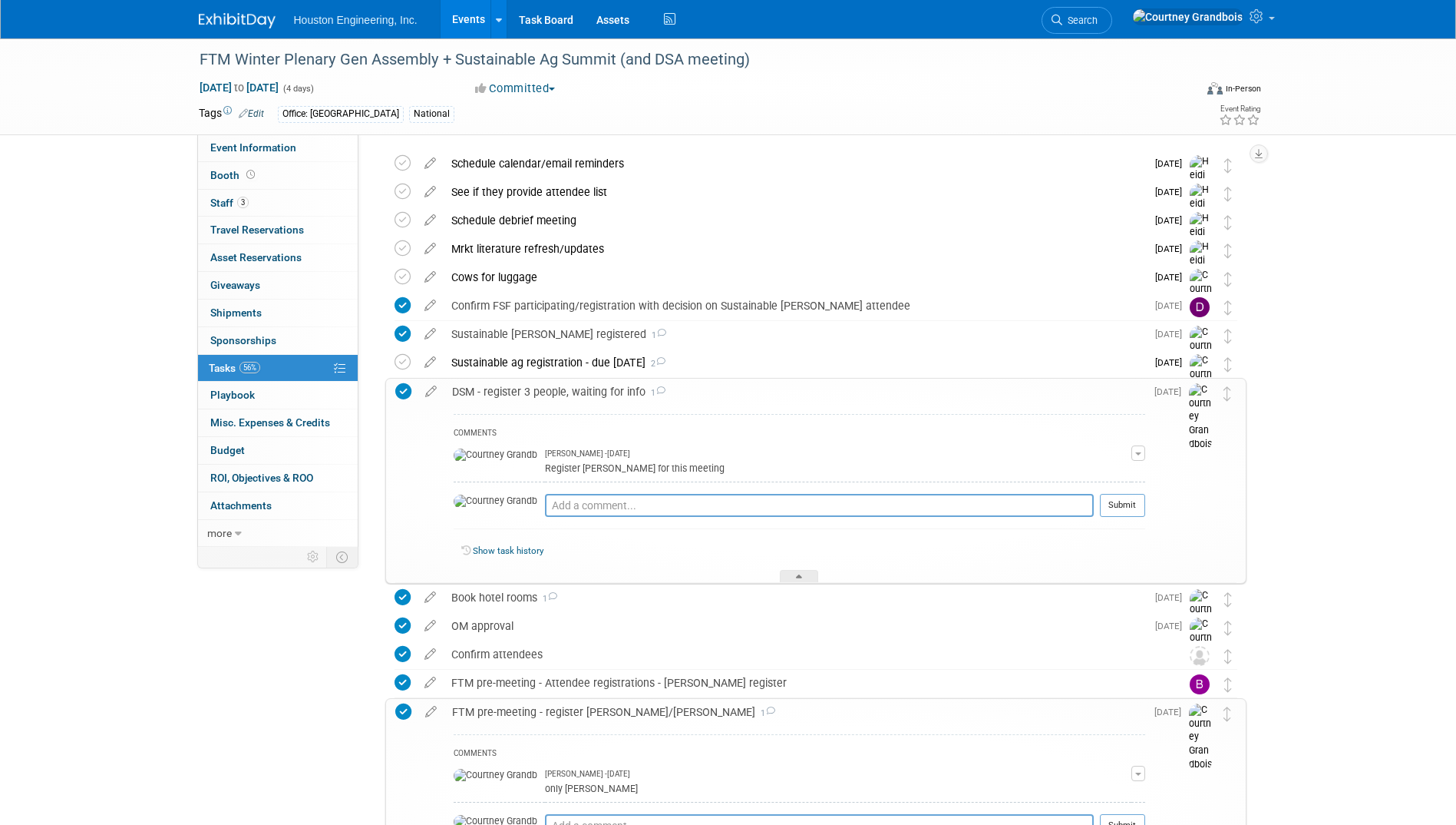
click at [576, 393] on div "DSM - register 3 people, waiting for info 1" at bounding box center [795, 391] width 701 height 26
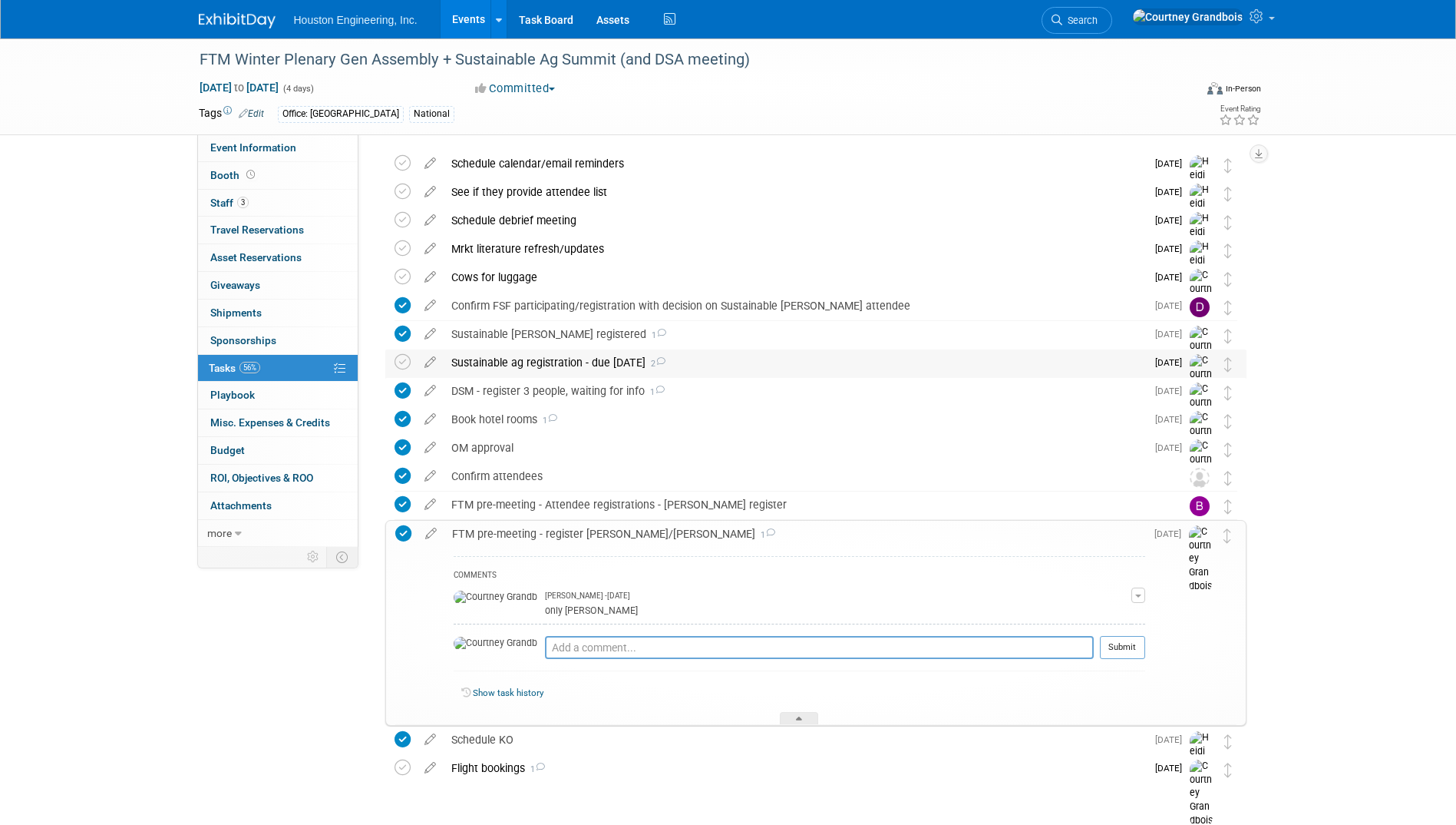
click at [588, 366] on div "Sustainable ag registration - due [DATE] 2" at bounding box center [794, 363] width 702 height 26
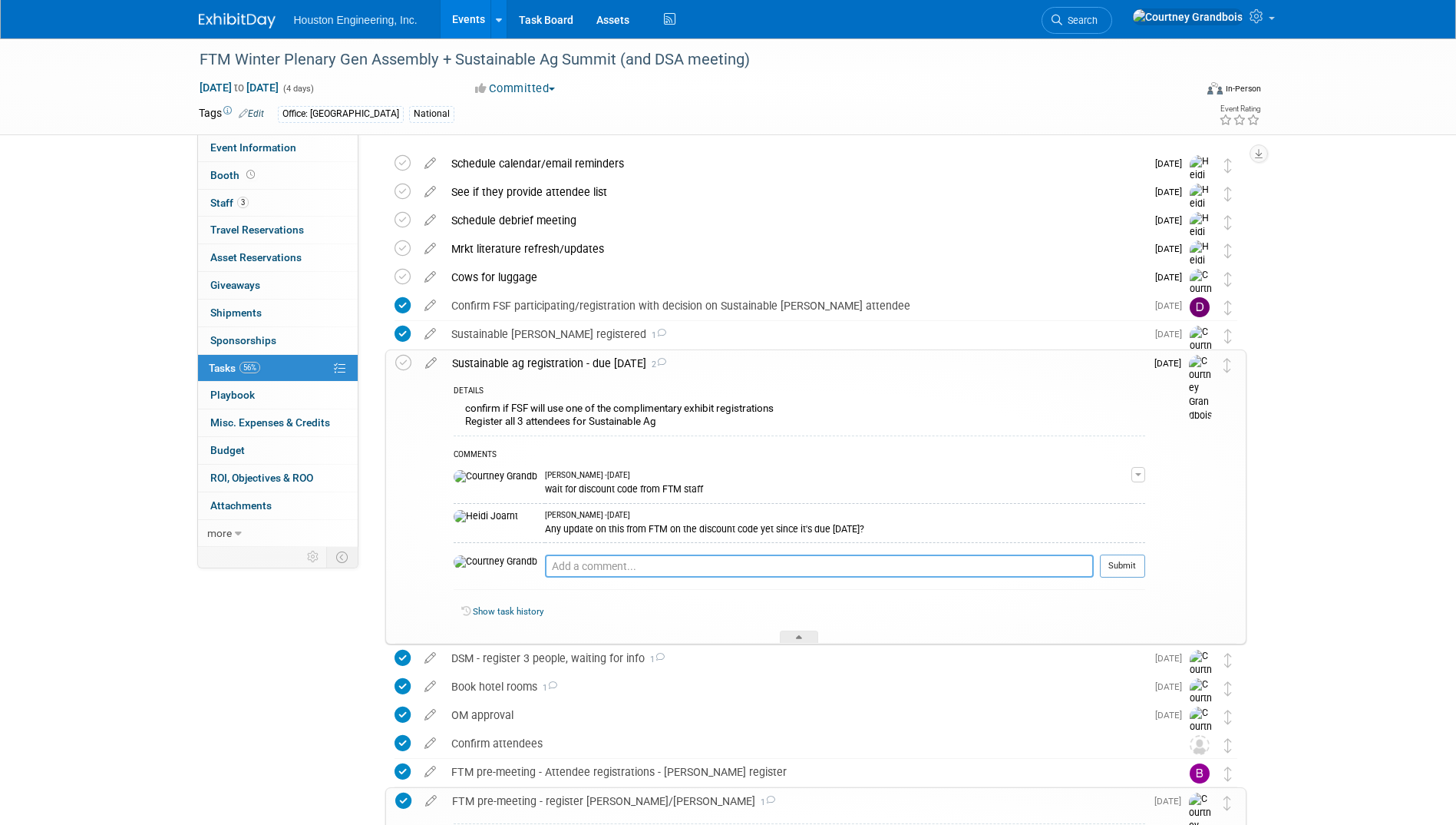
click at [567, 556] on textarea at bounding box center [820, 565] width 549 height 23
click at [545, 572] on textarea at bounding box center [820, 565] width 549 height 23
type textarea "sent a follow up email [DATE]"
click at [1136, 570] on button "Submit" at bounding box center [1123, 565] width 45 height 23
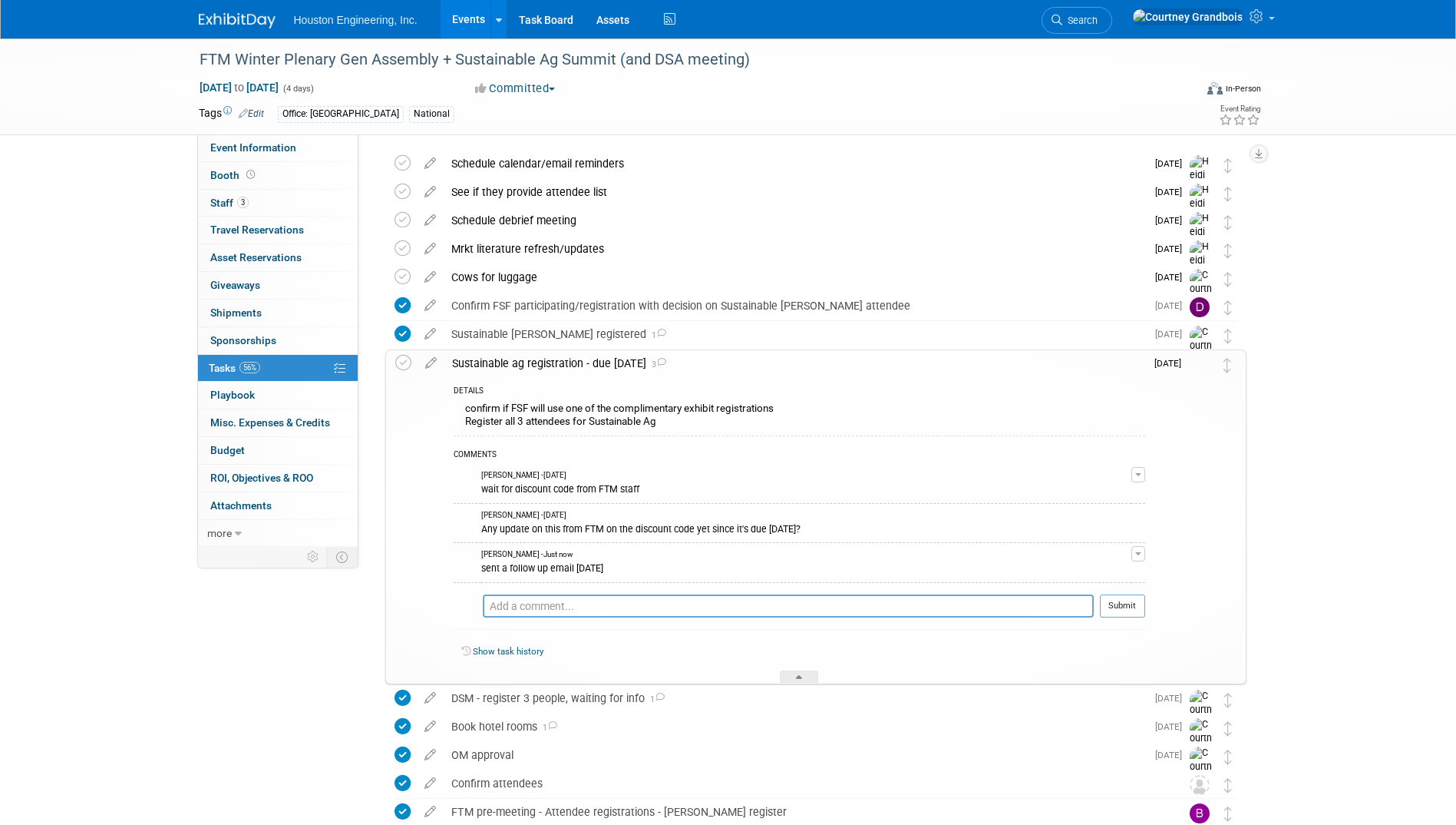
click at [1287, 307] on div "FTM Winter Plenary Gen Assembly + Sustainable Ag Summit (and DSA meeting) [DATE…" at bounding box center [728, 586] width 1456 height 1195
